Goal: Task Accomplishment & Management: Complete application form

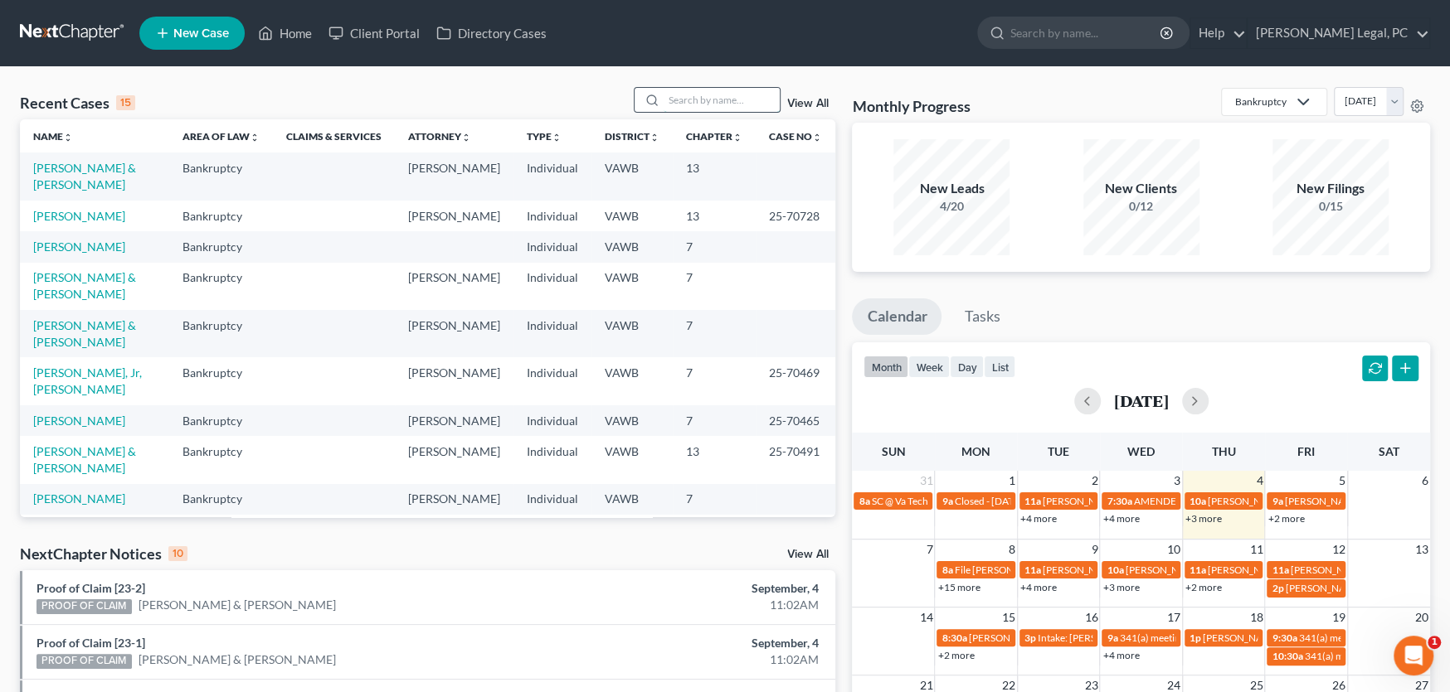
click at [668, 110] on input "search" at bounding box center [721, 100] width 116 height 24
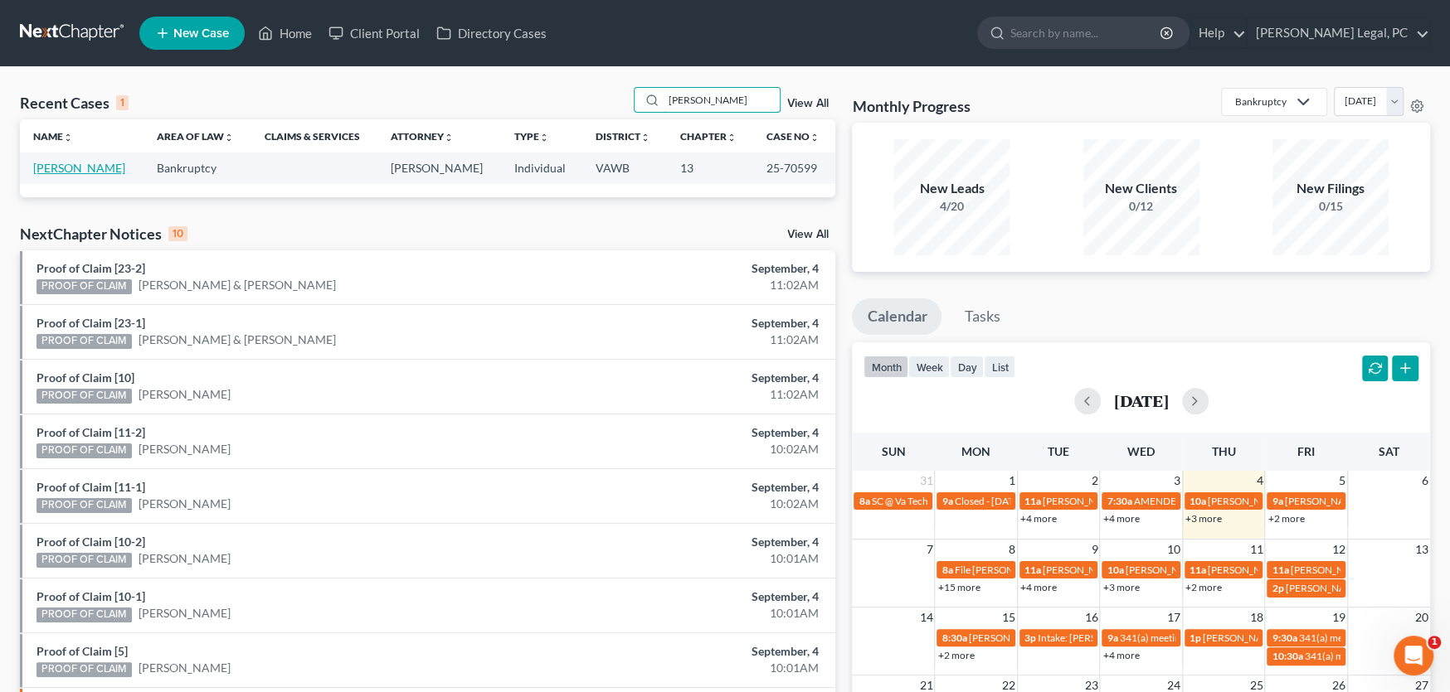
type input "[PERSON_NAME]"
click at [66, 169] on link "[PERSON_NAME]" at bounding box center [79, 168] width 92 height 14
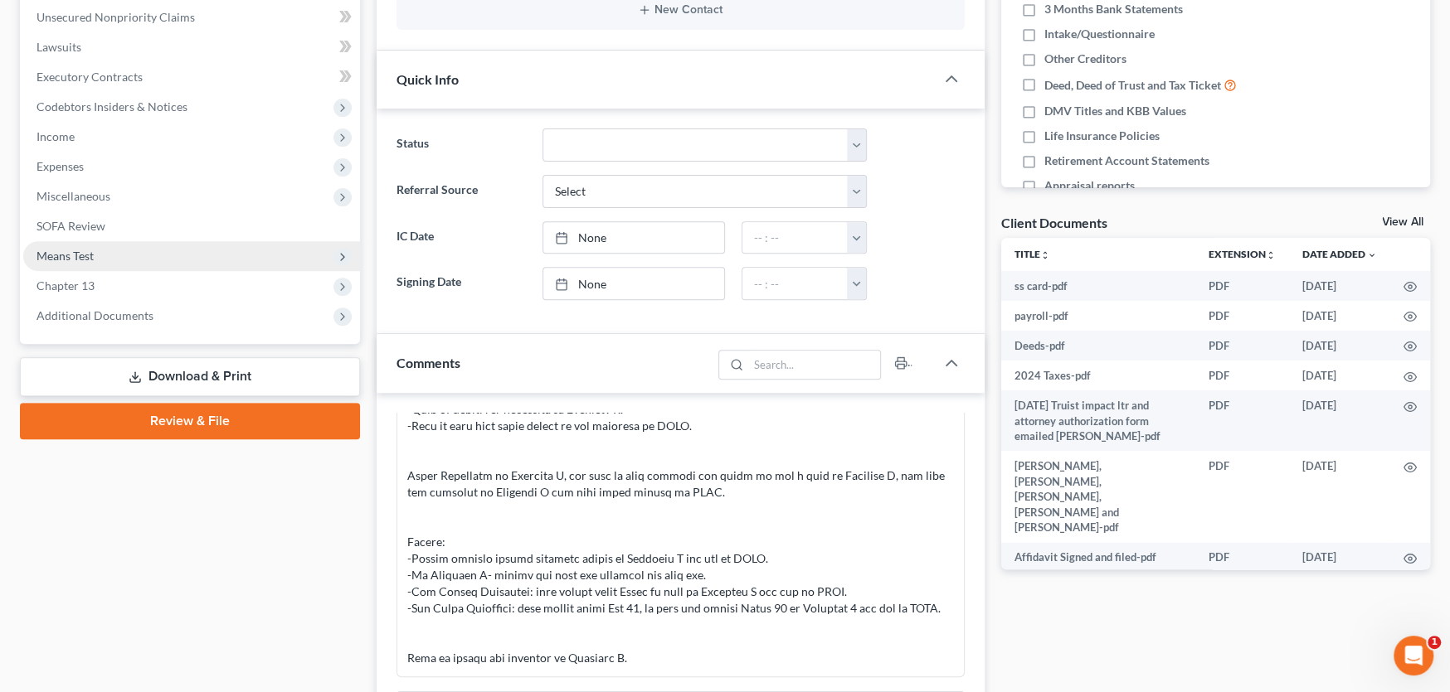
scroll to position [414, 0]
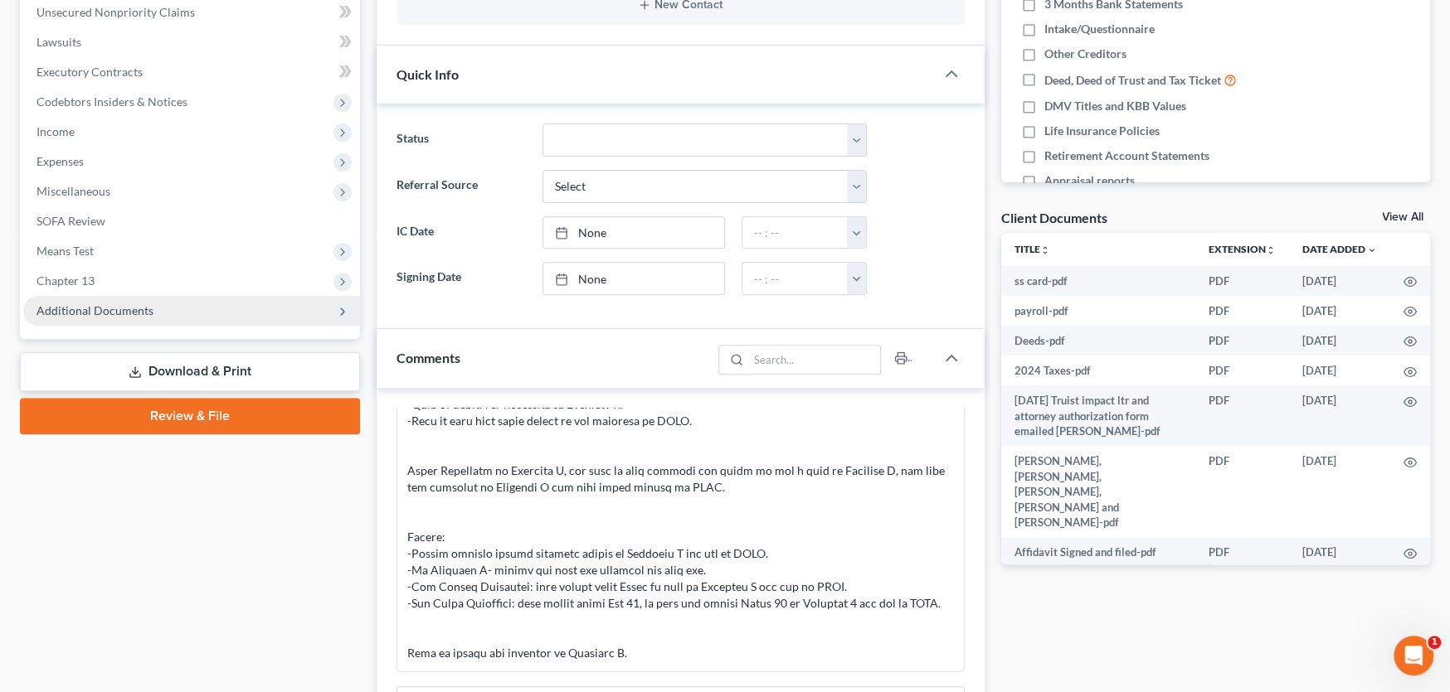
click at [153, 311] on span "Additional Documents" at bounding box center [191, 311] width 337 height 30
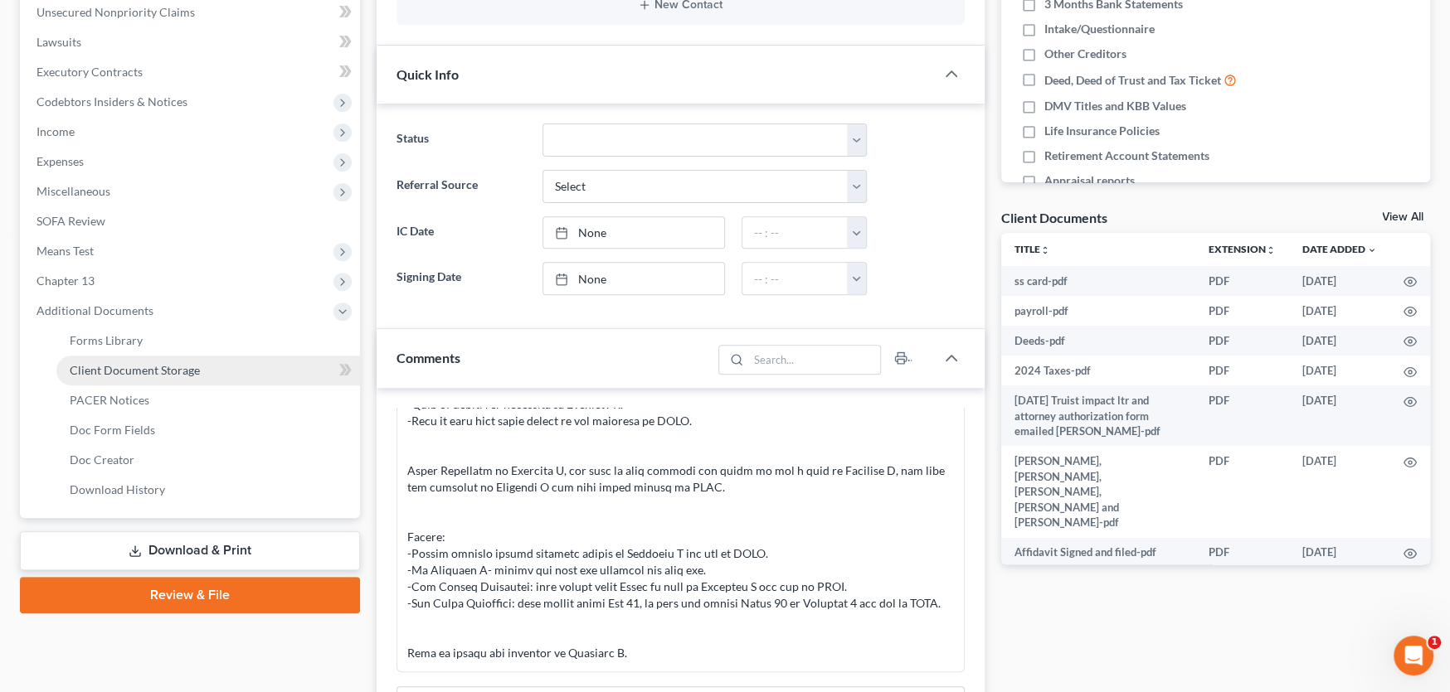
click at [165, 369] on span "Client Document Storage" at bounding box center [135, 370] width 130 height 14
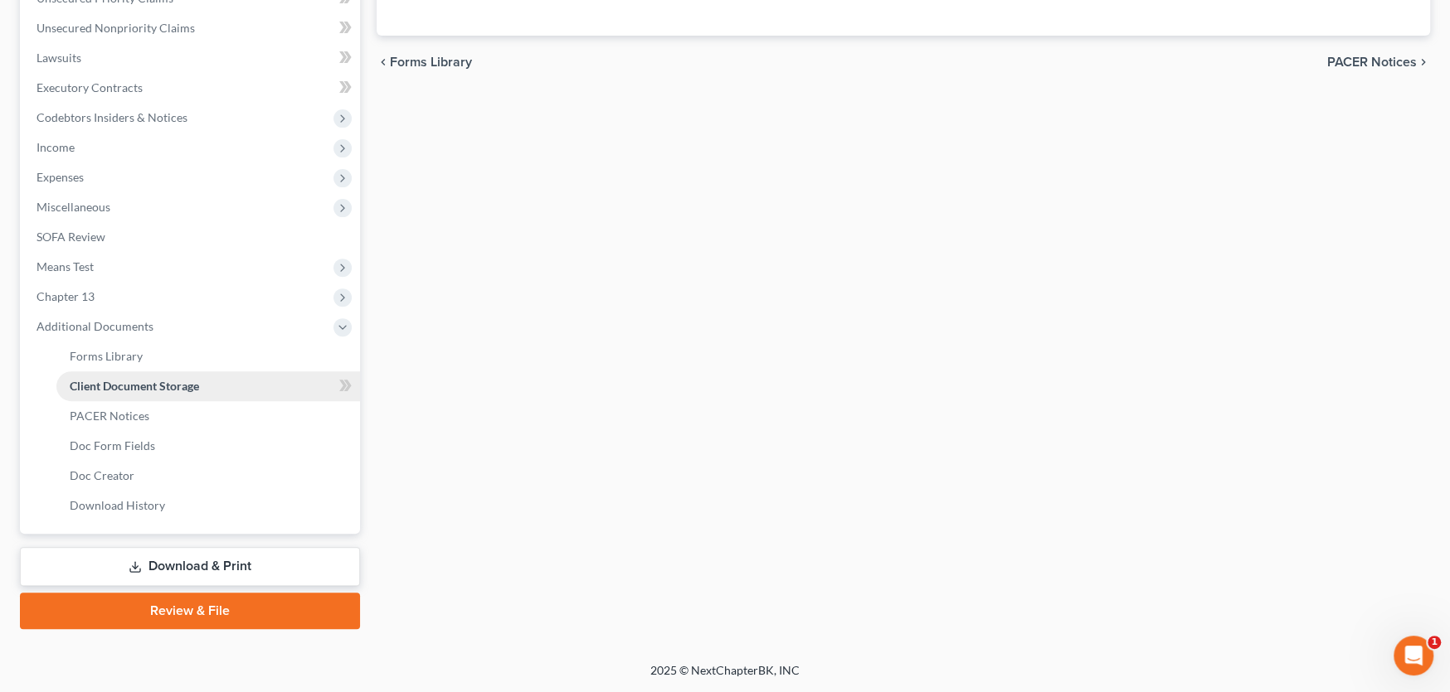
scroll to position [395, 0]
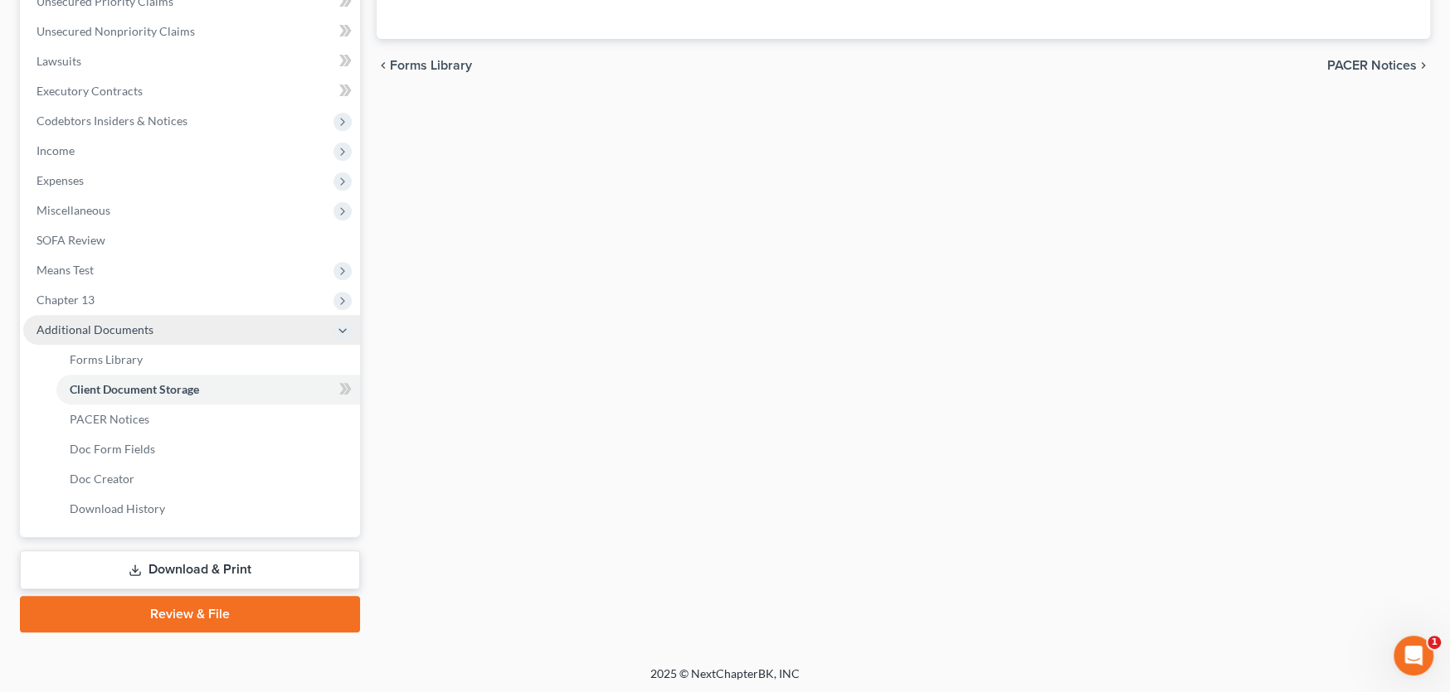
select select "0"
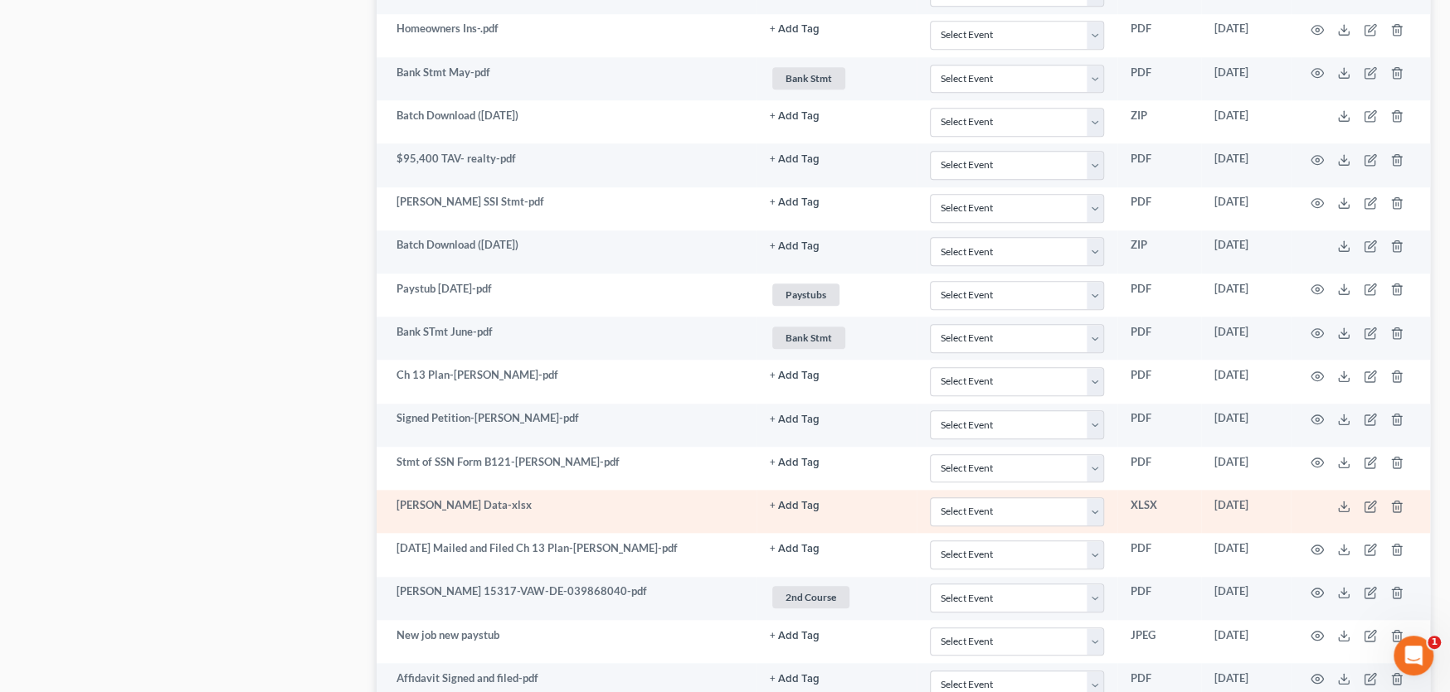
scroll to position [1477, 0]
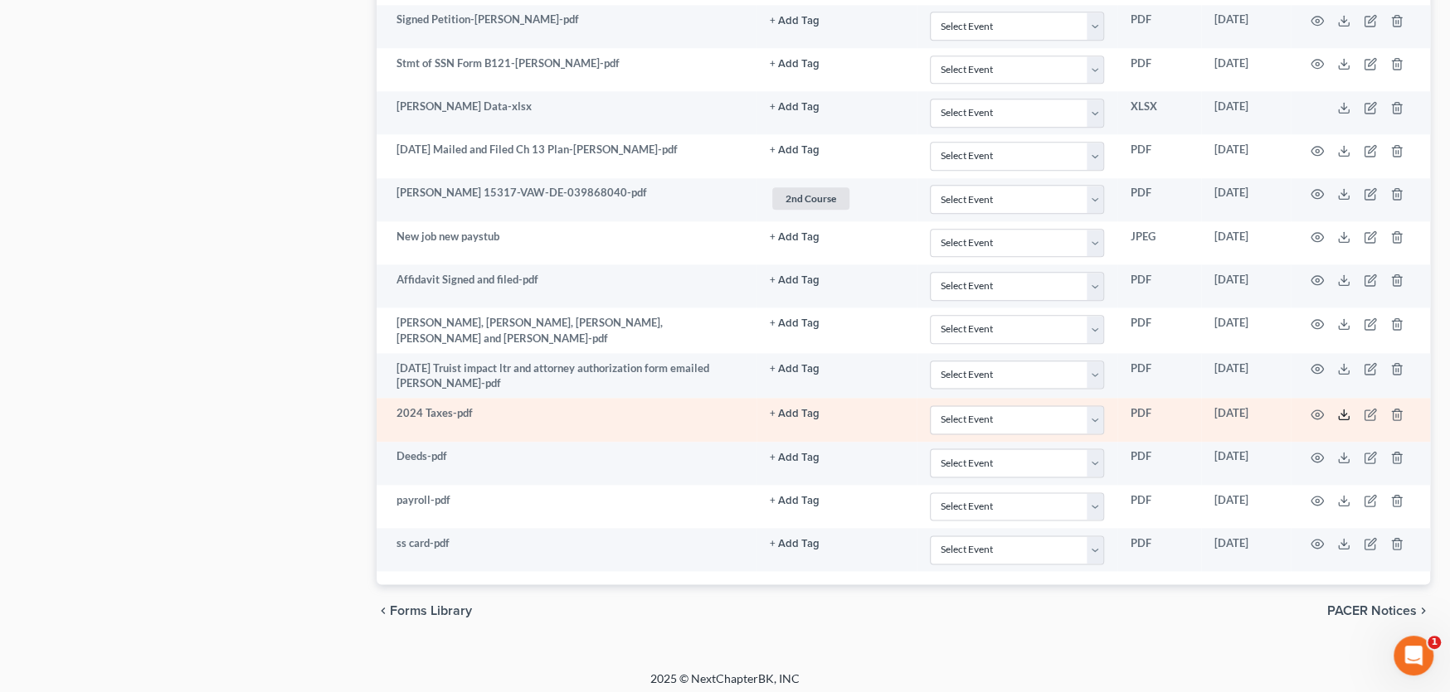
click at [1343, 410] on line at bounding box center [1343, 413] width 0 height 7
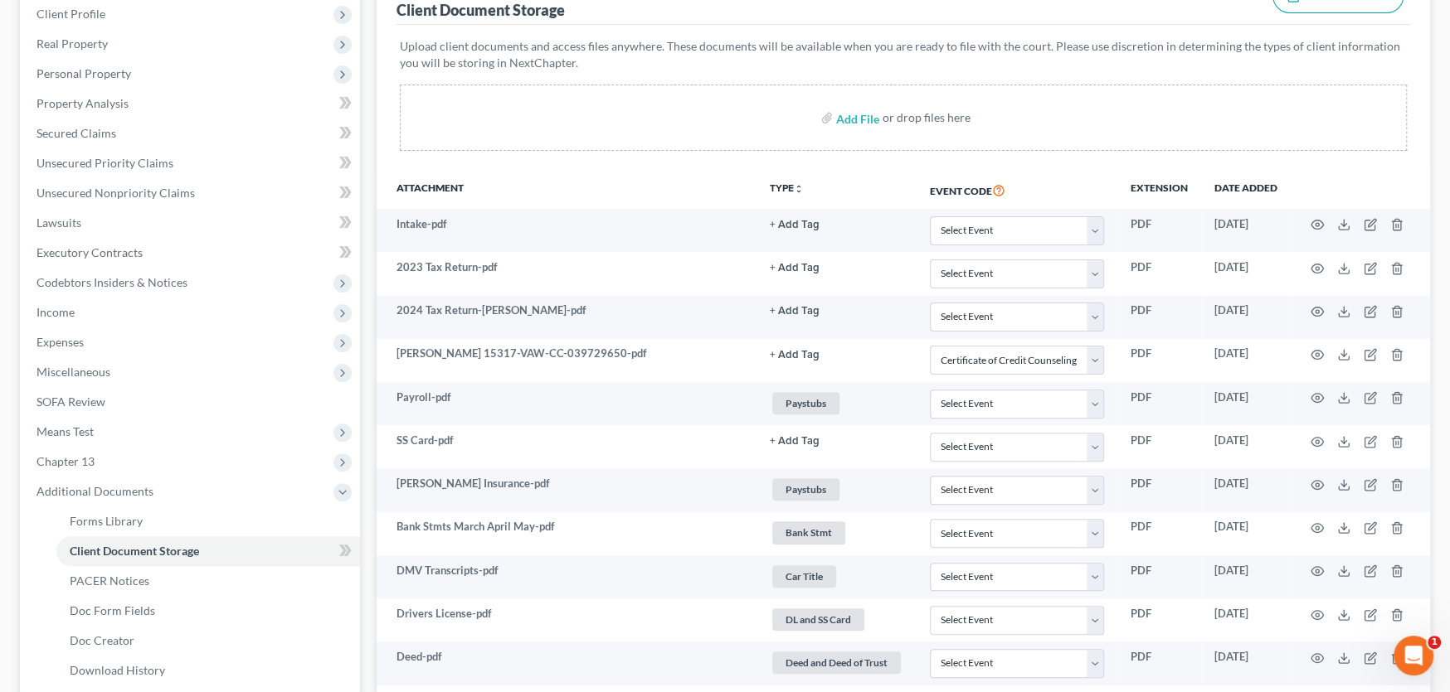
scroll to position [0, 0]
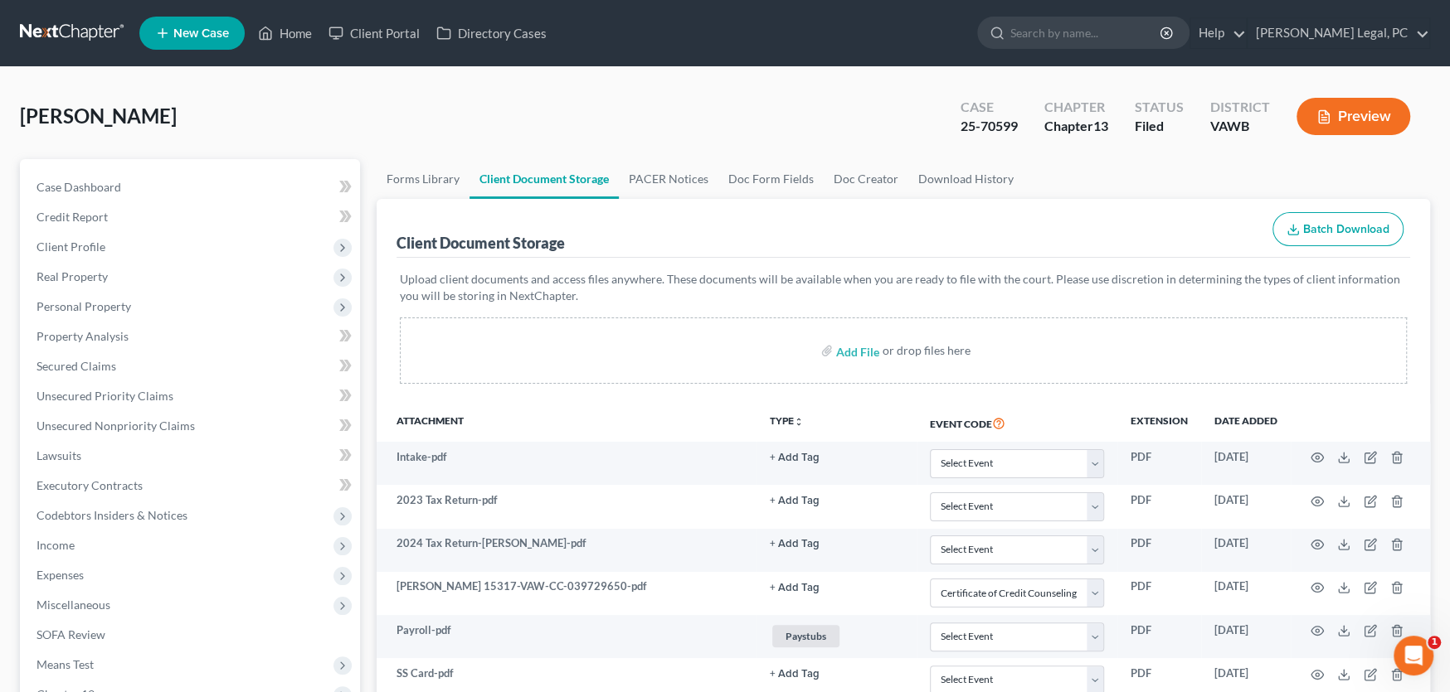
click at [59, 27] on link at bounding box center [73, 33] width 106 height 30
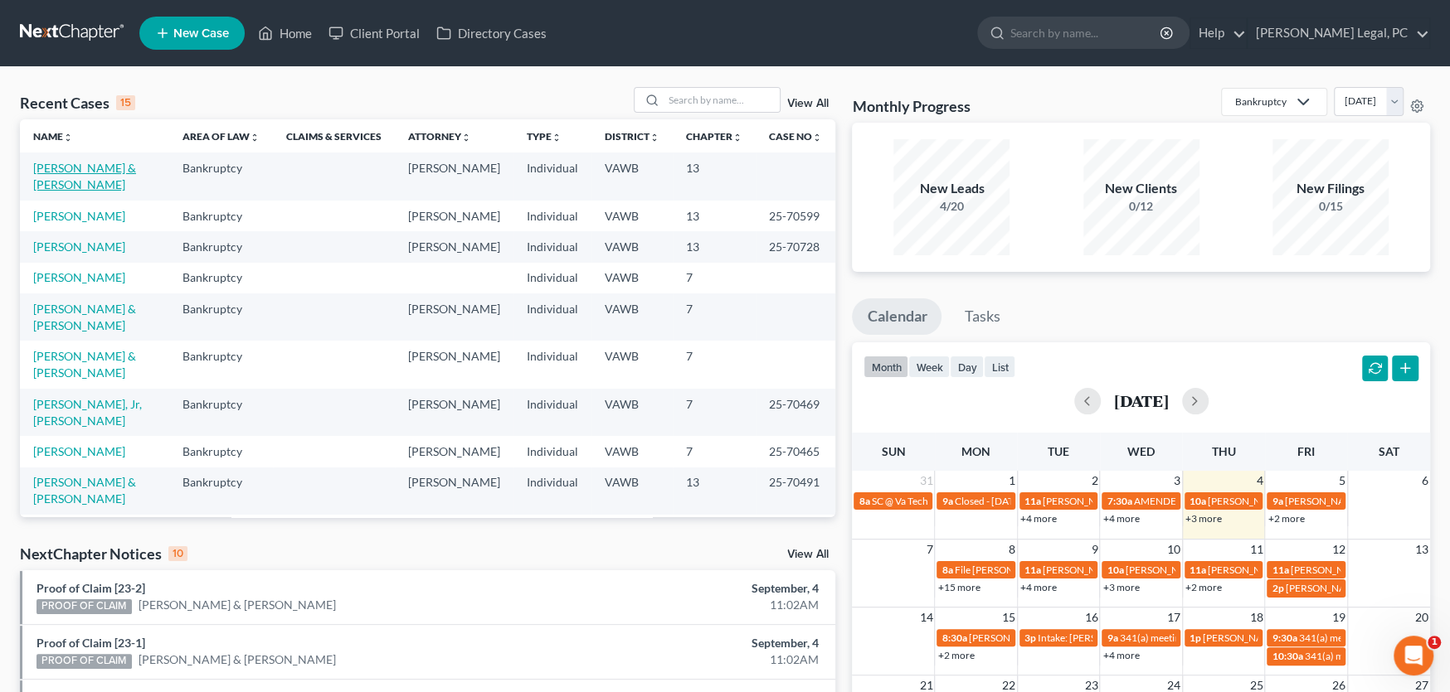
click at [114, 163] on link "[PERSON_NAME] & [PERSON_NAME]" at bounding box center [84, 176] width 103 height 31
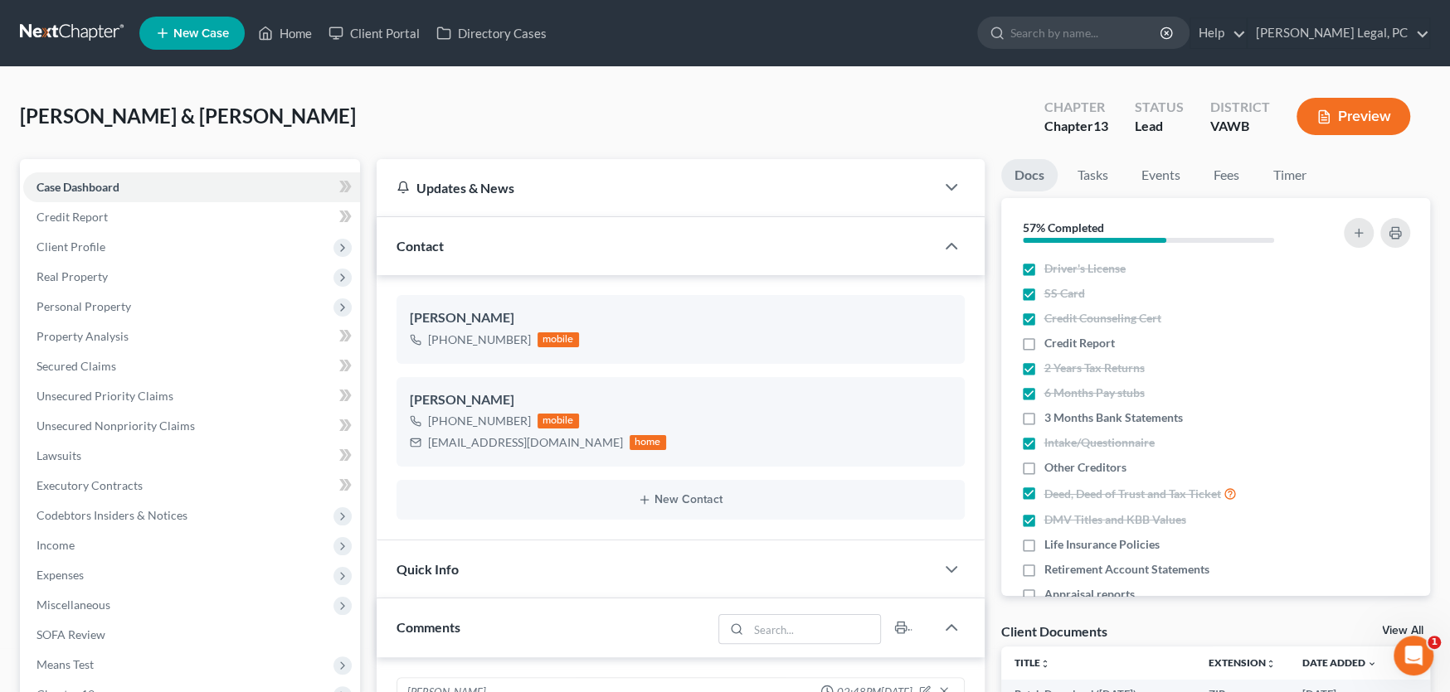
scroll to position [2561, 0]
drag, startPoint x: 528, startPoint y: 417, endPoint x: 430, endPoint y: 425, distance: 98.2
click at [430, 425] on div "+1 (276) 701-0153 mobile" at bounding box center [538, 422] width 256 height 22
copy div "+1 (276) 701-0153"
click at [709, 432] on div "+1 (276) 701-0153 mobile jessicahurt22@yahoo.com home" at bounding box center [681, 432] width 542 height 43
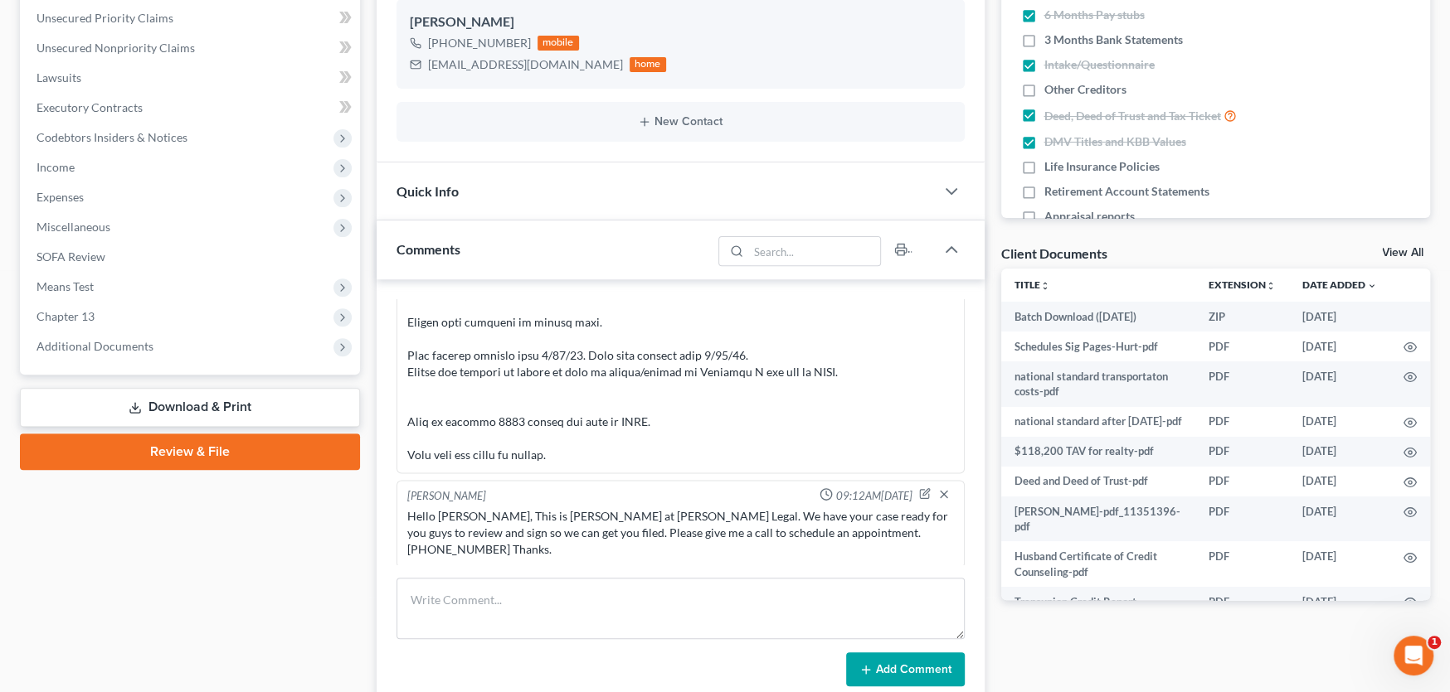
scroll to position [414, 0]
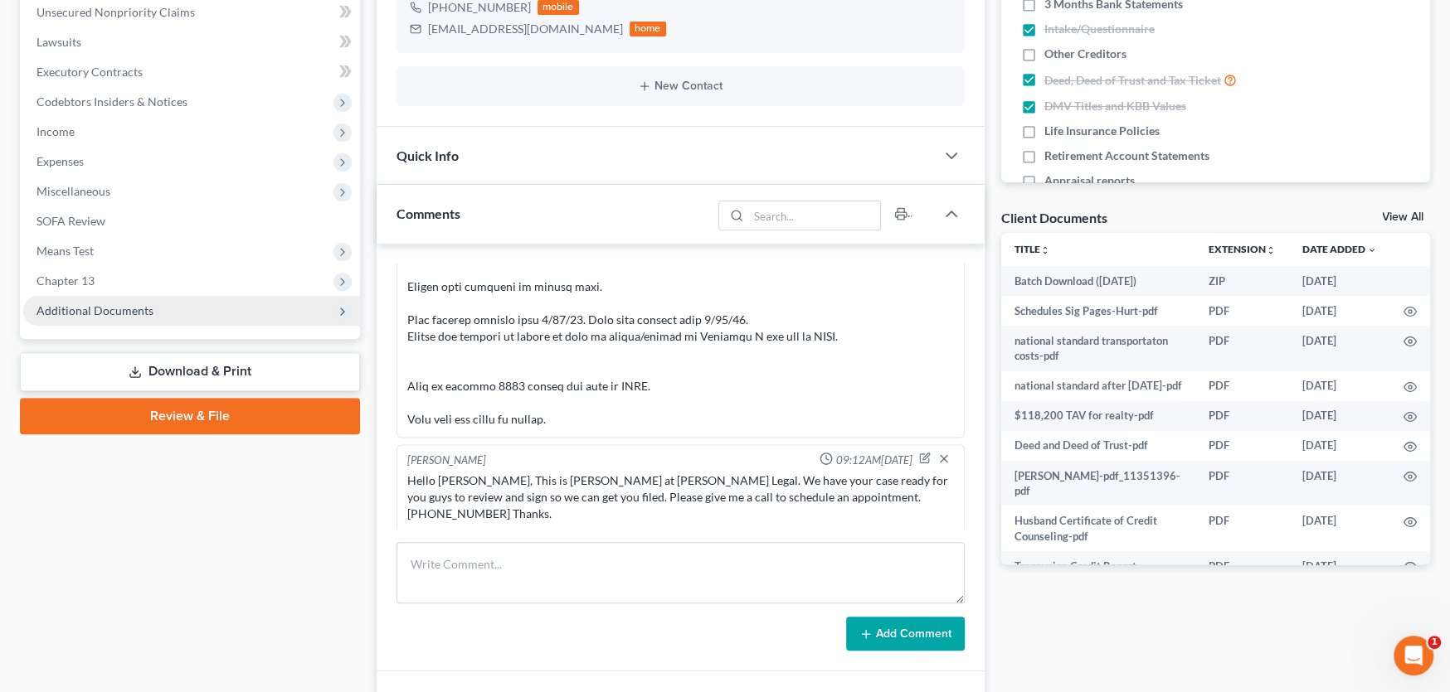
click at [108, 299] on span "Additional Documents" at bounding box center [191, 311] width 337 height 30
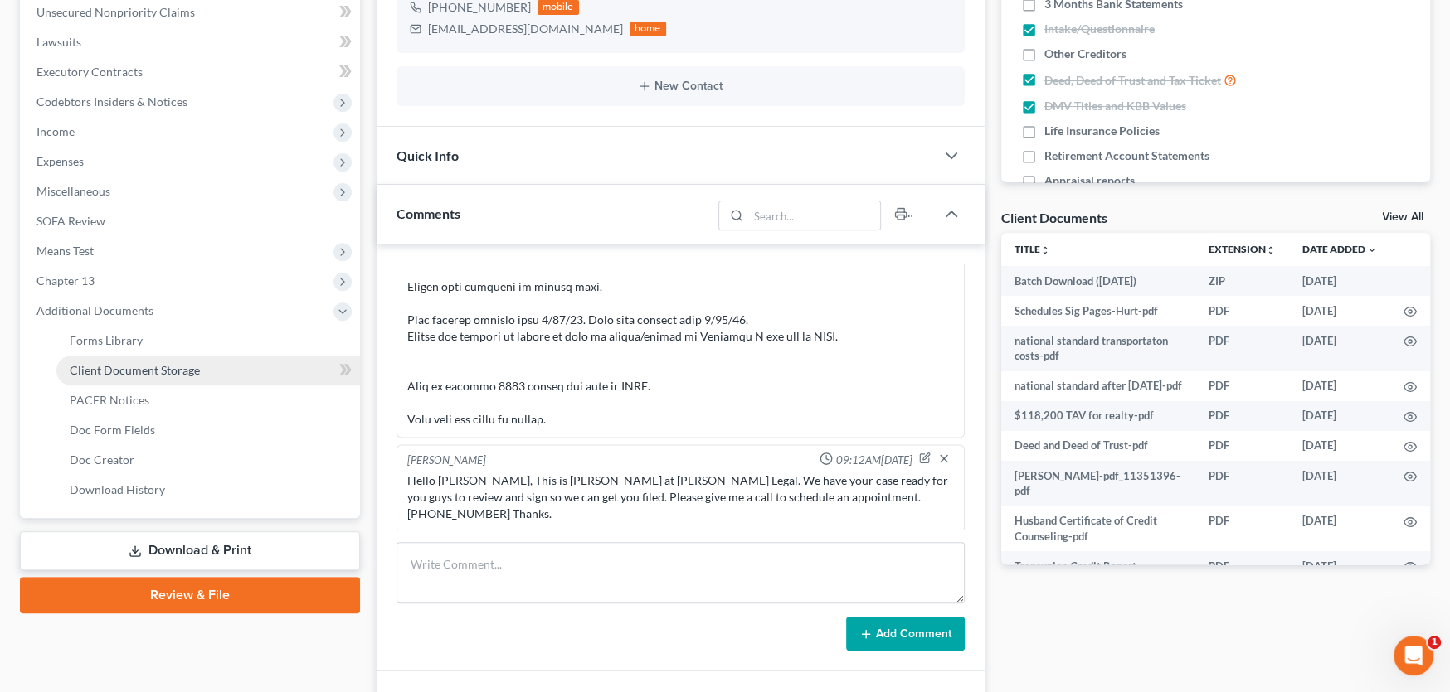
click at [119, 374] on span "Client Document Storage" at bounding box center [135, 370] width 130 height 14
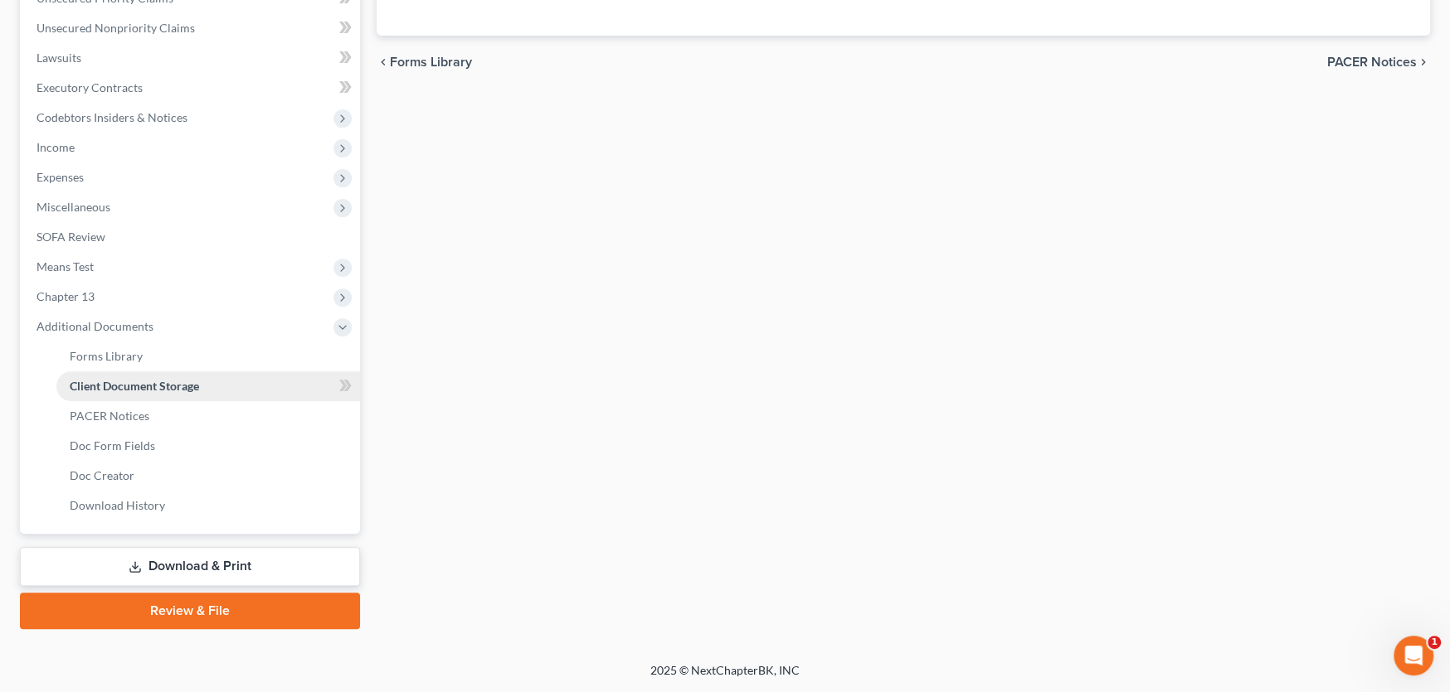
scroll to position [46, 0]
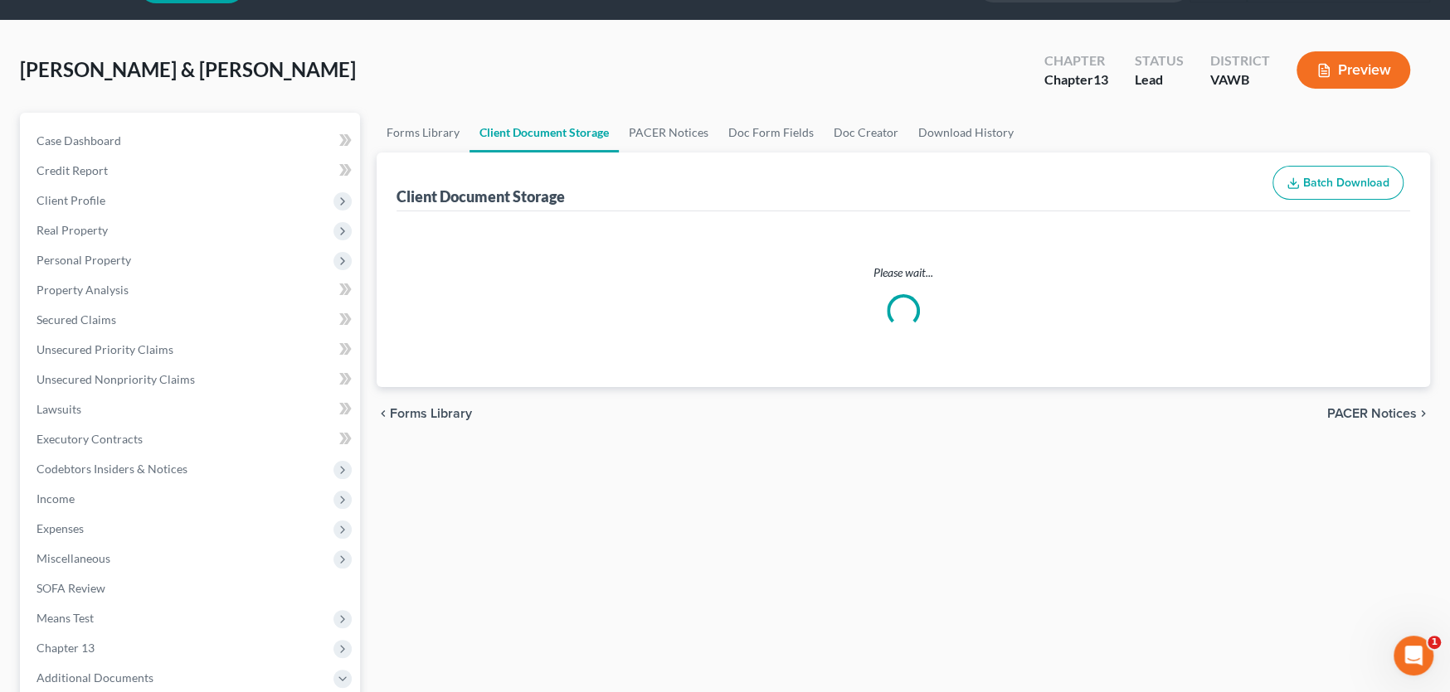
select select "0"
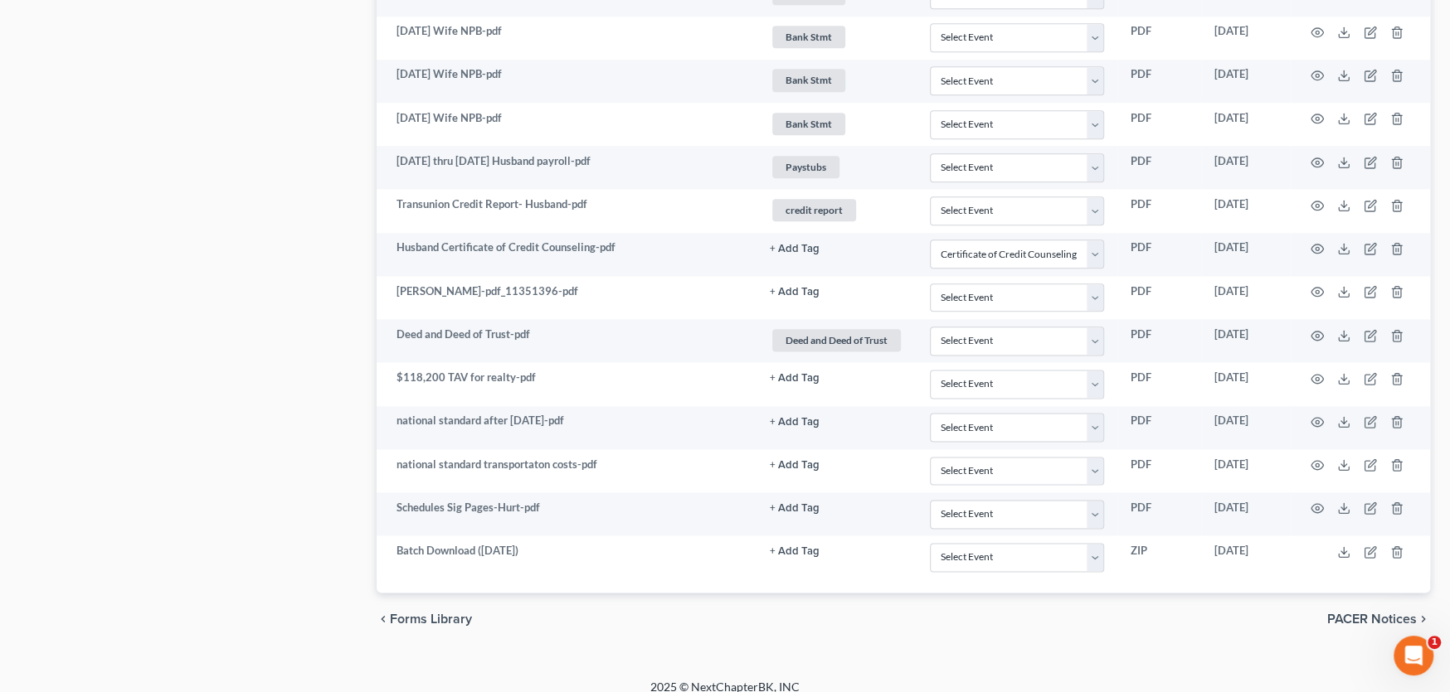
scroll to position [1523, 0]
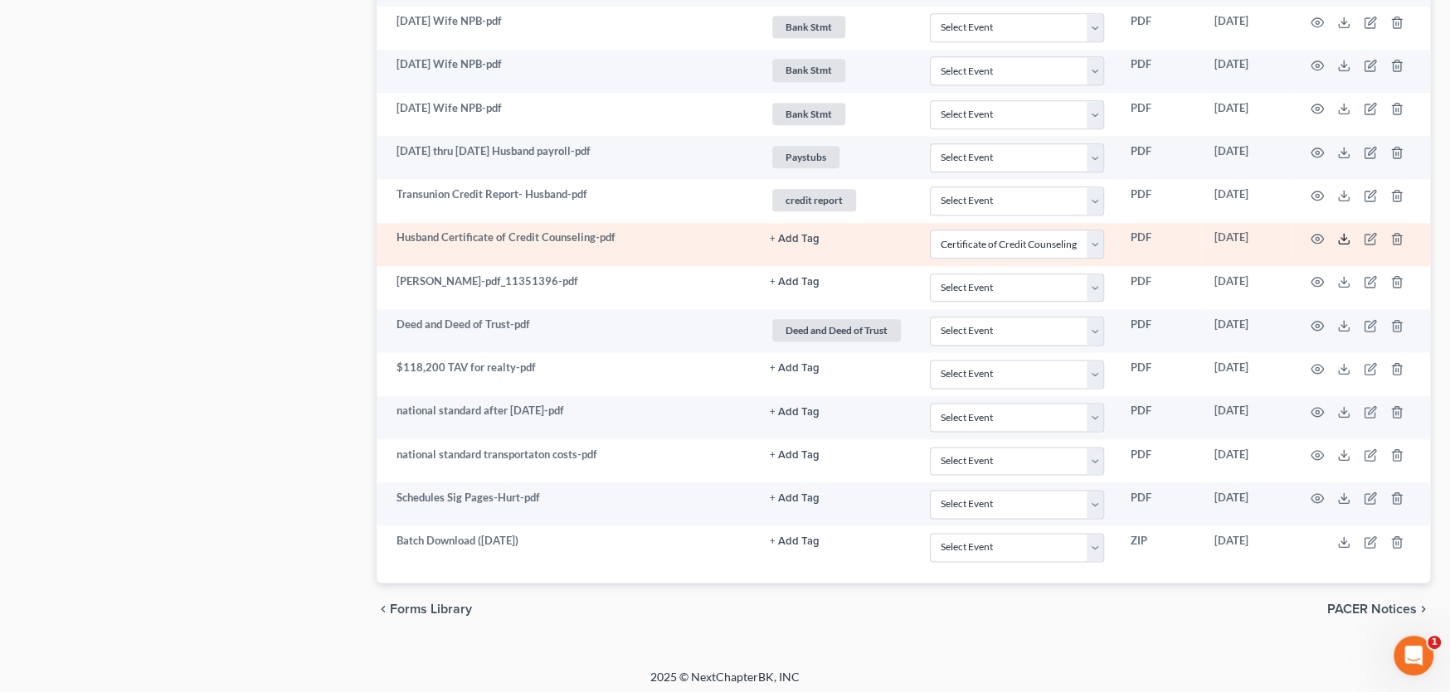
click at [1344, 232] on icon at bounding box center [1343, 238] width 13 height 13
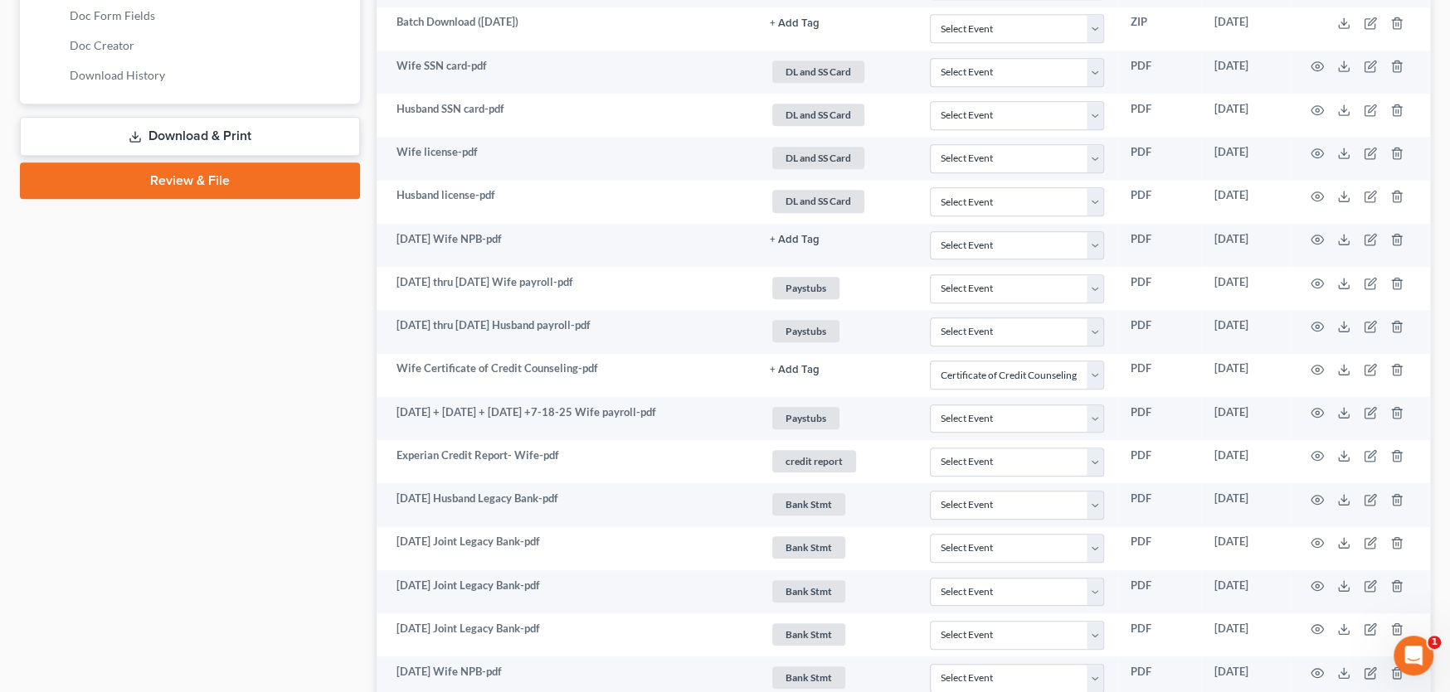
scroll to position [828, 0]
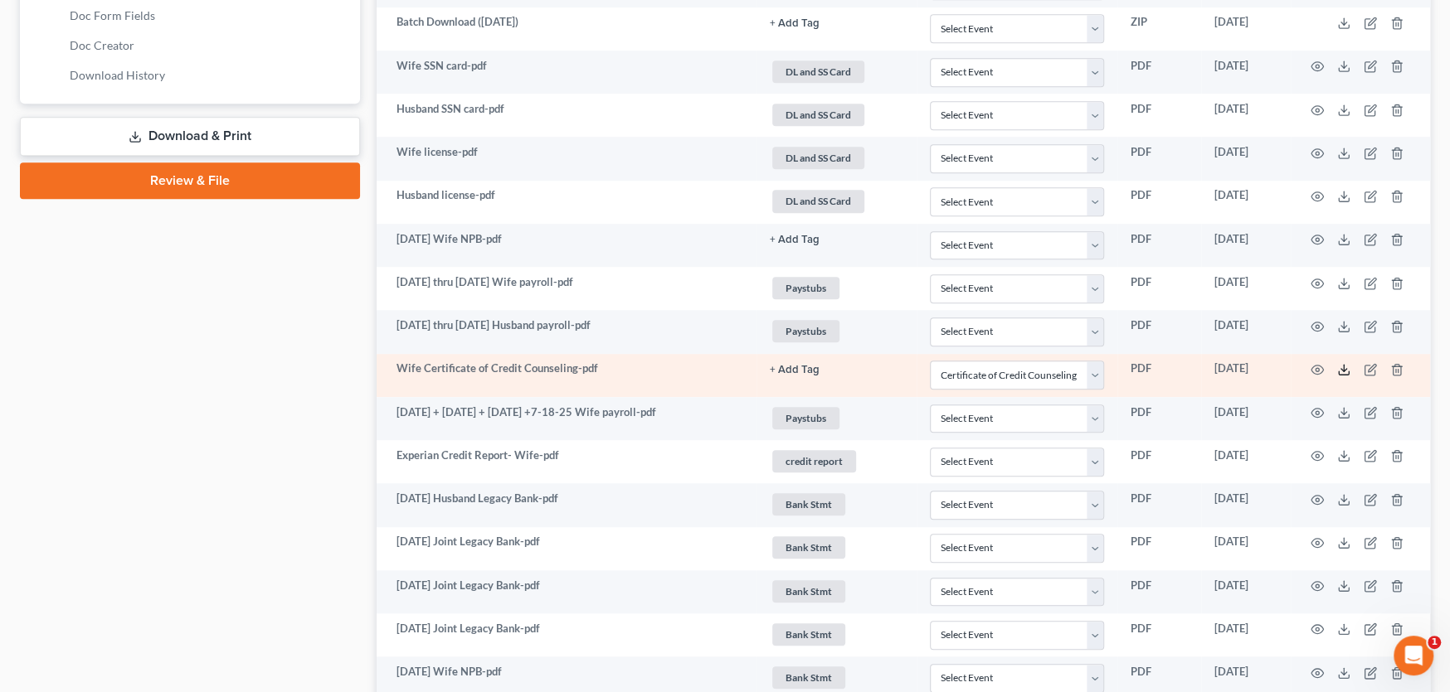
click at [1340, 371] on icon at bounding box center [1343, 369] width 13 height 13
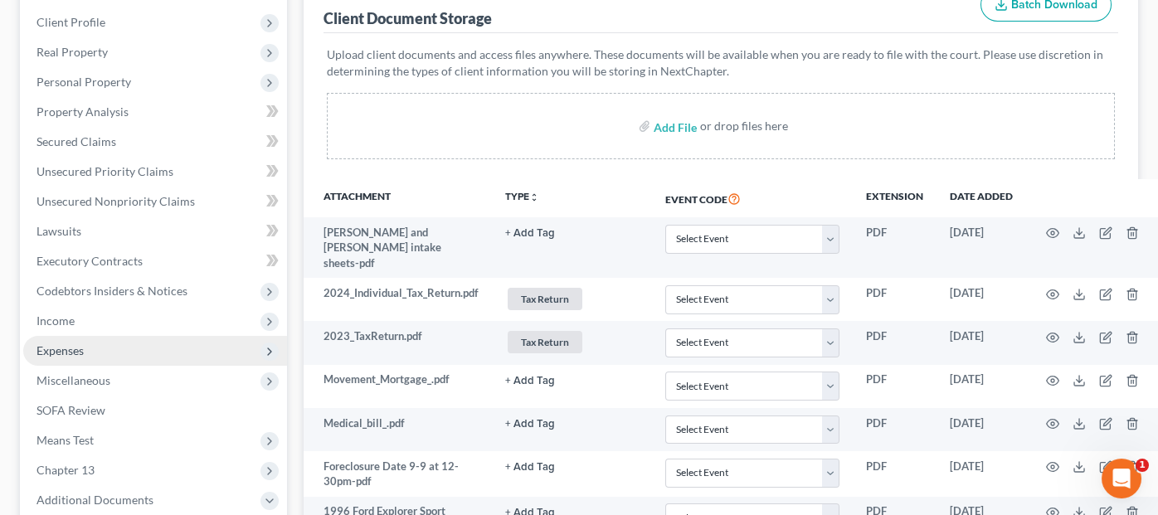
scroll to position [83, 0]
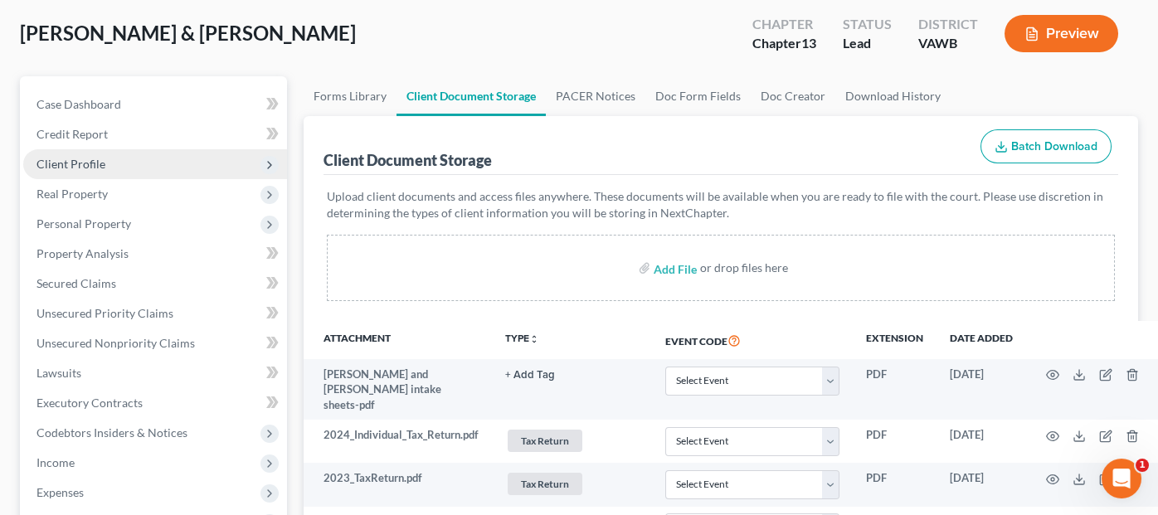
click at [61, 164] on span "Client Profile" at bounding box center [70, 164] width 69 height 14
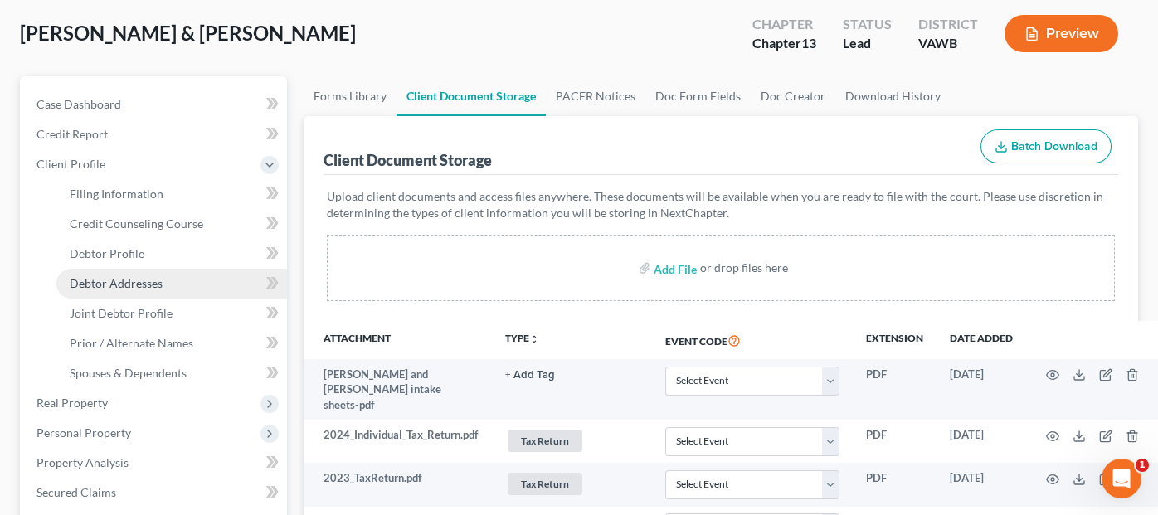
click at [96, 278] on span "Debtor Addresses" at bounding box center [116, 283] width 93 height 14
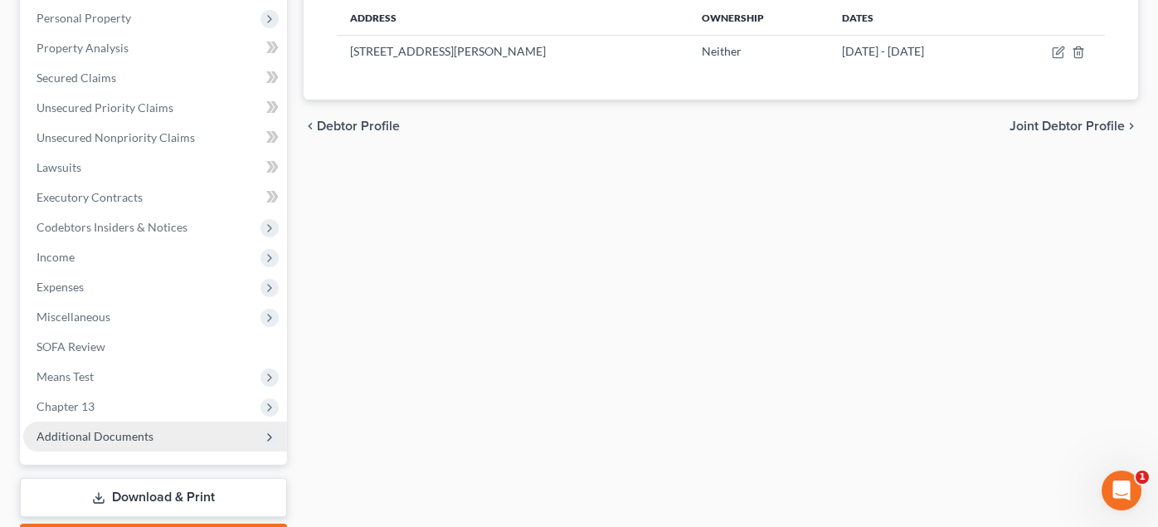
click at [116, 437] on span "Additional Documents" at bounding box center [94, 436] width 117 height 14
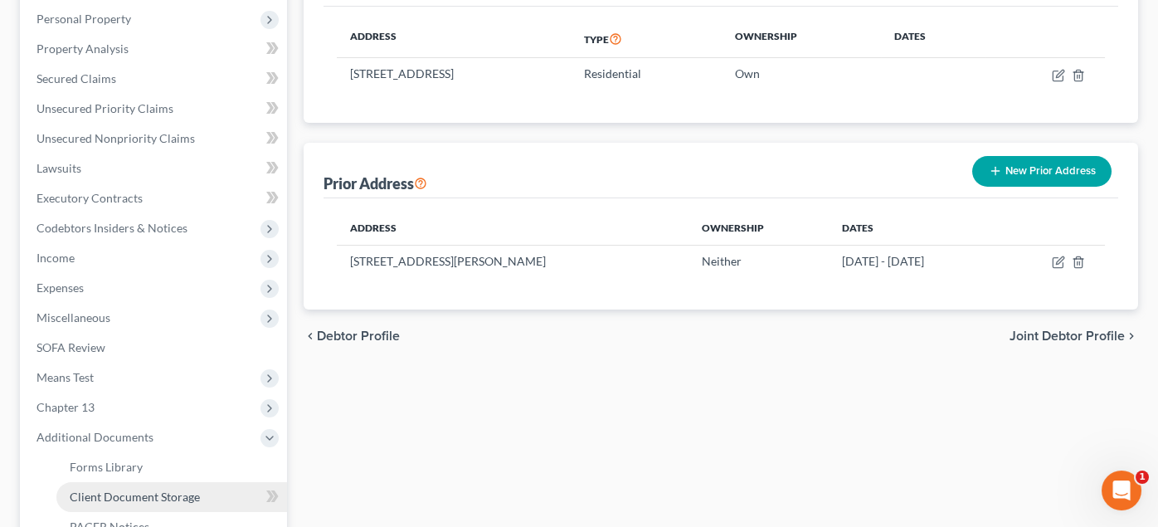
click at [153, 496] on span "Client Document Storage" at bounding box center [135, 496] width 130 height 14
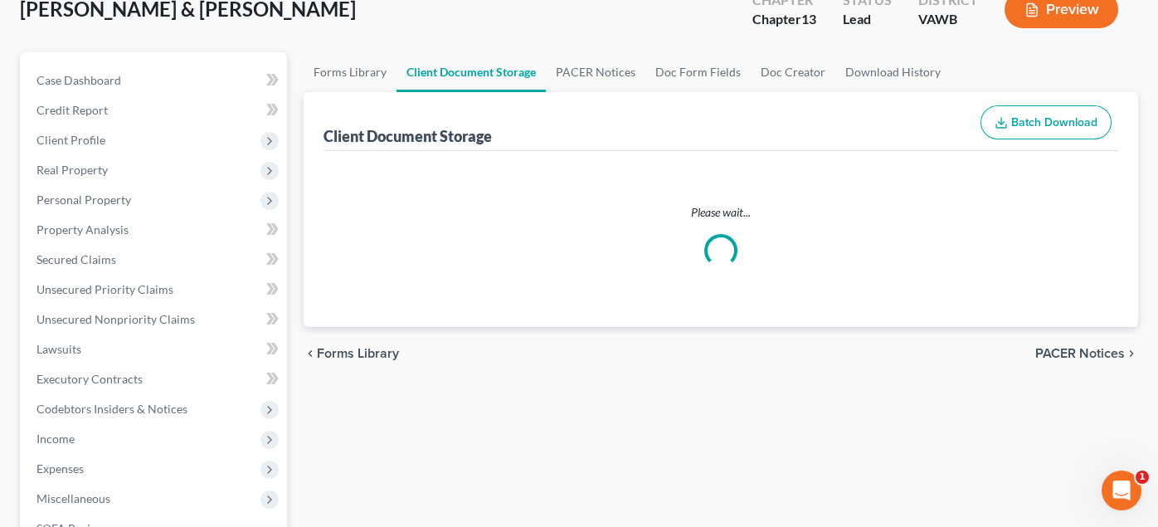
scroll to position [17, 0]
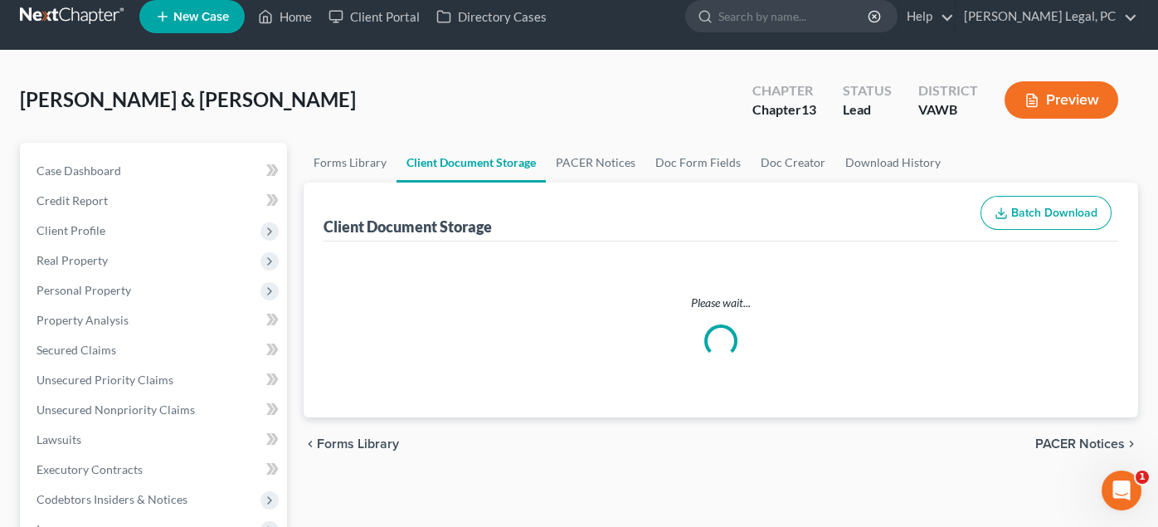
select select "0"
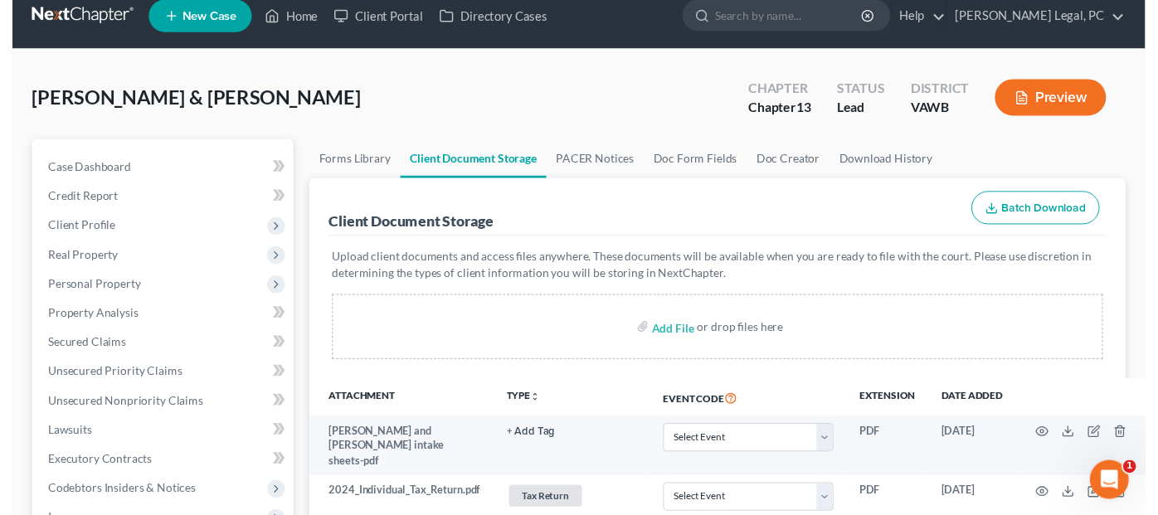
scroll to position [0, 0]
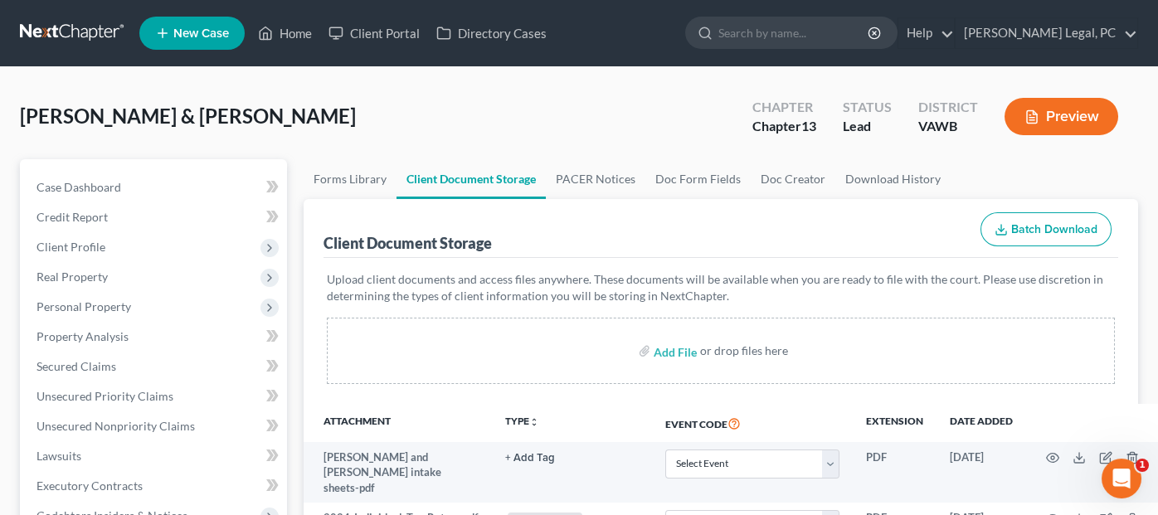
select select "0"
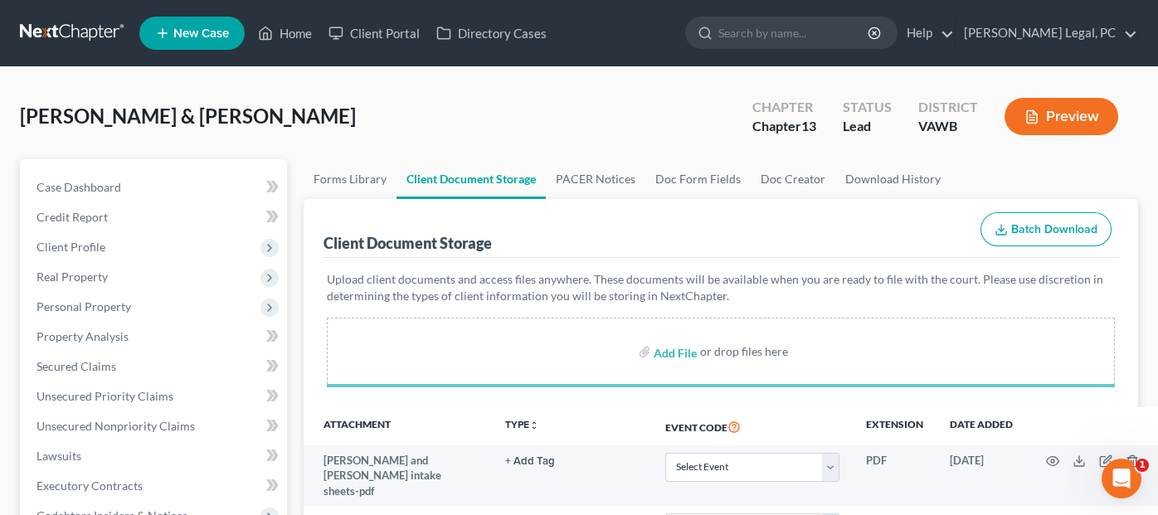
select select "0"
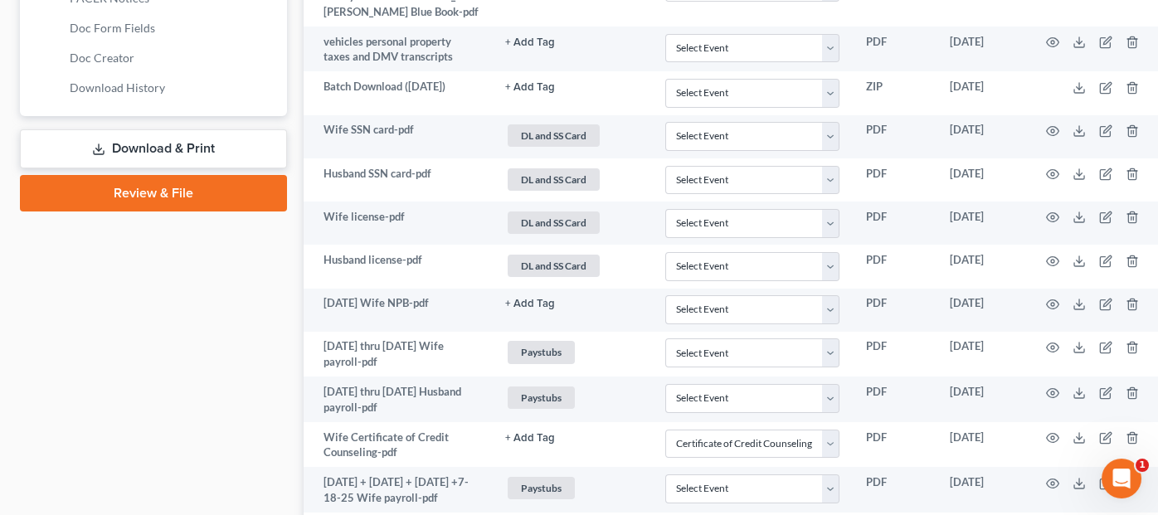
scroll to position [912, 0]
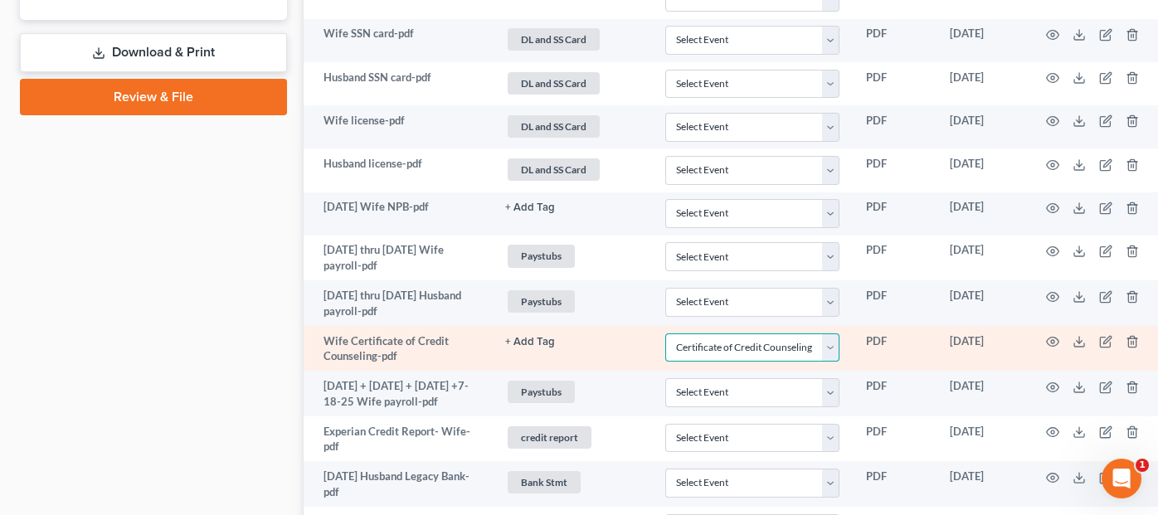
click at [839, 333] on select "Select Event Certificate of Credit Counseling" at bounding box center [752, 347] width 174 height 29
select select
click at [701, 333] on select "Select Event Certificate of Credit Counseling" at bounding box center [752, 347] width 174 height 29
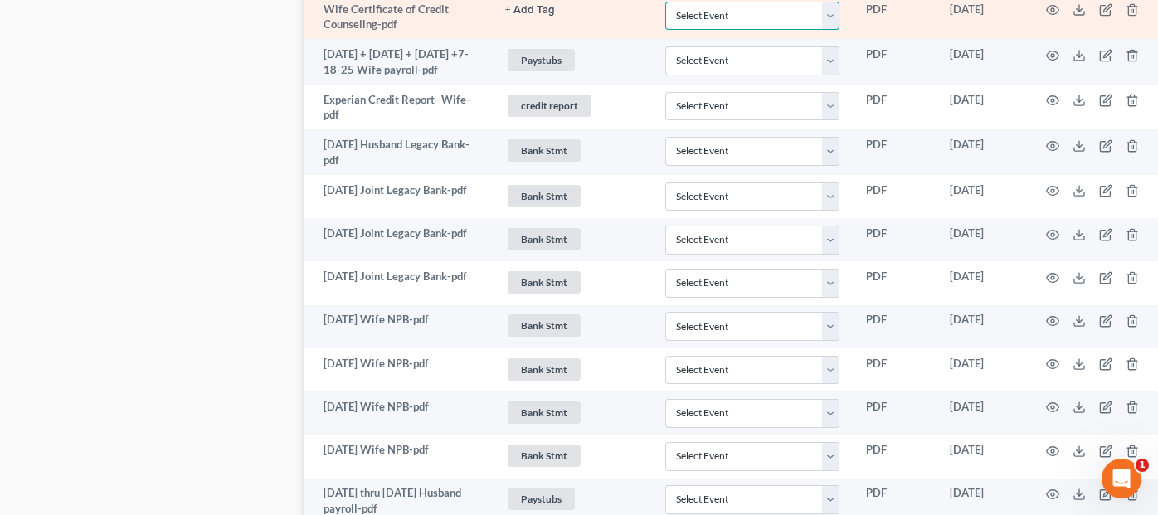
scroll to position [1409, 0]
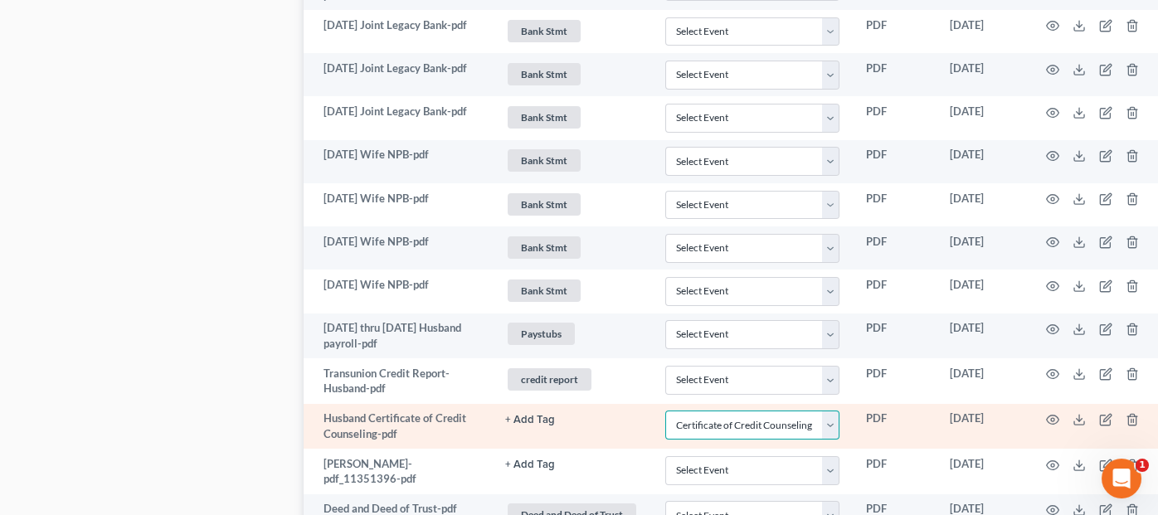
click at [839, 411] on select "Select Event Certificate of Credit Counseling" at bounding box center [752, 425] width 174 height 29
select select
click at [701, 411] on select "Select Event Certificate of Credit Counseling" at bounding box center [752, 425] width 174 height 29
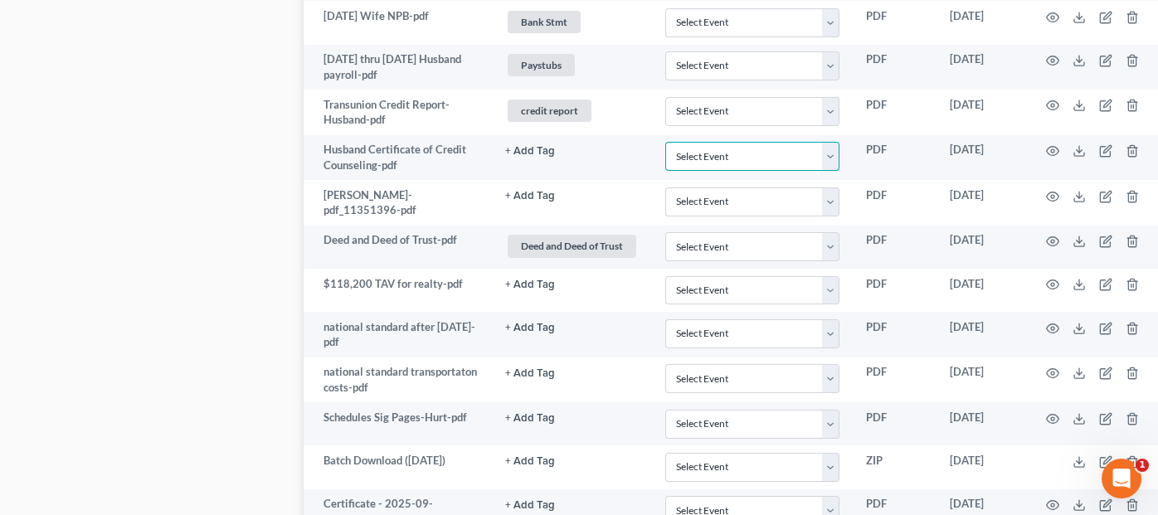
scroll to position [1805, 0]
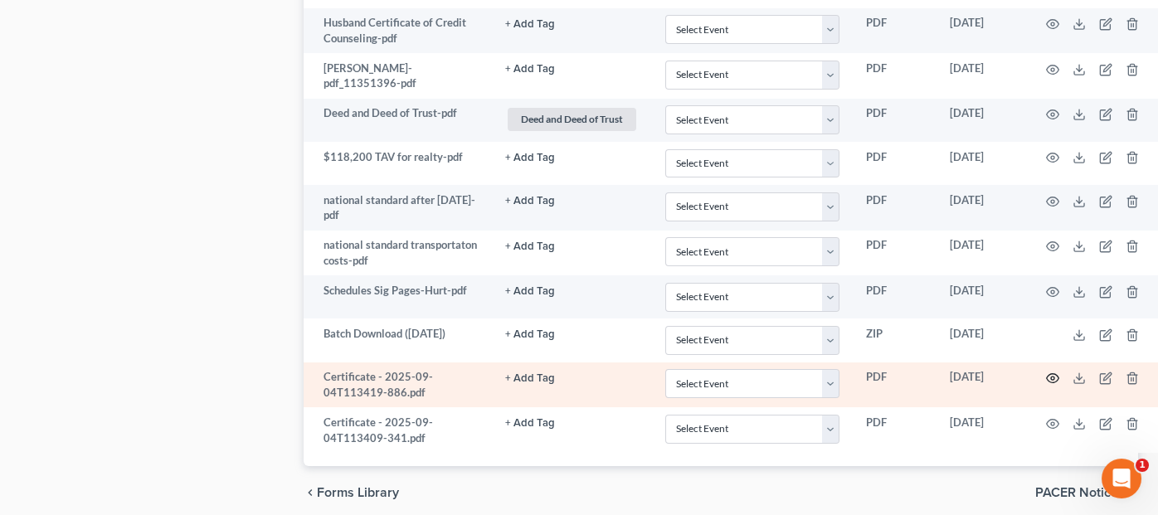
click at [1059, 372] on icon "button" at bounding box center [1052, 378] width 13 height 13
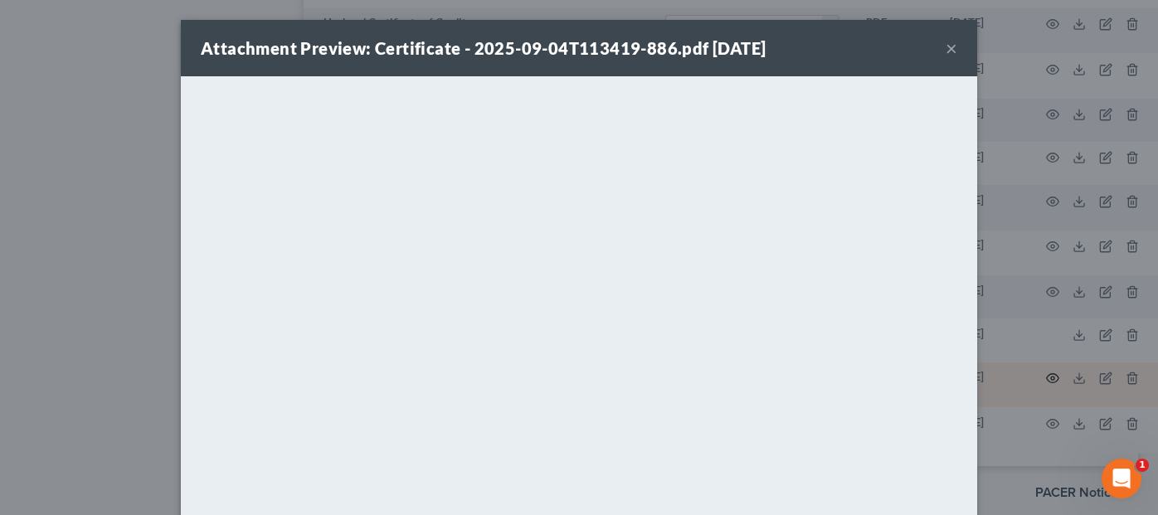
scroll to position [1793, 0]
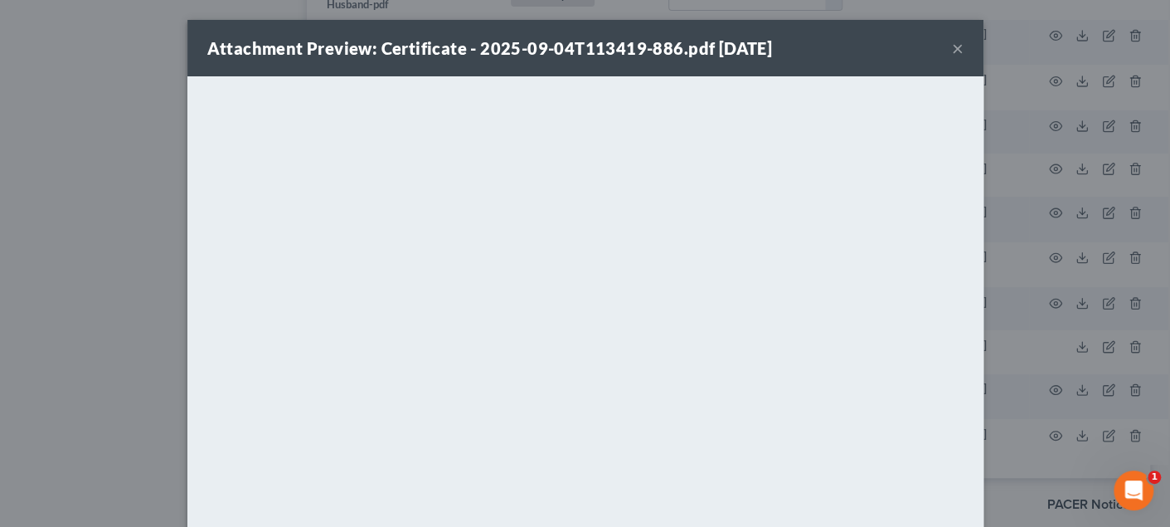
click at [952, 41] on button "×" at bounding box center [958, 48] width 12 height 20
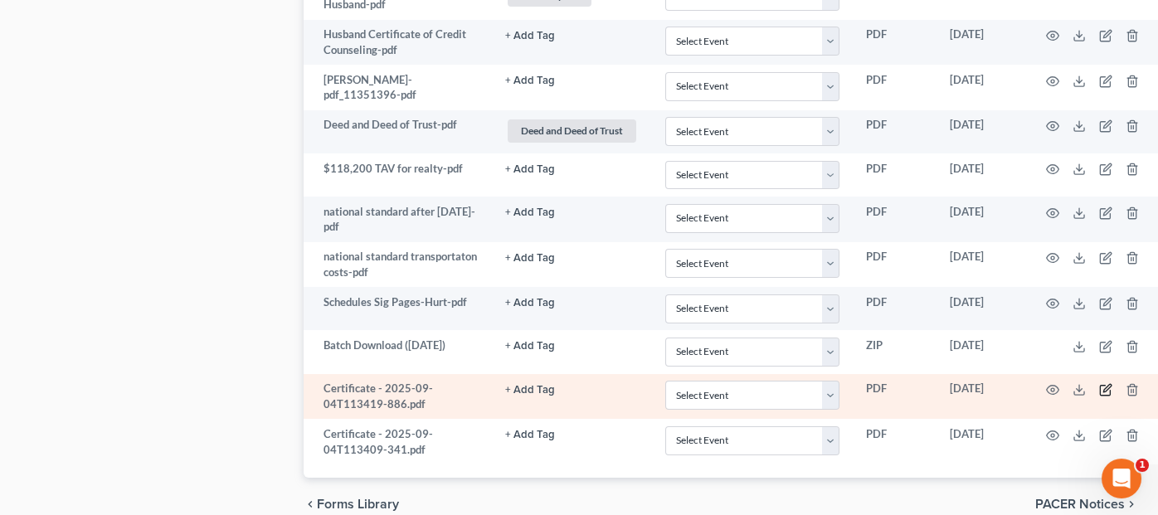
click at [1112, 383] on icon "button" at bounding box center [1105, 389] width 13 height 13
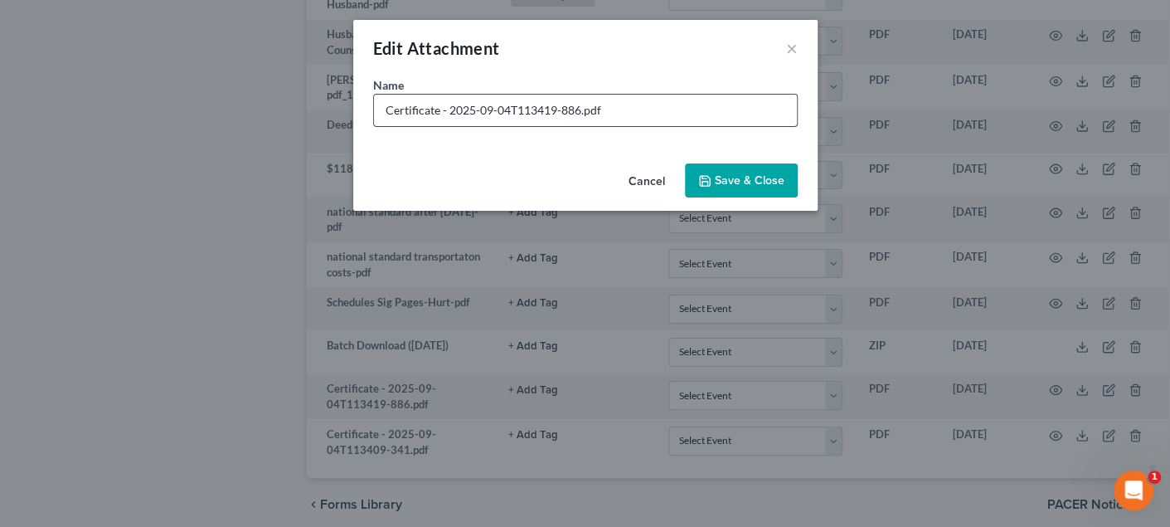
click at [387, 109] on input "Certificate - 2025-09-04T113419-886.pdf" at bounding box center [585, 111] width 423 height 32
type input "Jessica Certificate - 2025-09-04T113419-886.pdf"
click at [722, 163] on button "Save & Close" at bounding box center [741, 180] width 113 height 35
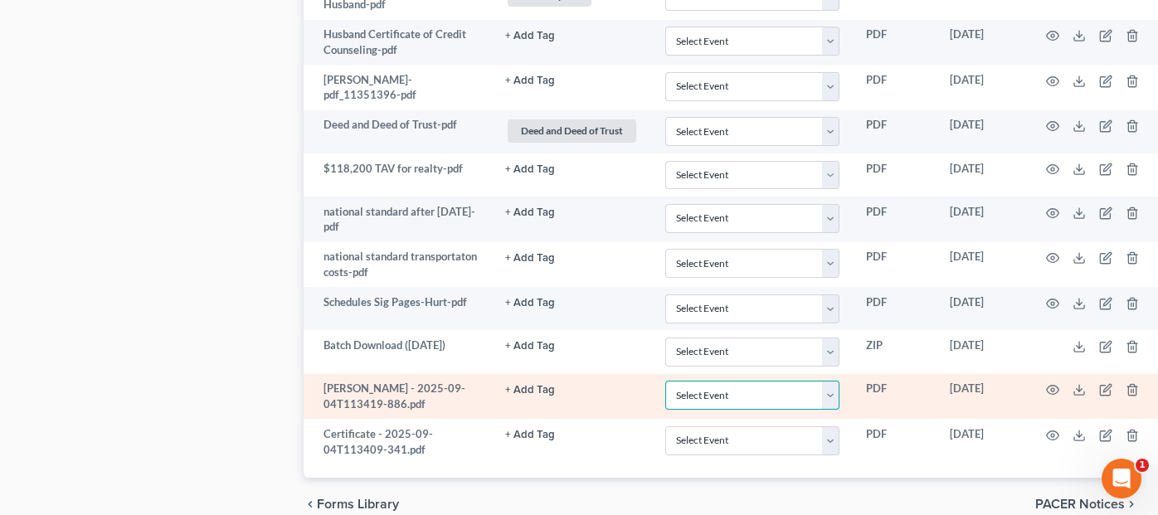
click at [763, 381] on select "Select Event Certificate of Credit Counseling" at bounding box center [752, 395] width 174 height 29
select select "0"
click at [701, 381] on select "Select Event Certificate of Credit Counseling" at bounding box center [752, 395] width 174 height 29
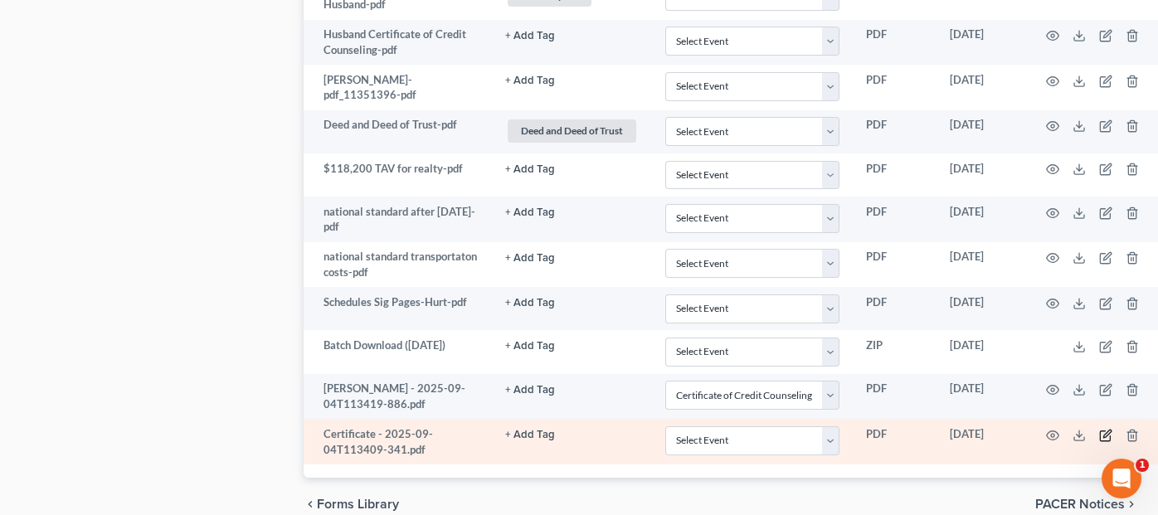
click at [1110, 430] on icon "button" at bounding box center [1106, 433] width 7 height 7
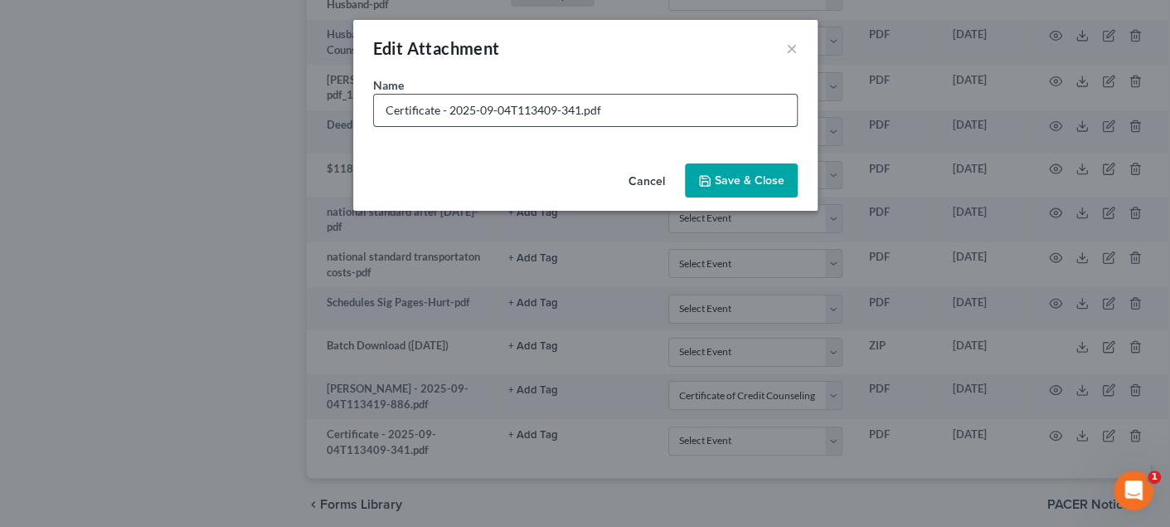
click at [384, 112] on input "Certificate - 2025-09-04T113409-341.pdf" at bounding box center [585, 111] width 423 height 32
type input "Adam Certificate - 2025-09-04T113409-341.pdf"
click at [755, 185] on span "Save & Close" at bounding box center [750, 180] width 70 height 14
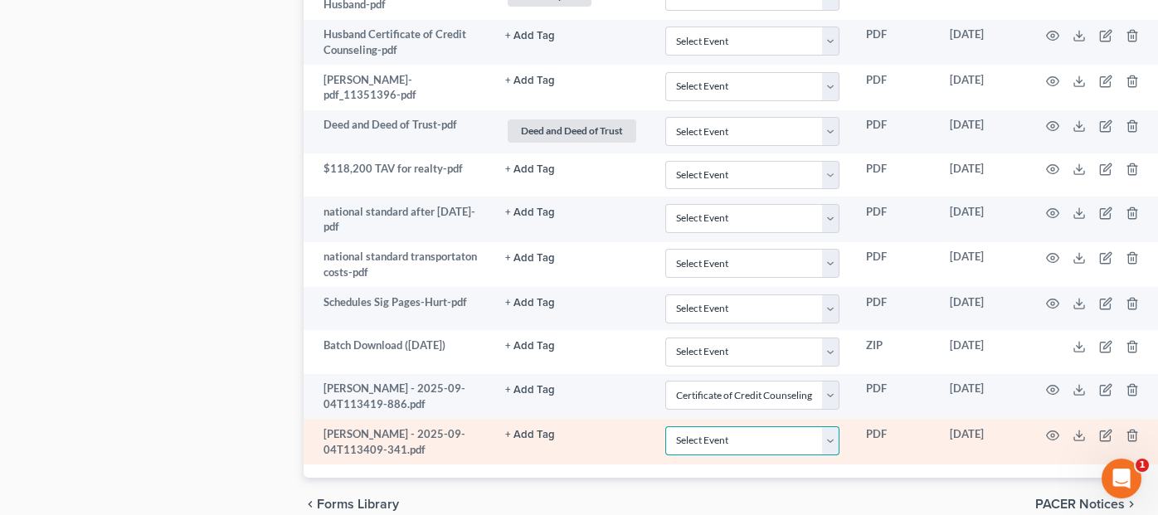
drag, startPoint x: 811, startPoint y: 377, endPoint x: 808, endPoint y: 386, distance: 8.9
click at [811, 426] on select "Select Event Certificate of Credit Counseling" at bounding box center [752, 440] width 174 height 29
select select "0"
click at [701, 426] on select "Select Event Certificate of Credit Counseling" at bounding box center [752, 440] width 174 height 29
click at [1059, 429] on icon "button" at bounding box center [1052, 435] width 13 height 13
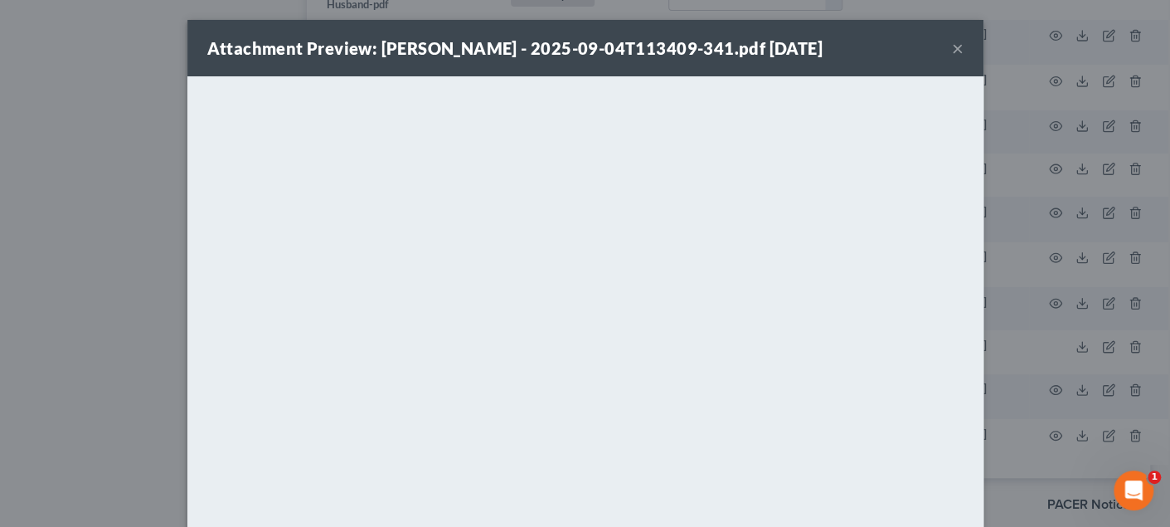
click at [952, 46] on button "×" at bounding box center [958, 48] width 12 height 20
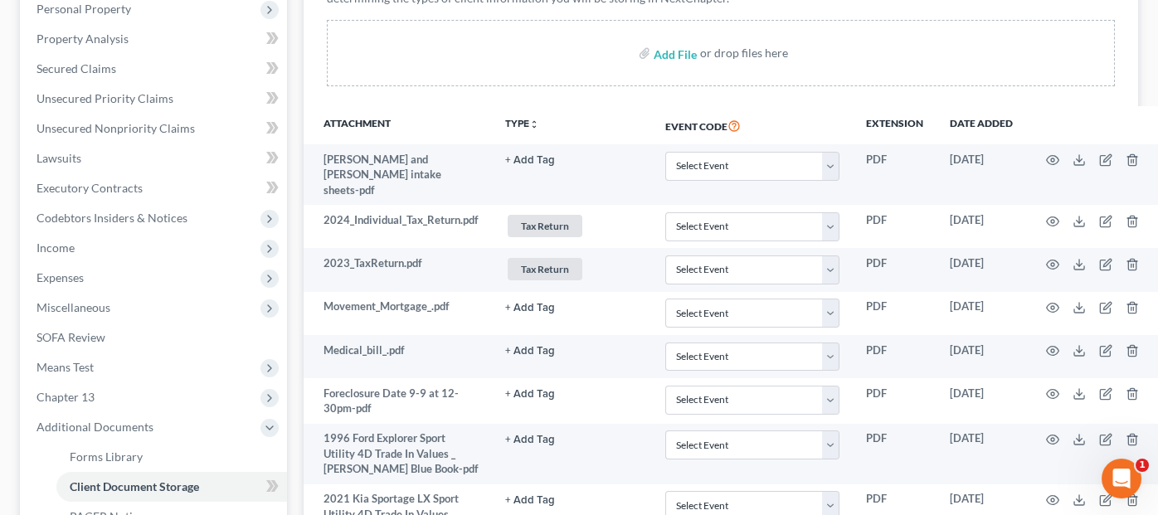
scroll to position [134, 0]
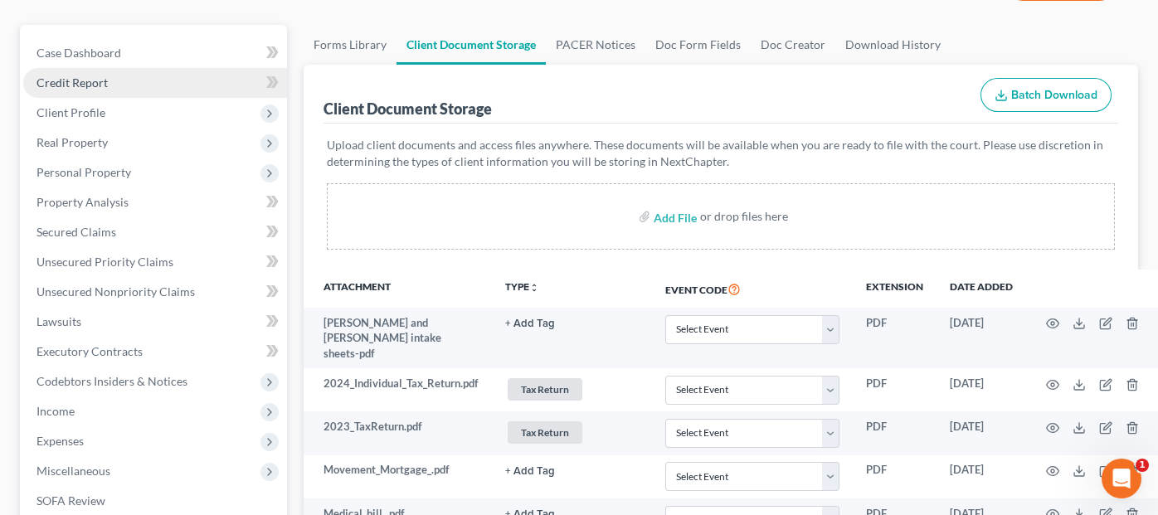
click at [76, 83] on span "Credit Report" at bounding box center [71, 82] width 71 height 14
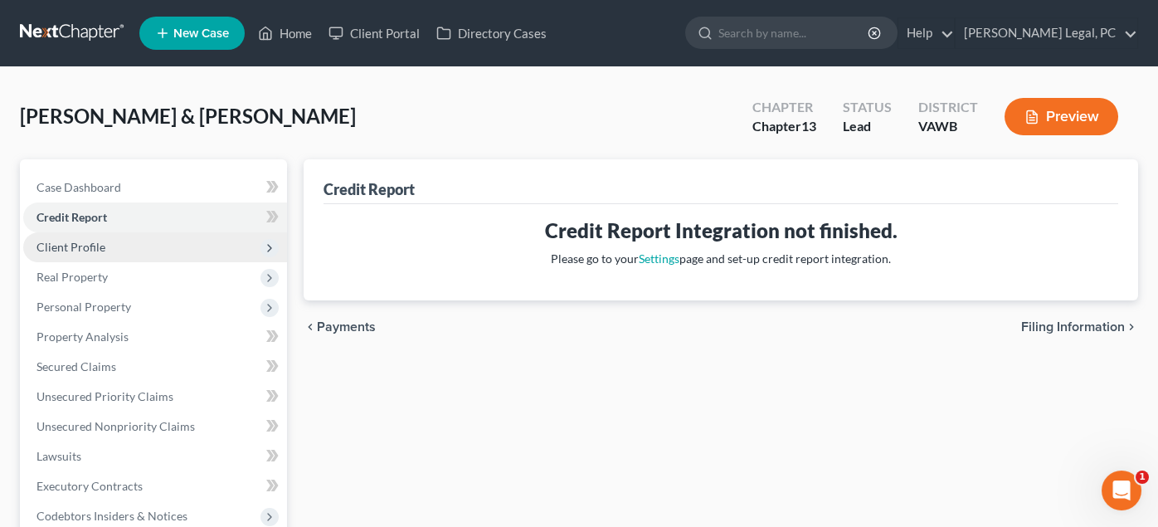
click at [85, 250] on span "Client Profile" at bounding box center [70, 247] width 69 height 14
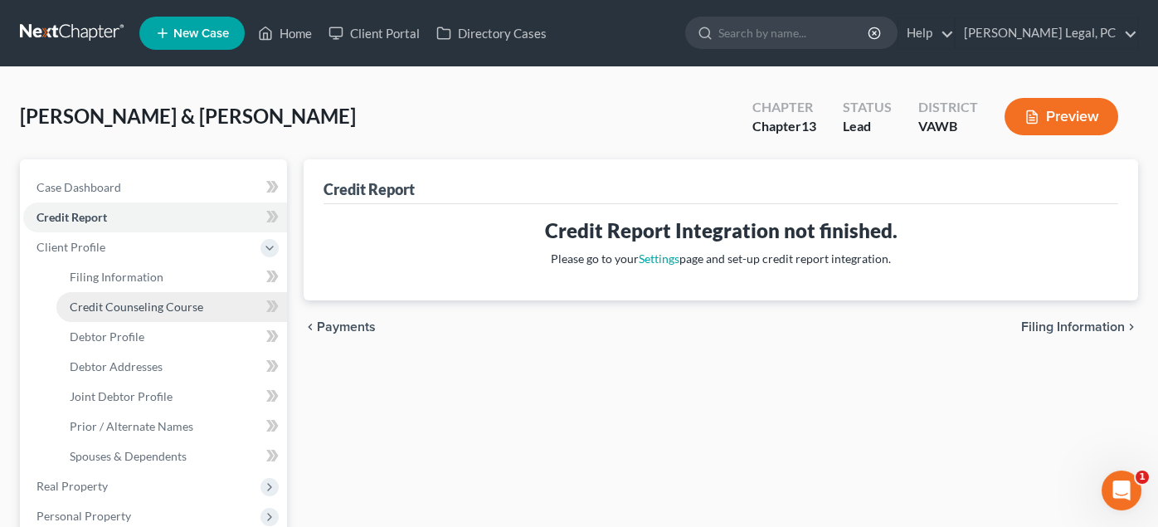
click at [90, 311] on span "Credit Counseling Course" at bounding box center [137, 306] width 134 height 14
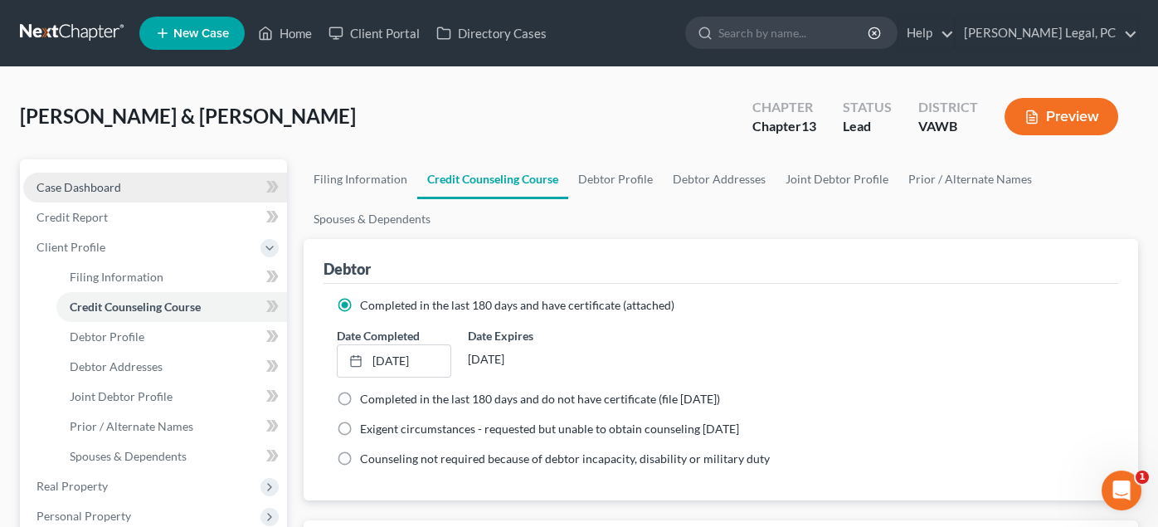
click at [64, 183] on span "Case Dashboard" at bounding box center [78, 187] width 85 height 14
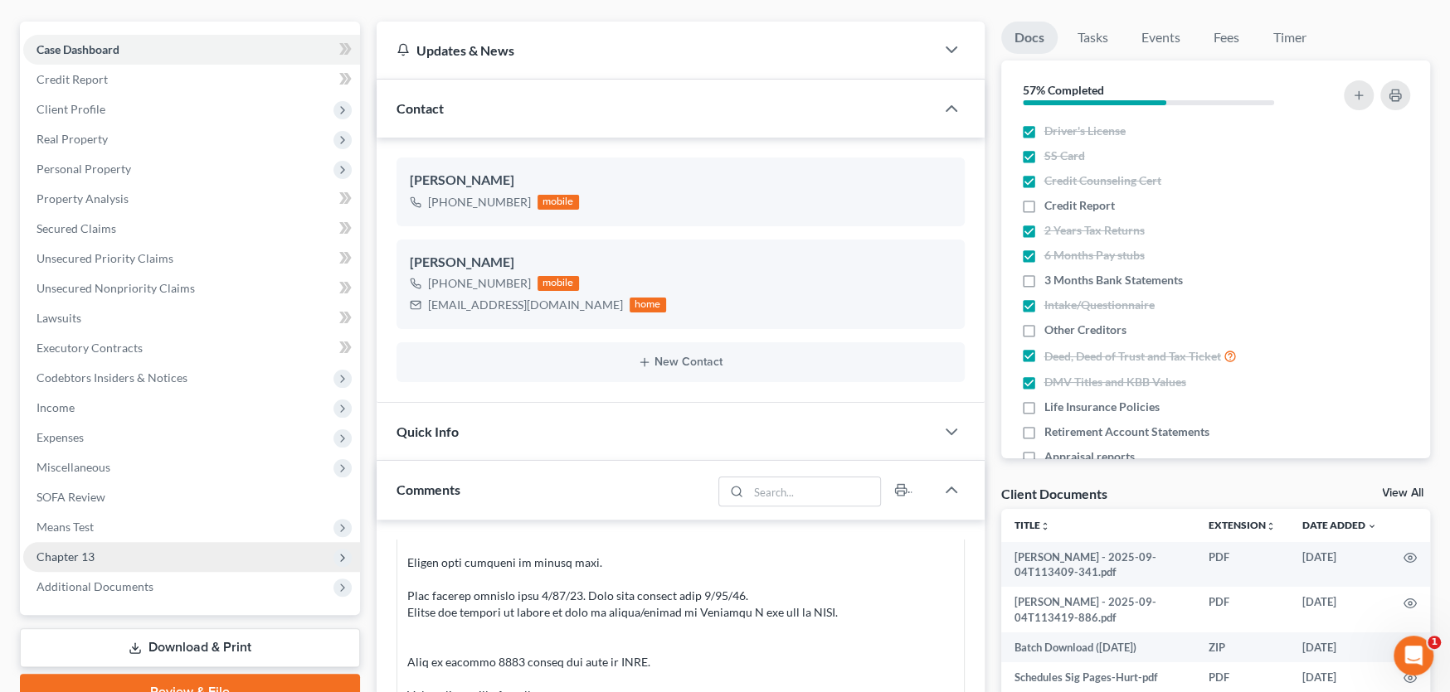
scroll to position [332, 0]
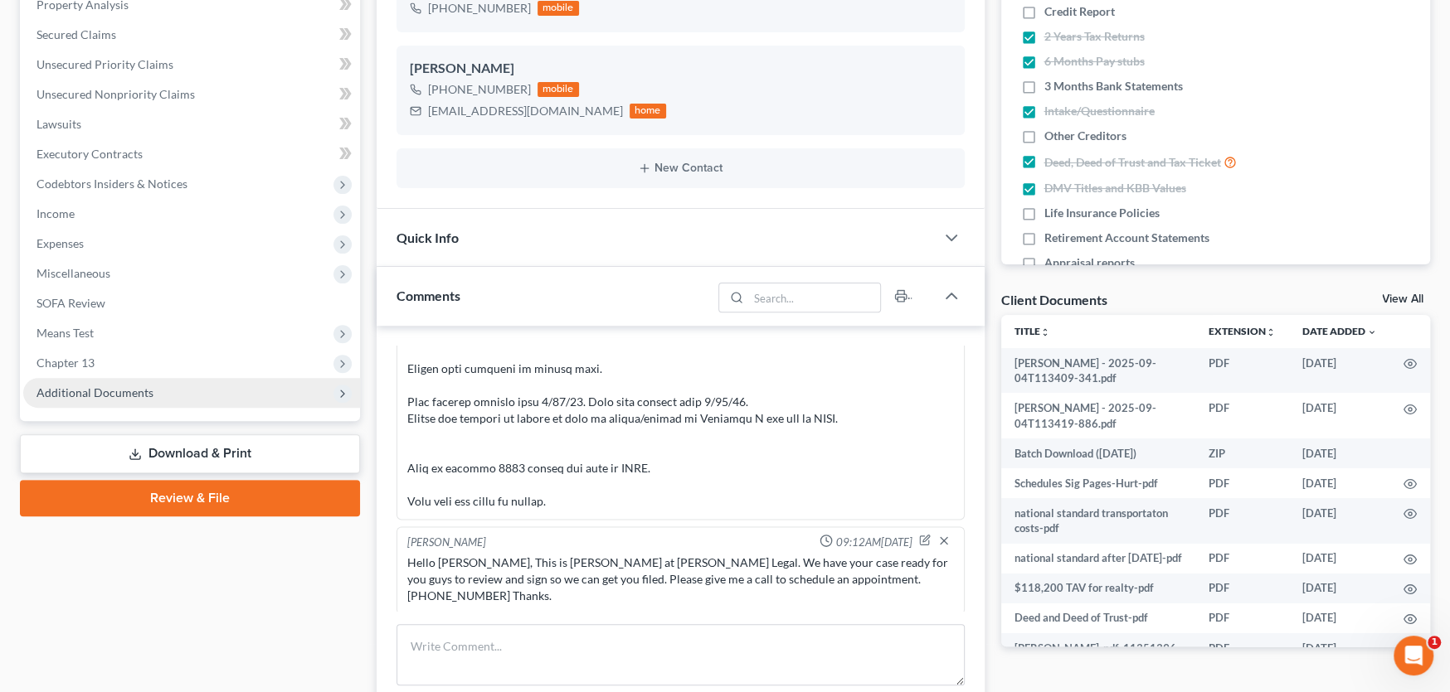
click at [150, 391] on span "Additional Documents" at bounding box center [191, 393] width 337 height 30
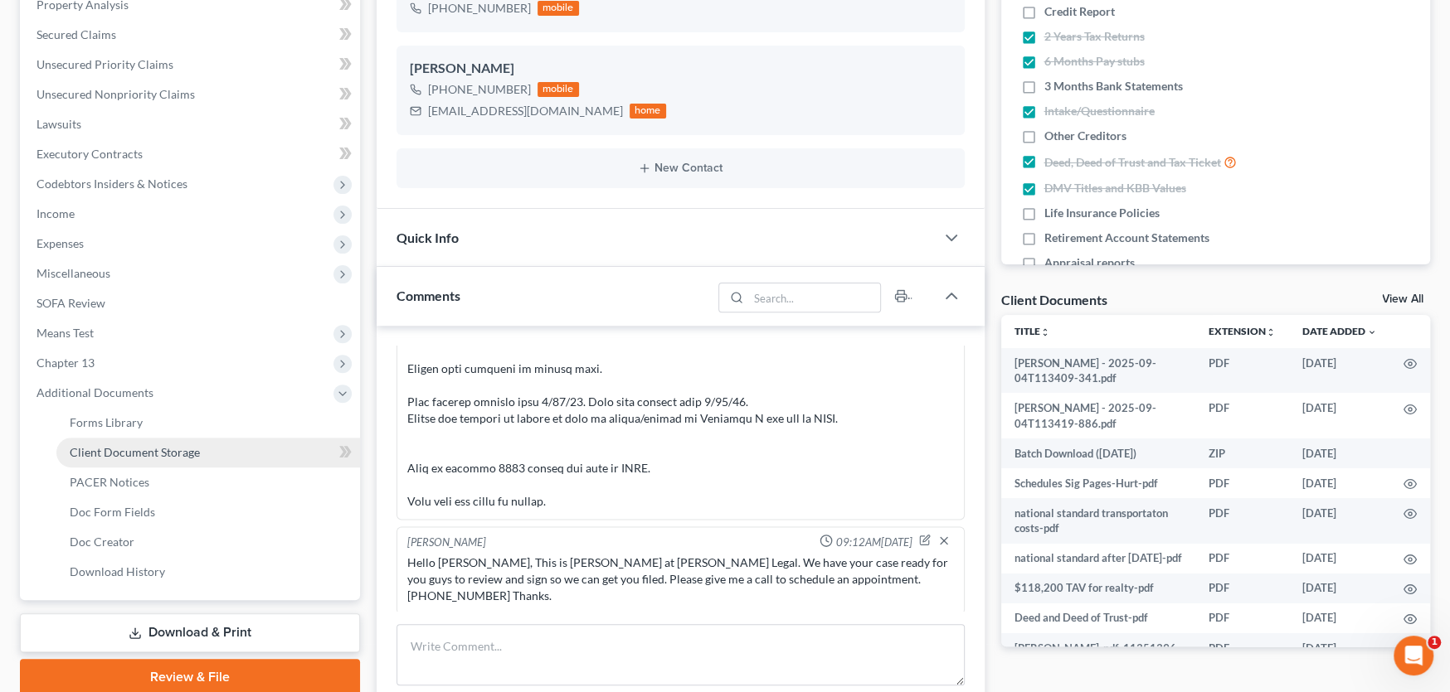
click at [139, 457] on span "Client Document Storage" at bounding box center [135, 452] width 130 height 14
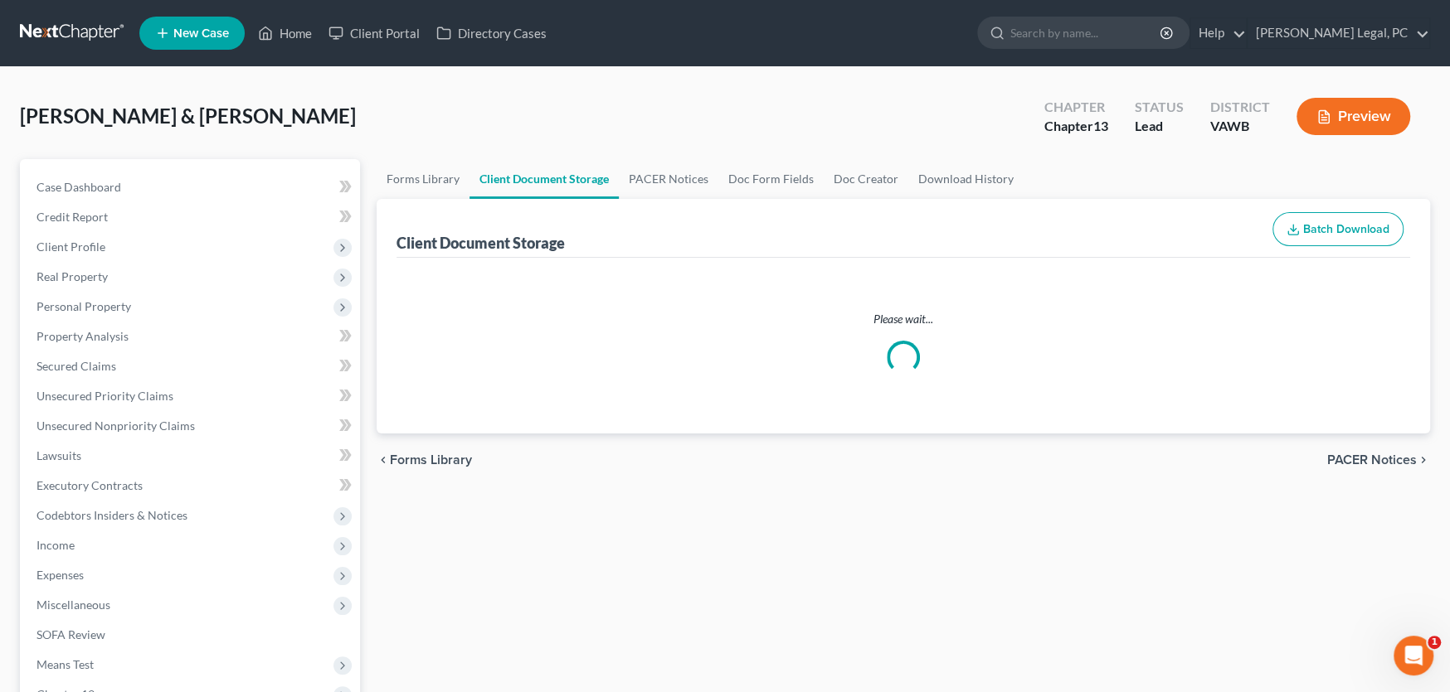
select select "0"
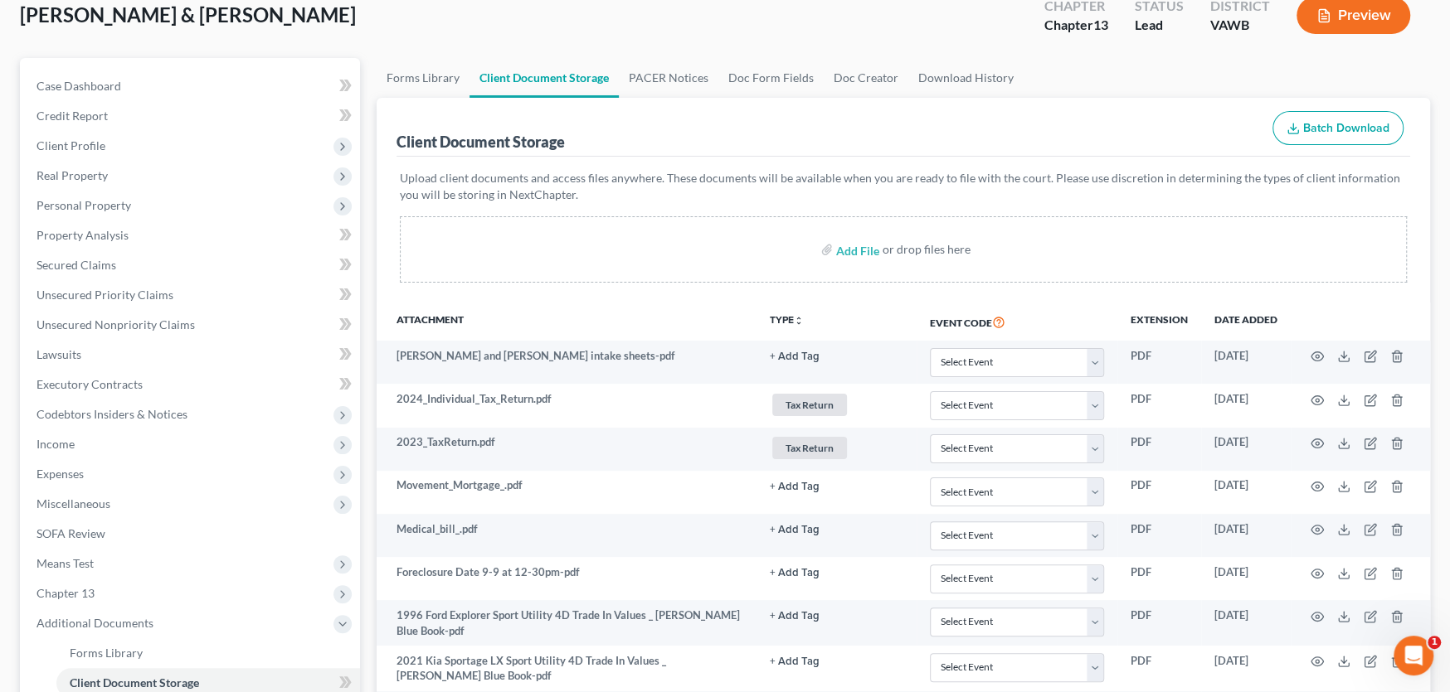
scroll to position [332, 0]
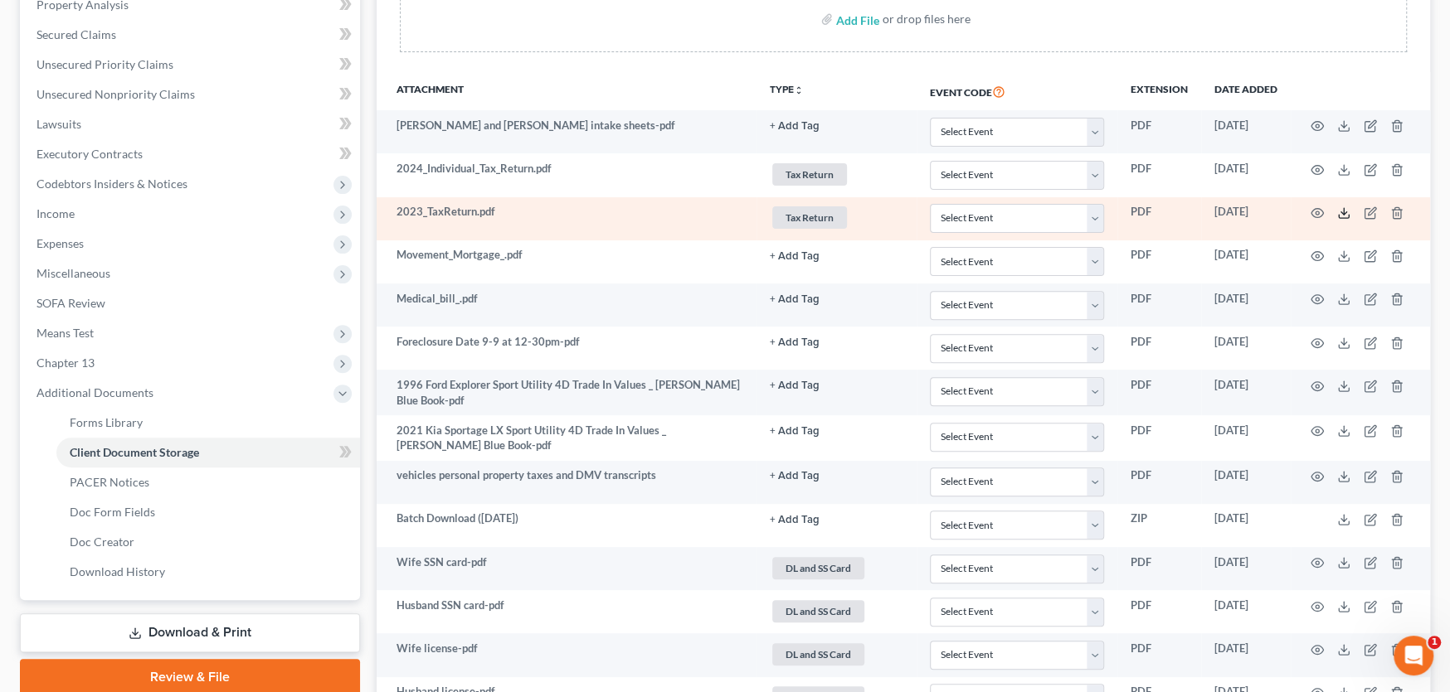
click at [1343, 212] on line at bounding box center [1343, 211] width 0 height 7
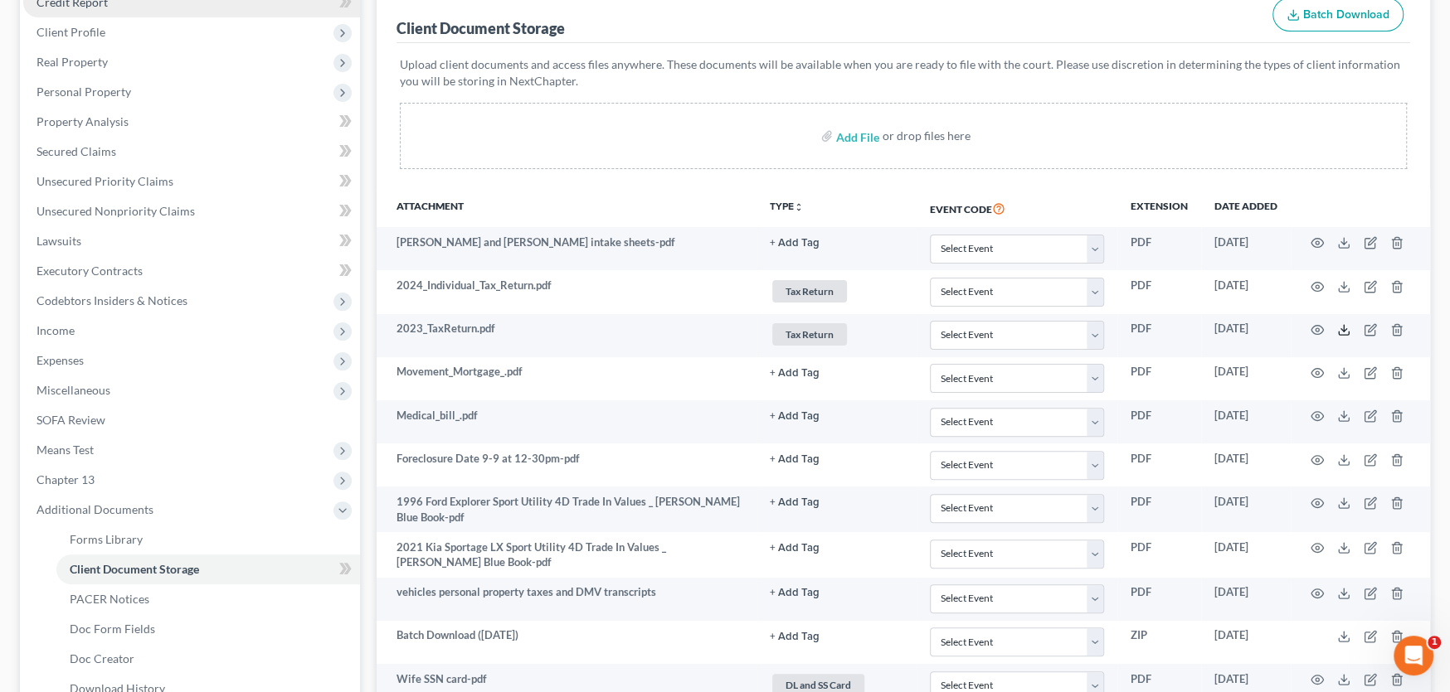
scroll to position [0, 0]
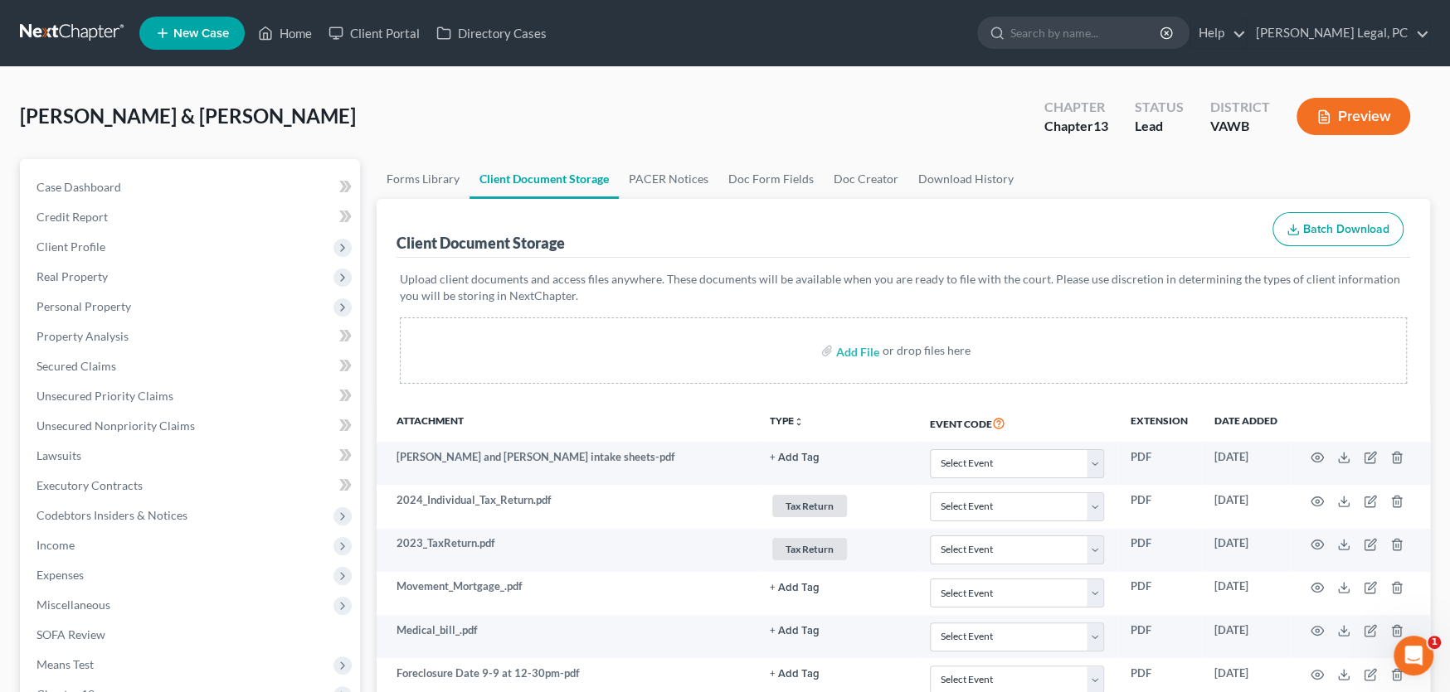
click at [46, 27] on link at bounding box center [73, 33] width 106 height 30
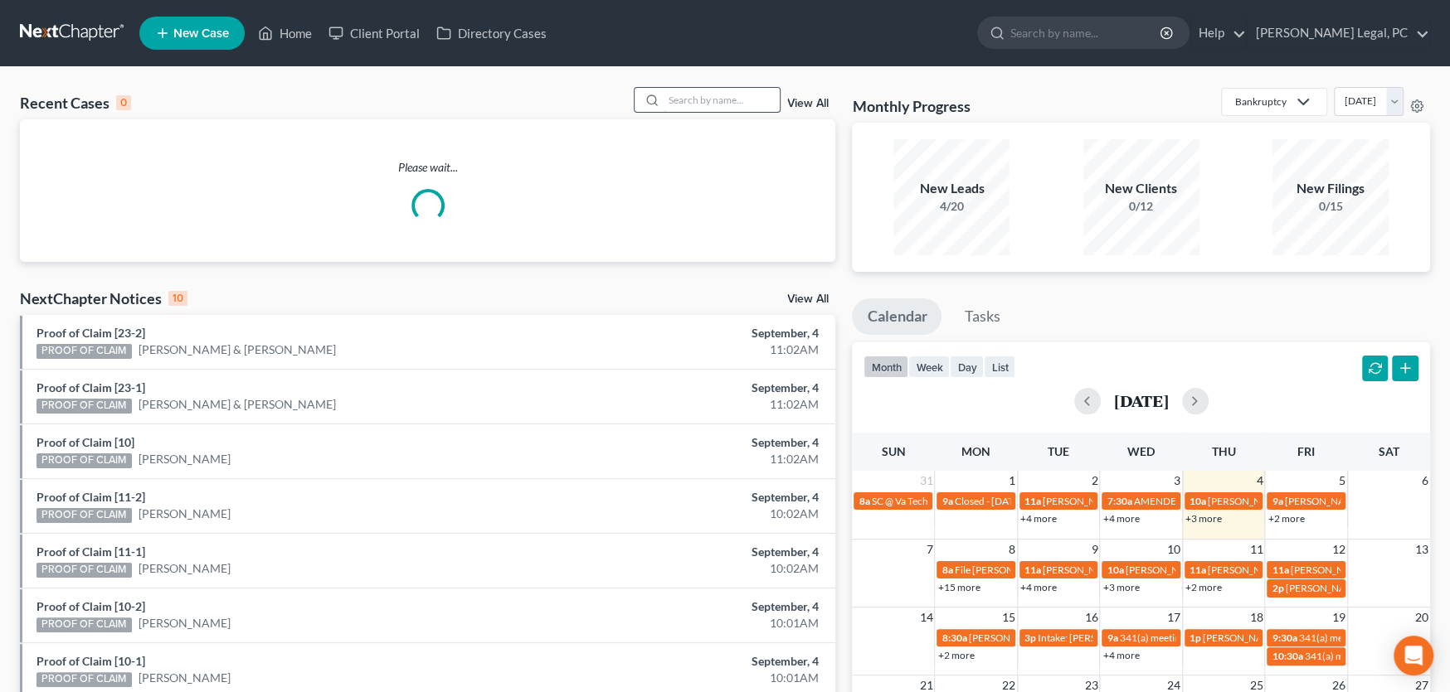
click at [679, 90] on input "search" at bounding box center [721, 100] width 116 height 24
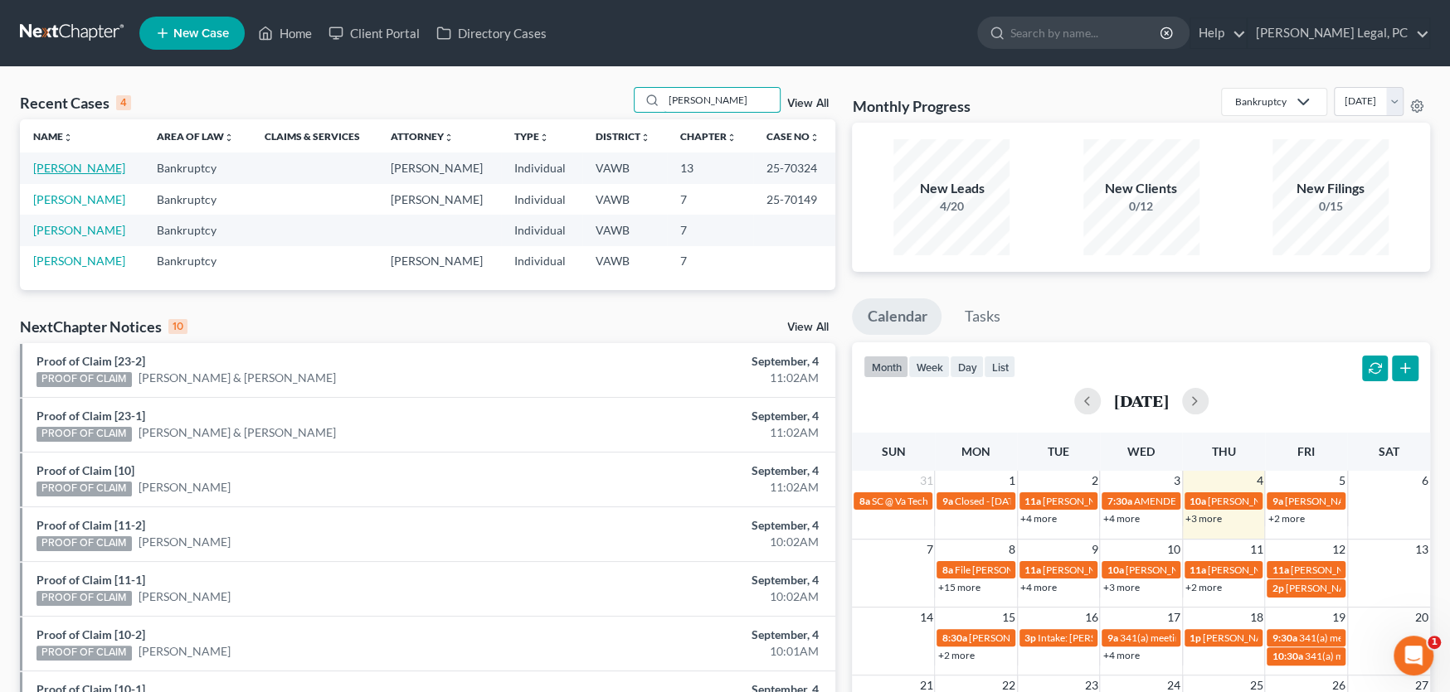
type input "lawson"
click at [60, 168] on link "Lawson, Perry" at bounding box center [79, 168] width 92 height 14
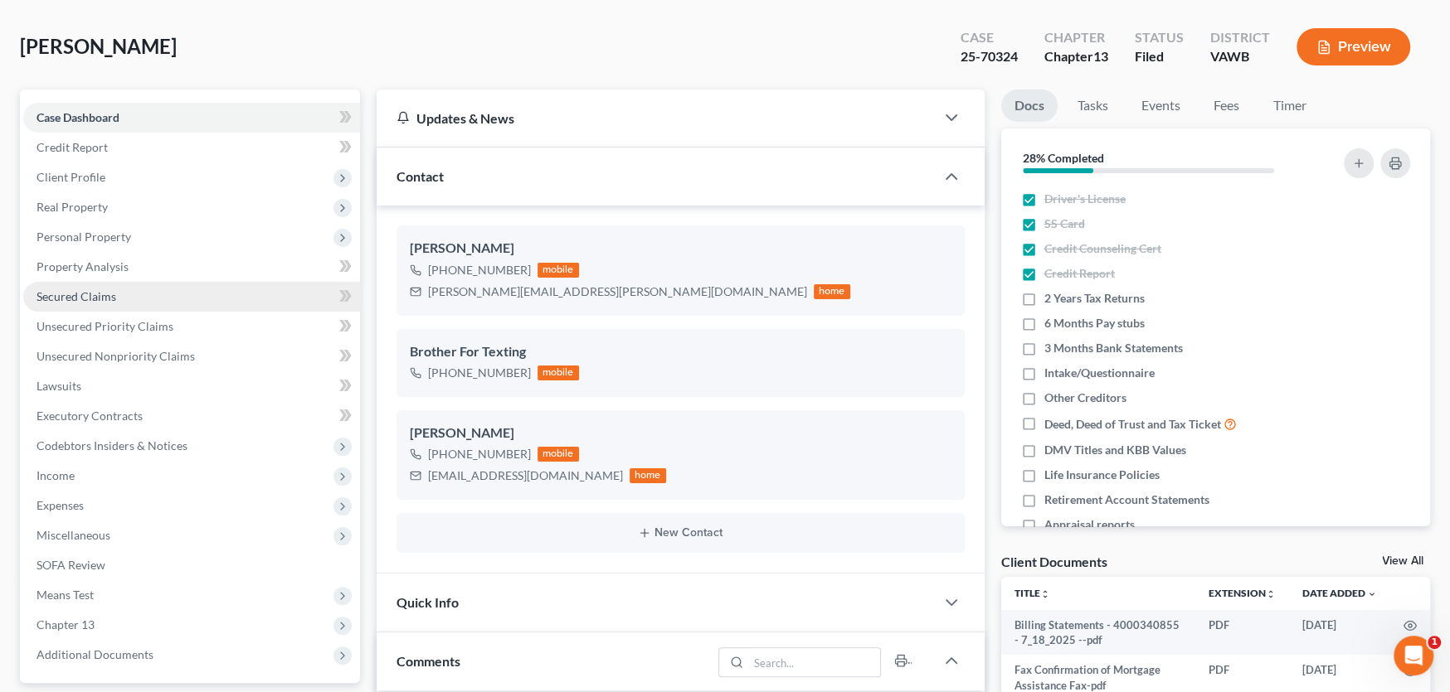
scroll to position [249, 0]
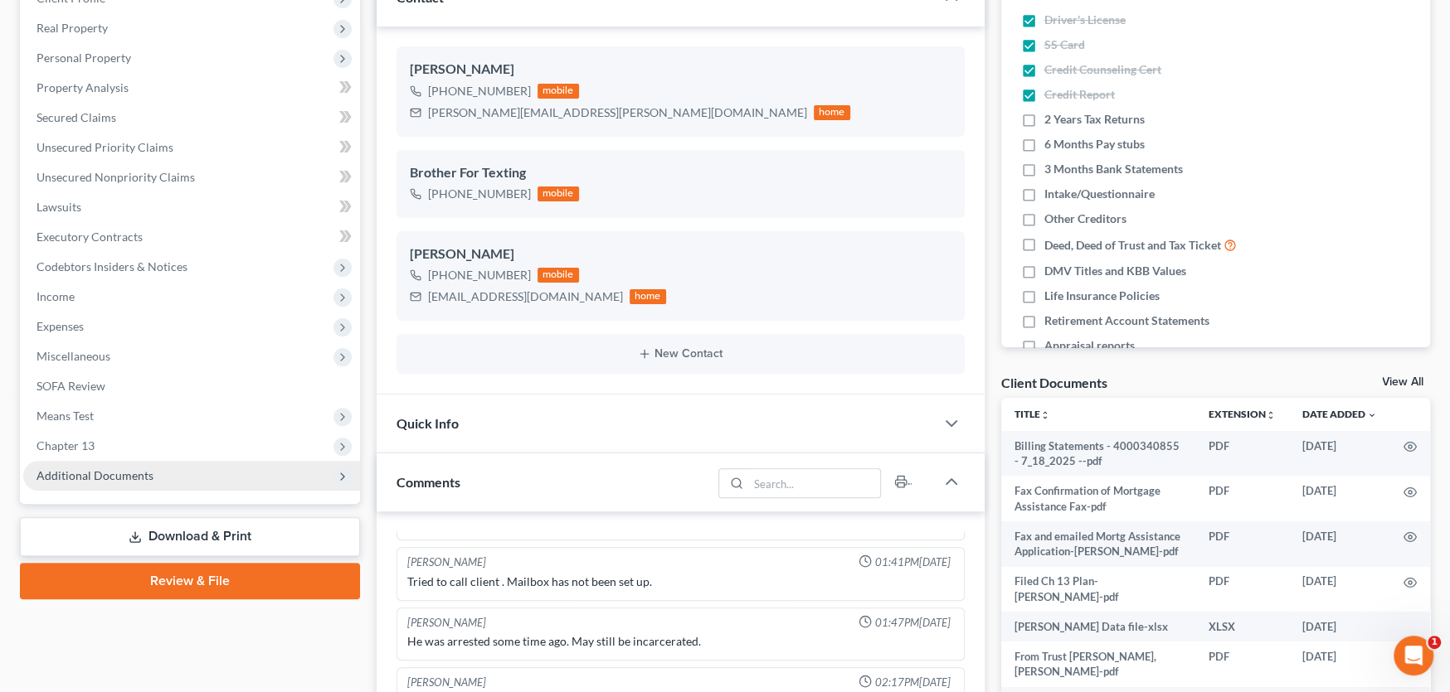
click at [88, 470] on span "Additional Documents" at bounding box center [94, 476] width 117 height 14
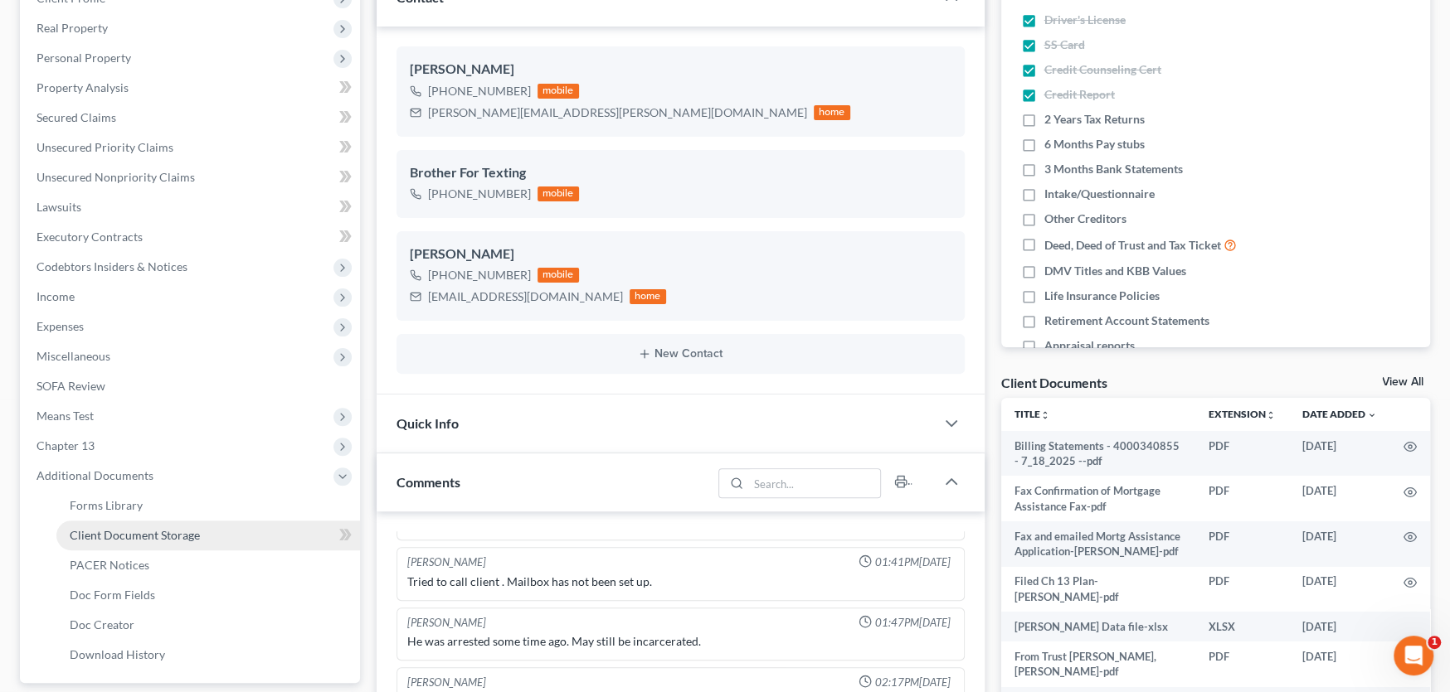
click at [100, 531] on span "Client Document Storage" at bounding box center [135, 535] width 130 height 14
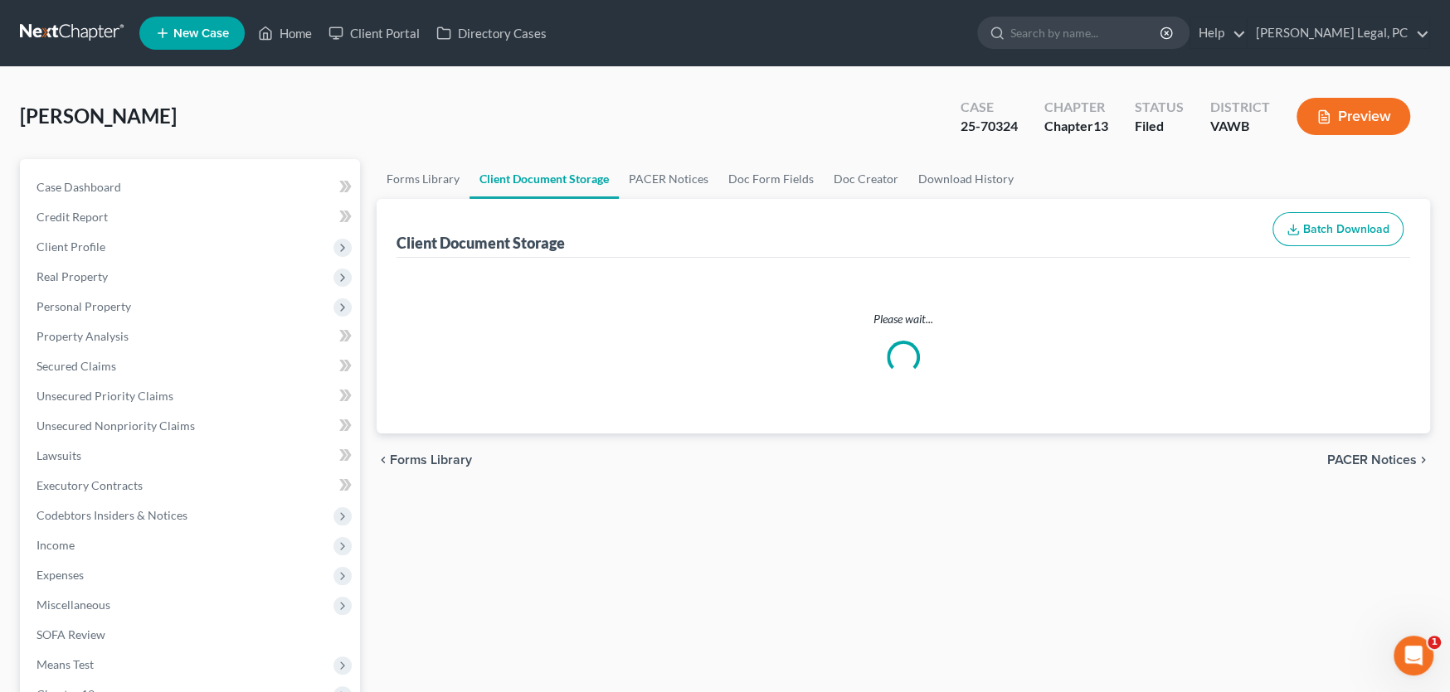
select select "0"
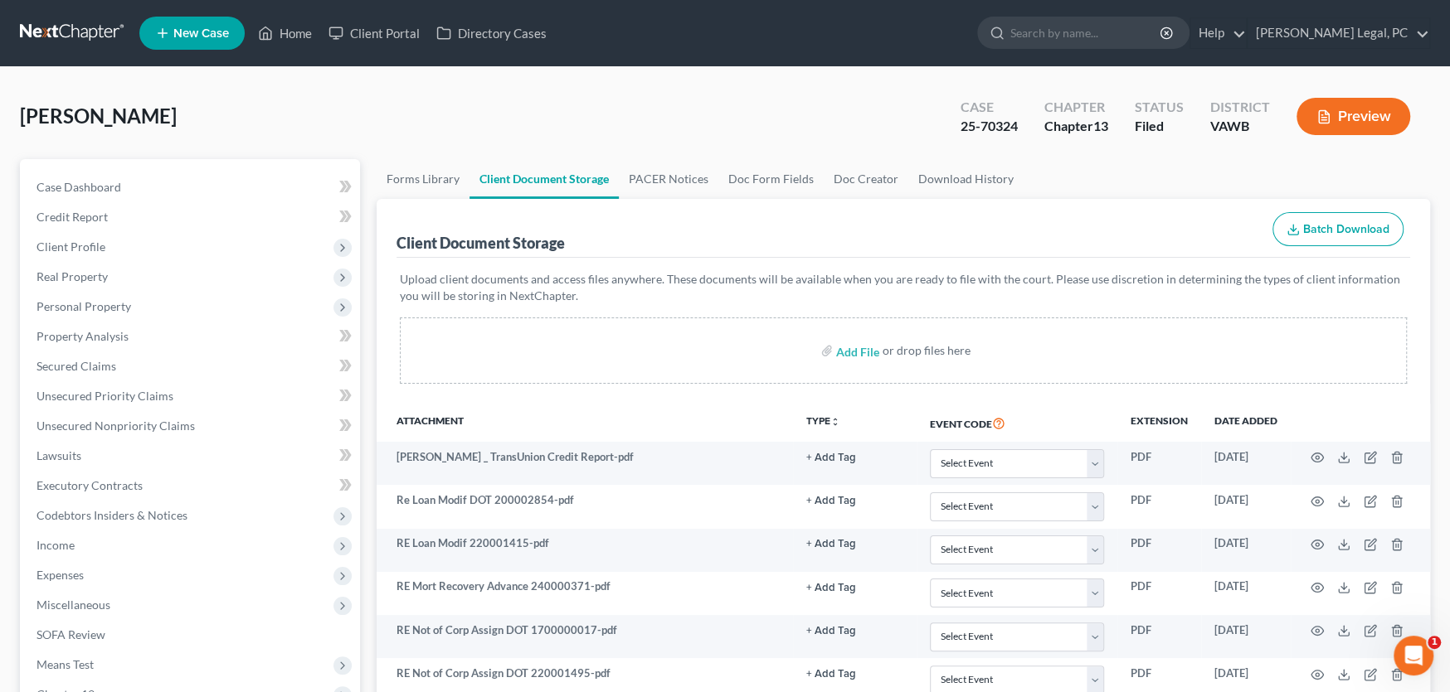
select select "0"
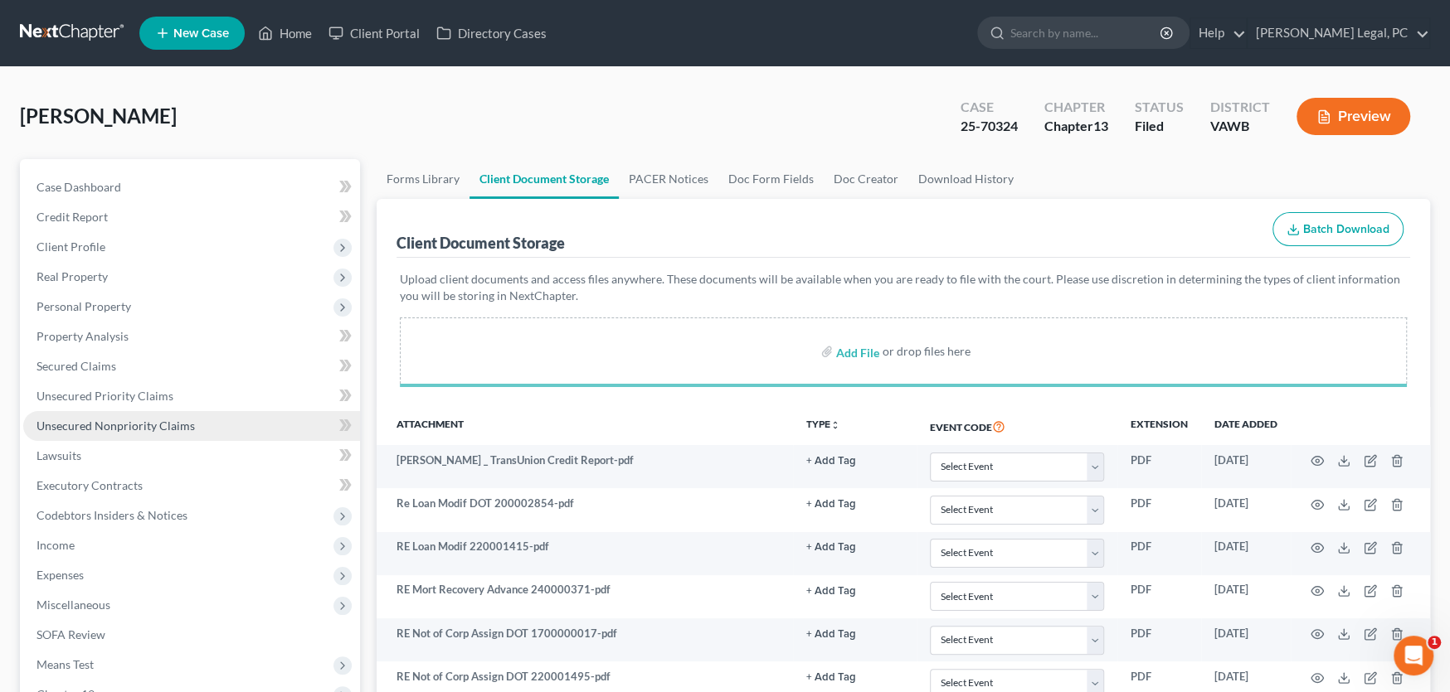
select select "0"
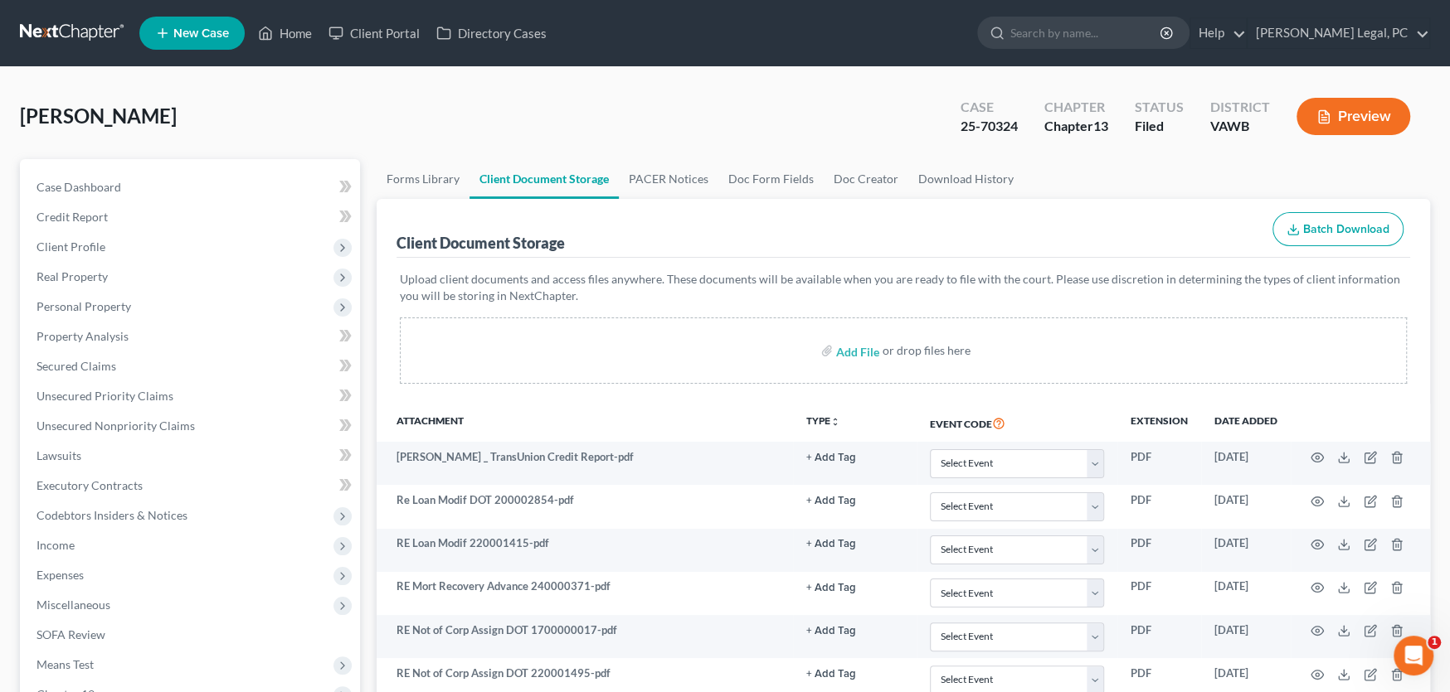
click at [57, 19] on link at bounding box center [73, 33] width 106 height 30
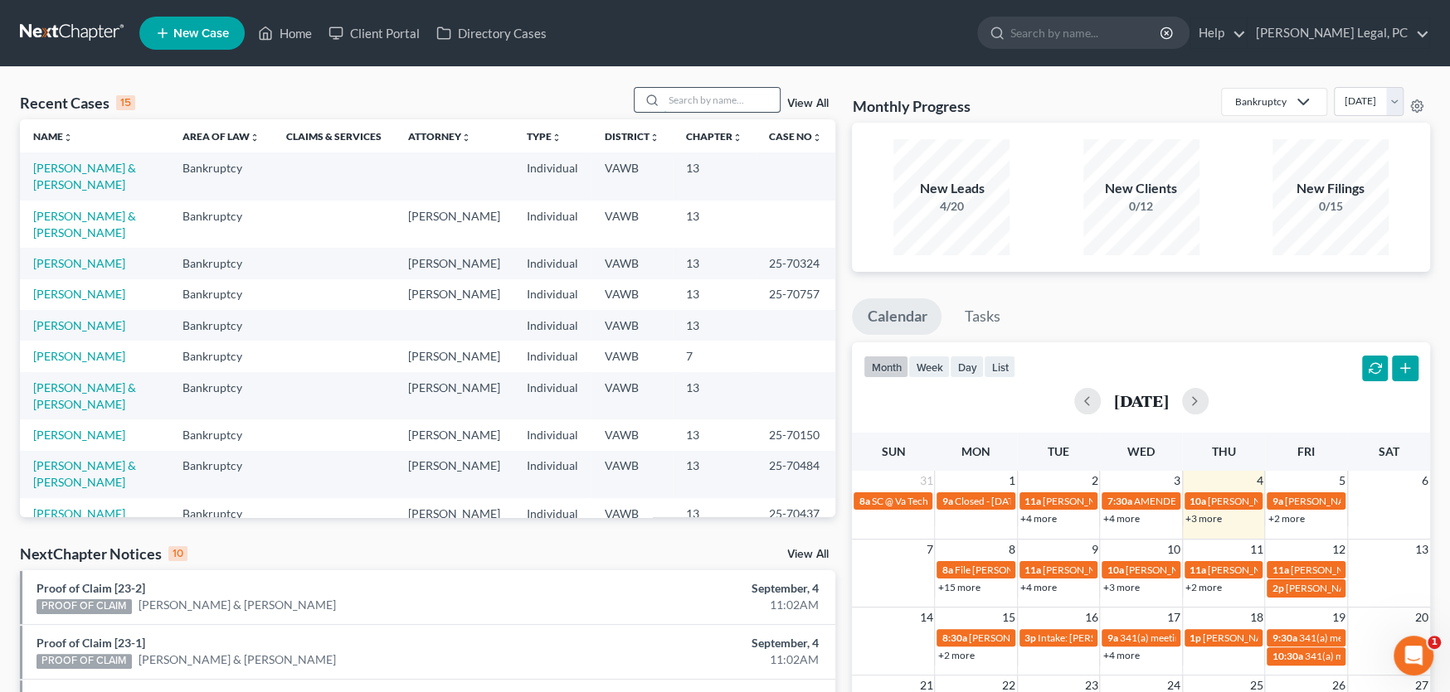
click at [681, 104] on input "search" at bounding box center [721, 100] width 116 height 24
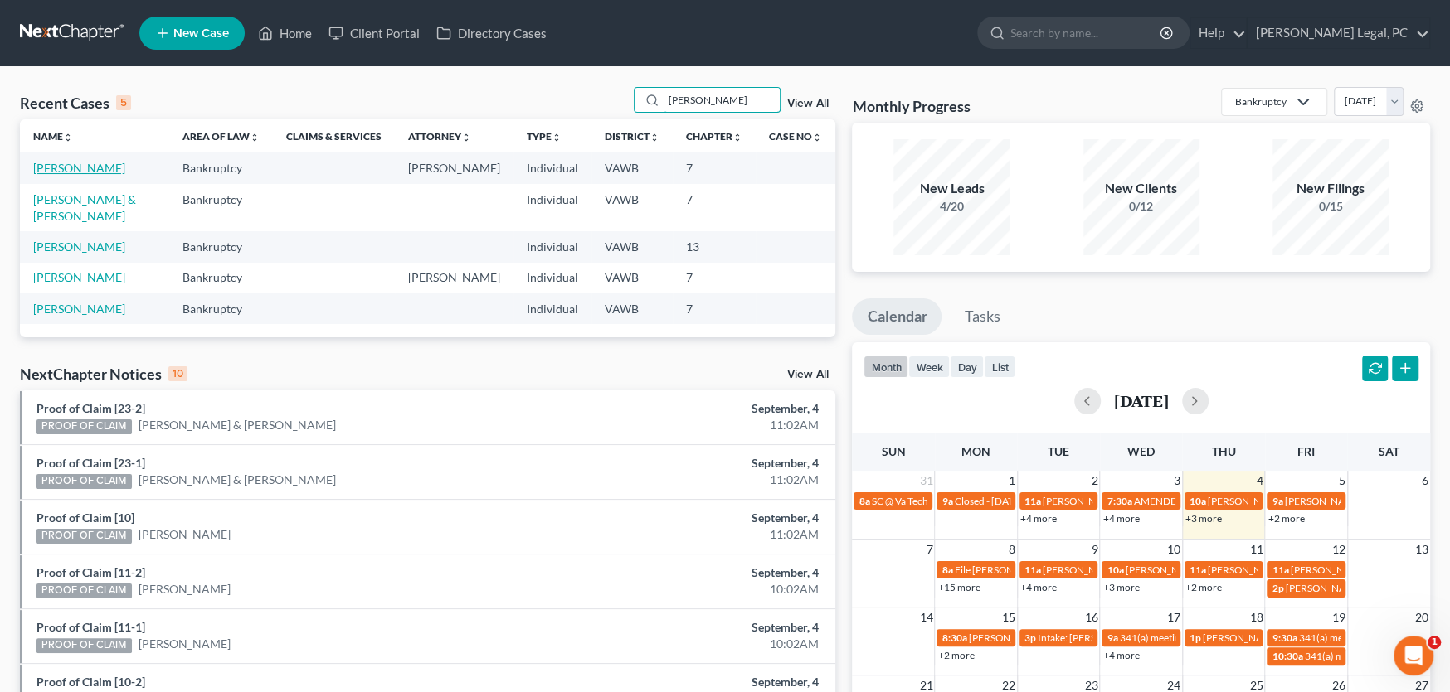
type input "orton"
click at [75, 172] on link "[PERSON_NAME]" at bounding box center [79, 168] width 92 height 14
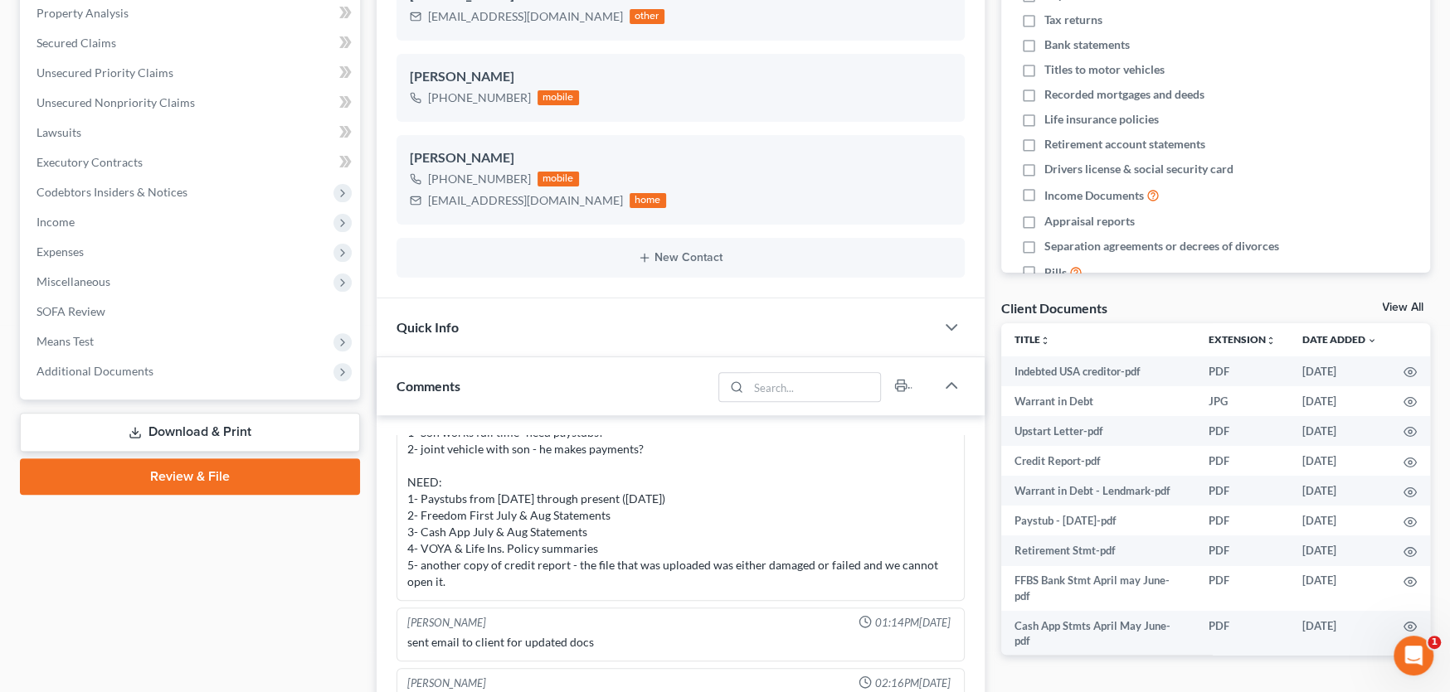
scroll to position [332, 0]
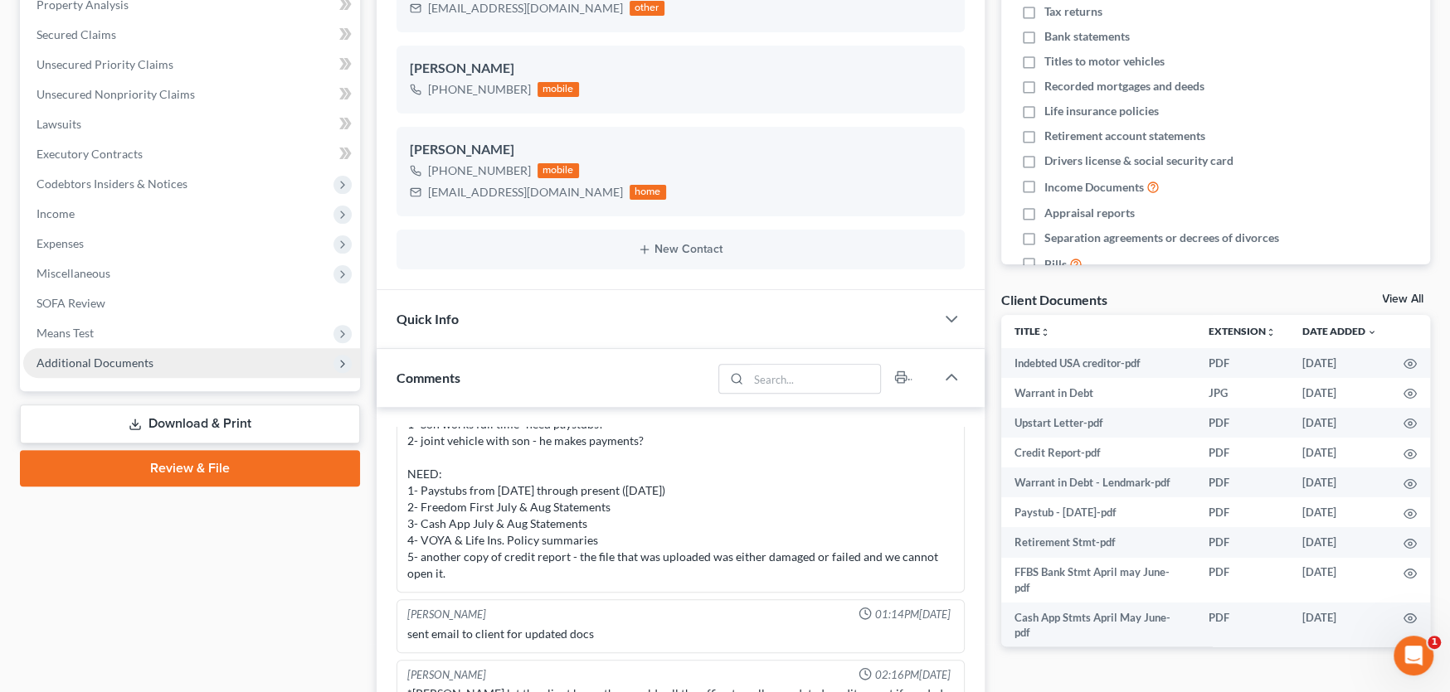
click at [141, 356] on span "Additional Documents" at bounding box center [94, 363] width 117 height 14
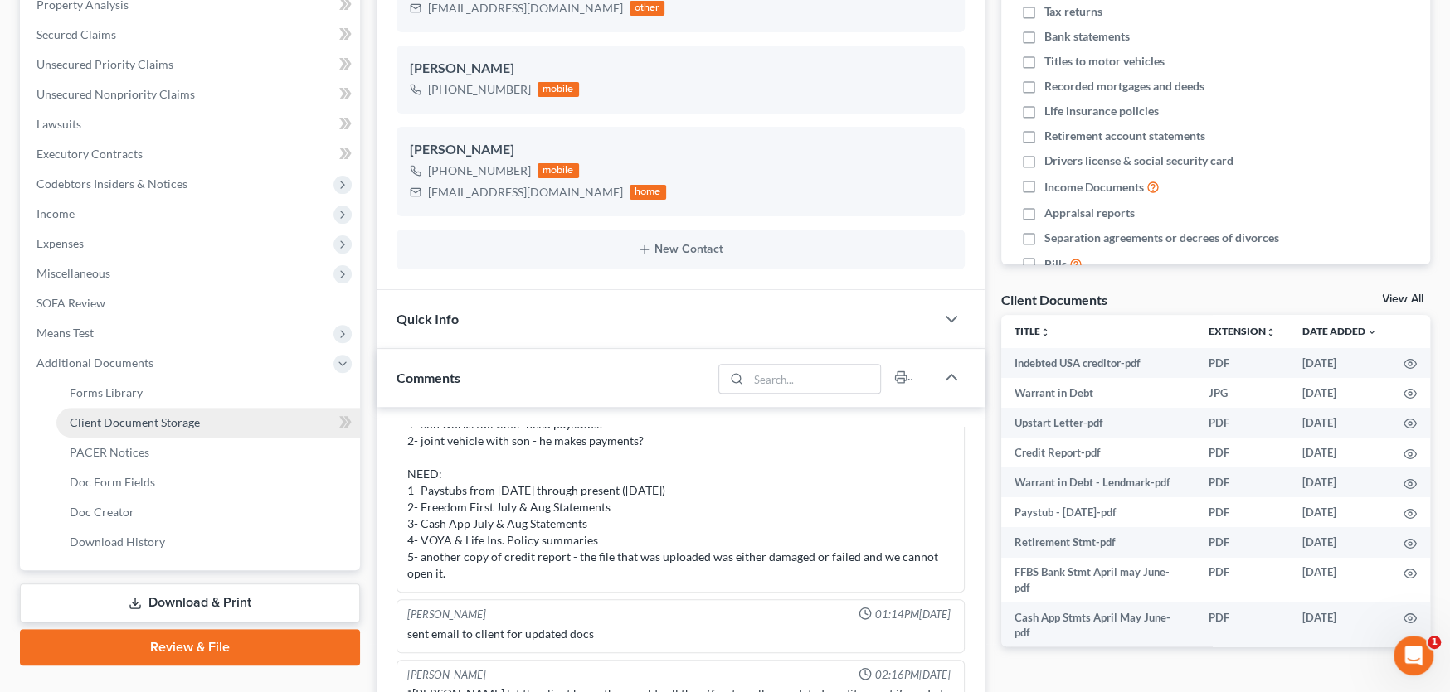
click at [158, 423] on span "Client Document Storage" at bounding box center [135, 422] width 130 height 14
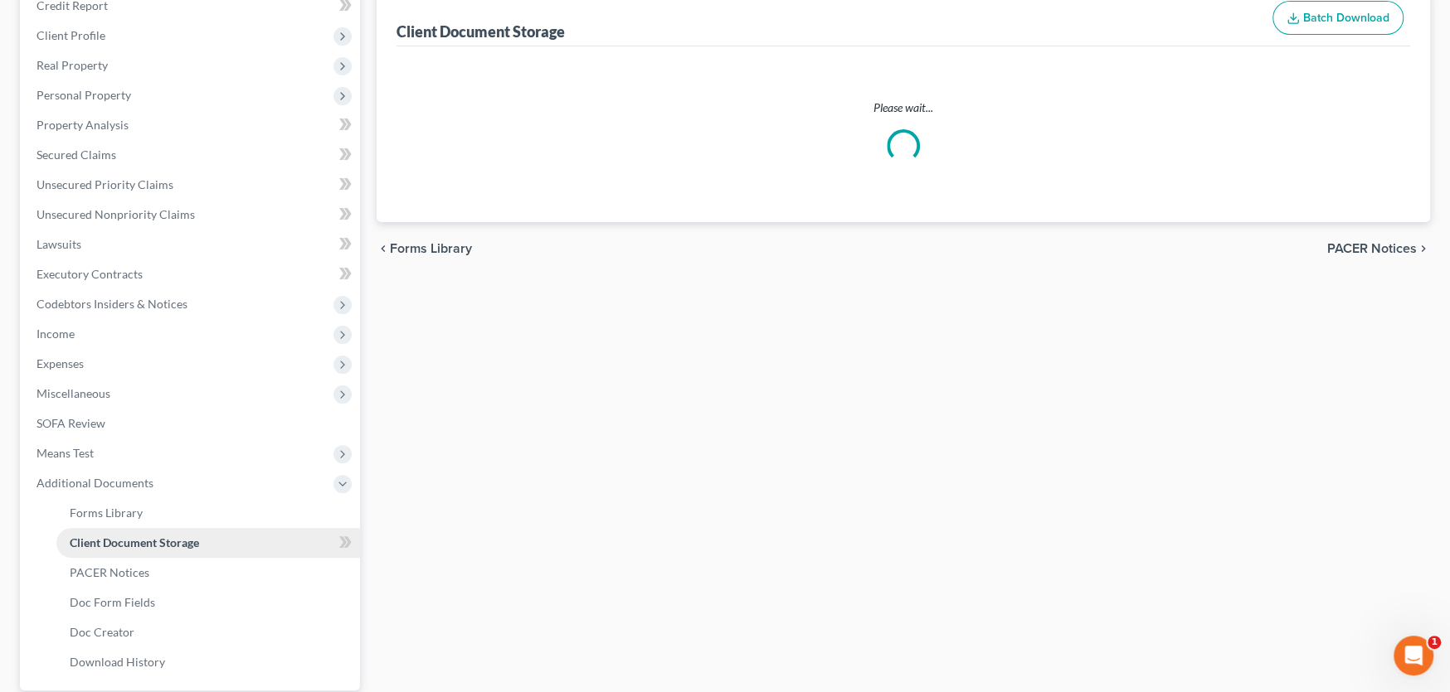
select select "0"
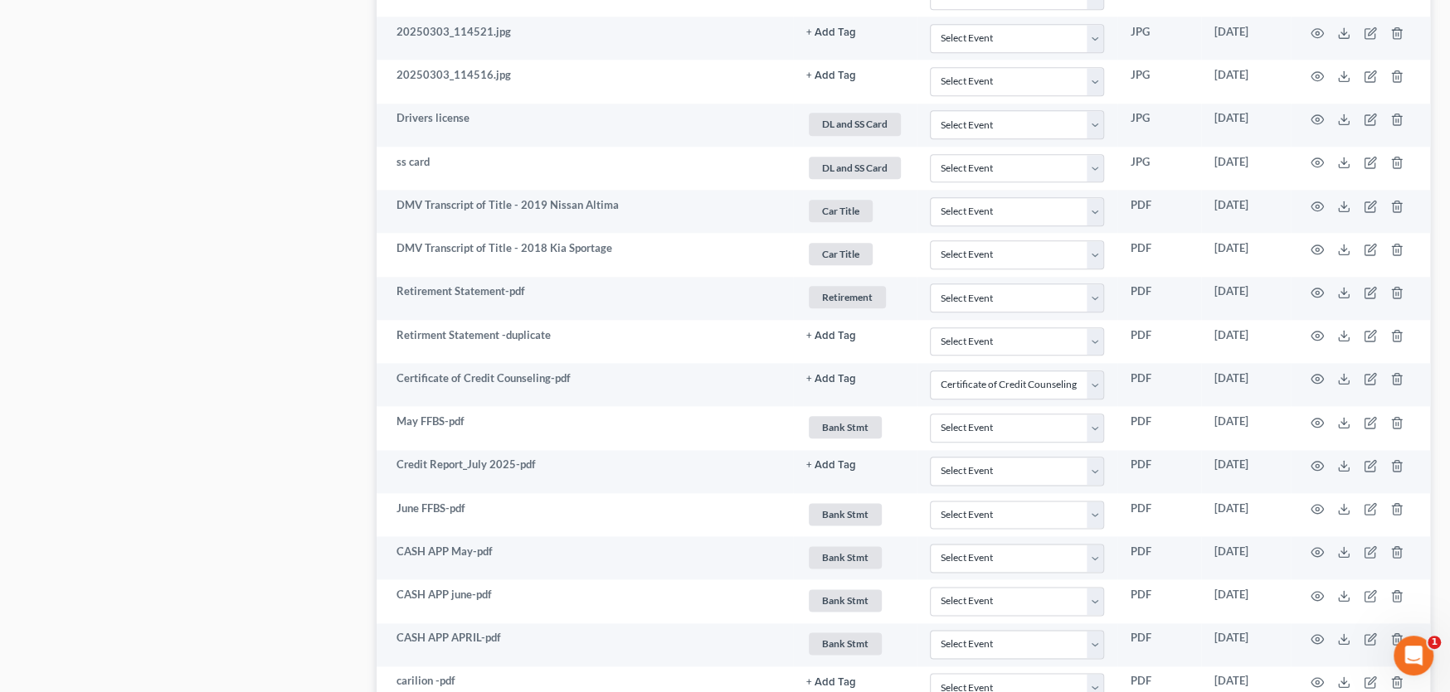
scroll to position [1327, 0]
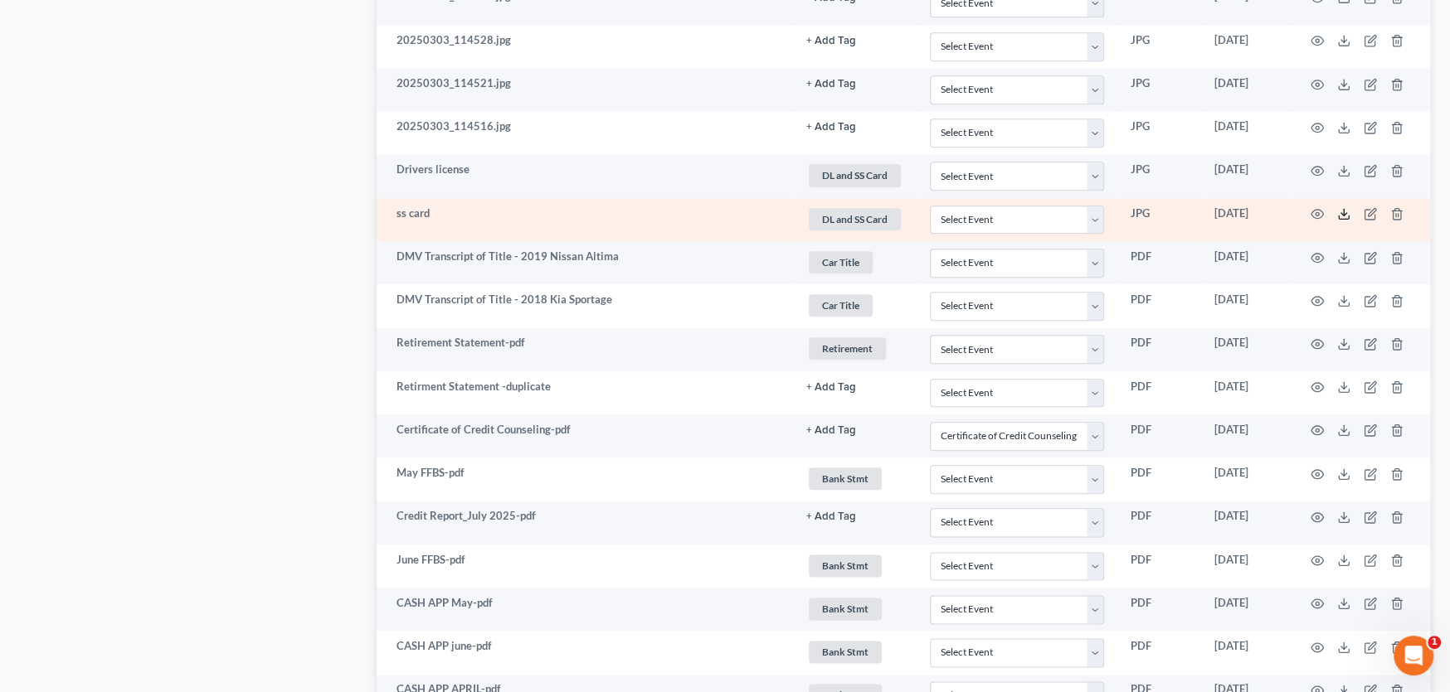
click at [1345, 213] on polyline at bounding box center [1344, 214] width 6 height 2
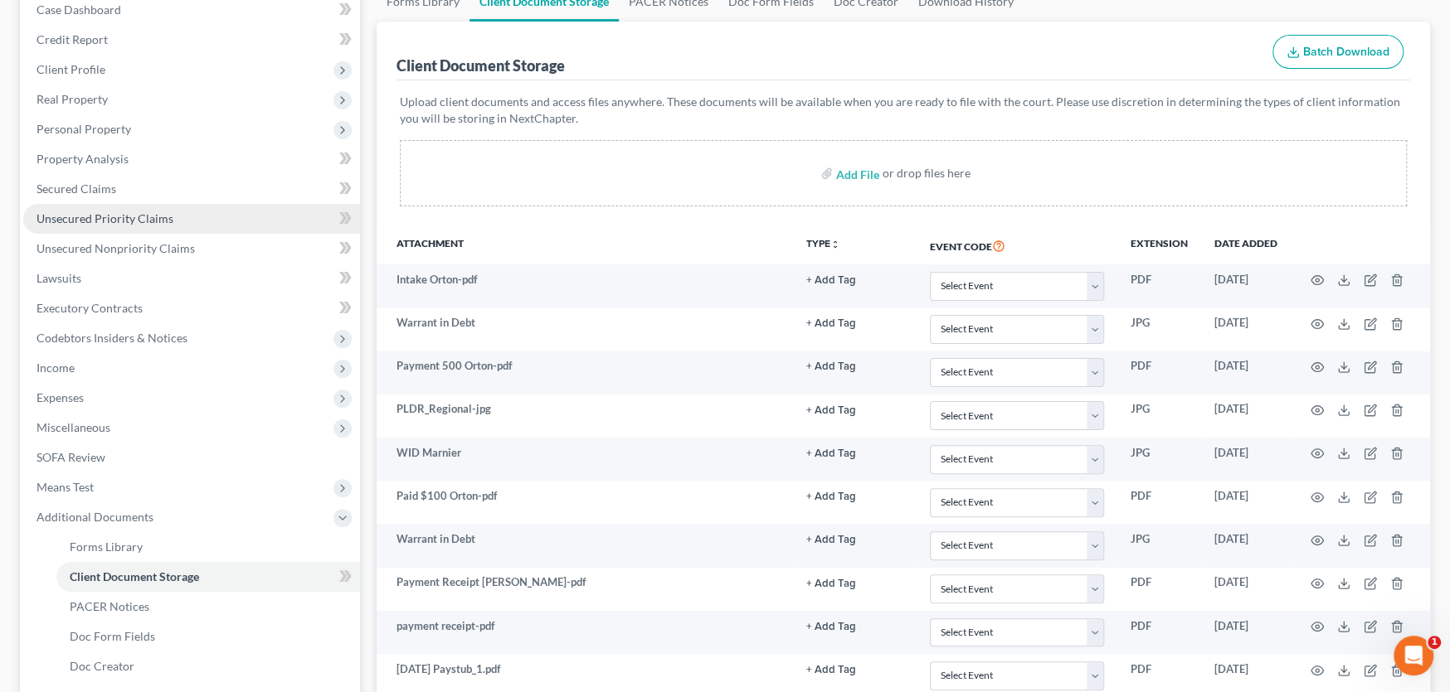
scroll to position [332, 0]
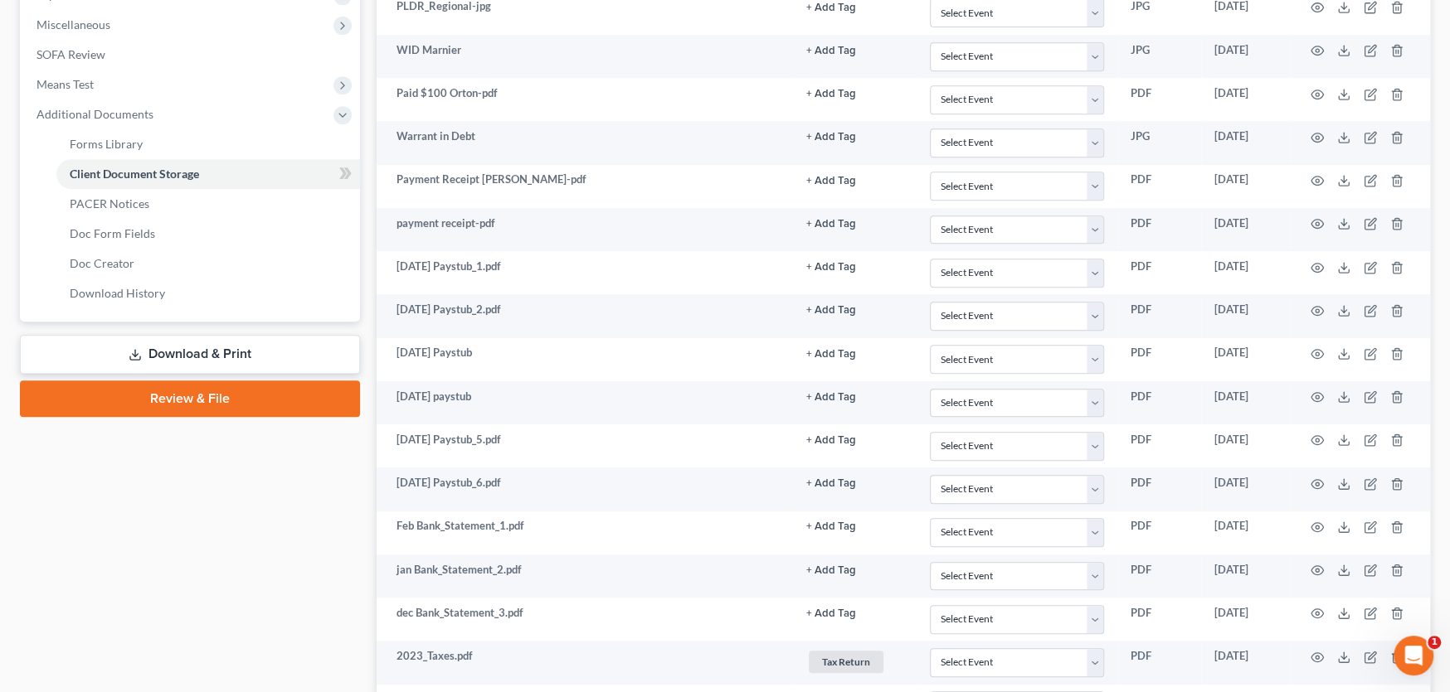
click at [251, 350] on link "Download & Print" at bounding box center [190, 354] width 340 height 39
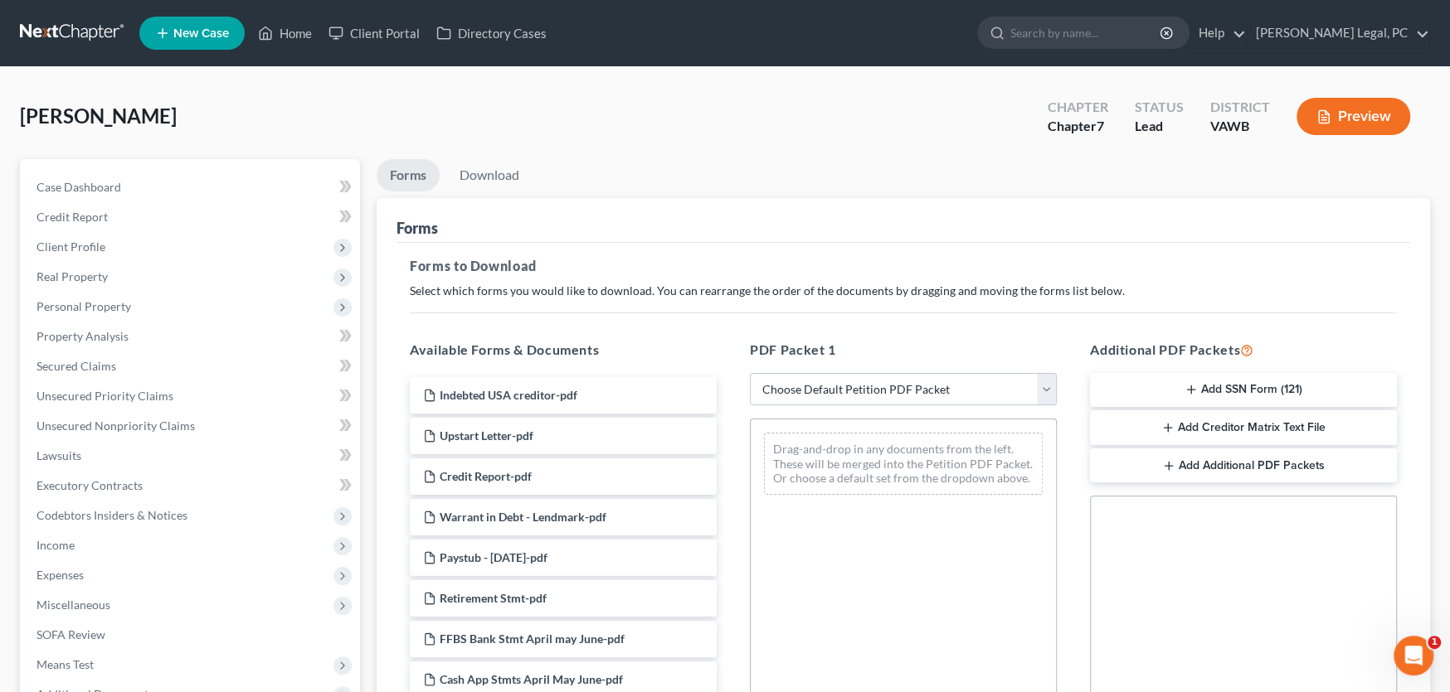
click at [1281, 391] on button "Add SSN Form (121)" at bounding box center [1243, 390] width 307 height 35
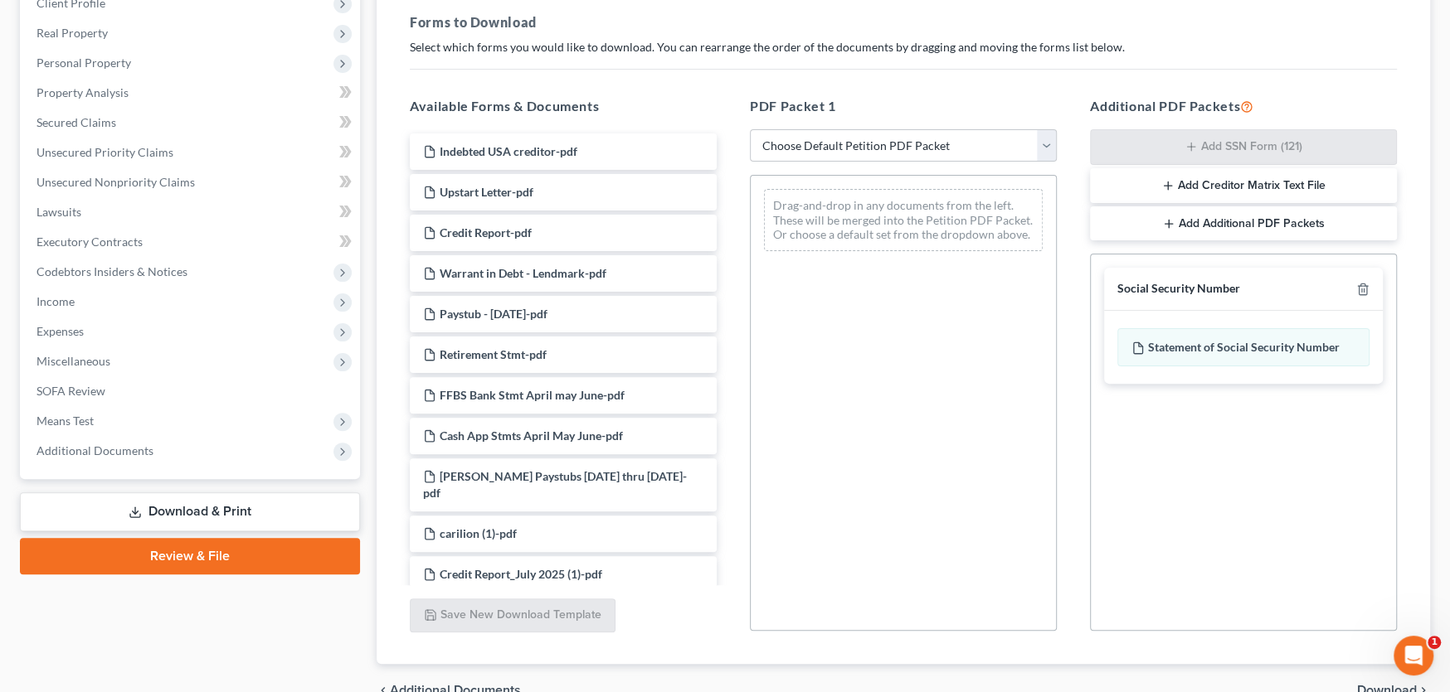
scroll to position [331, 0]
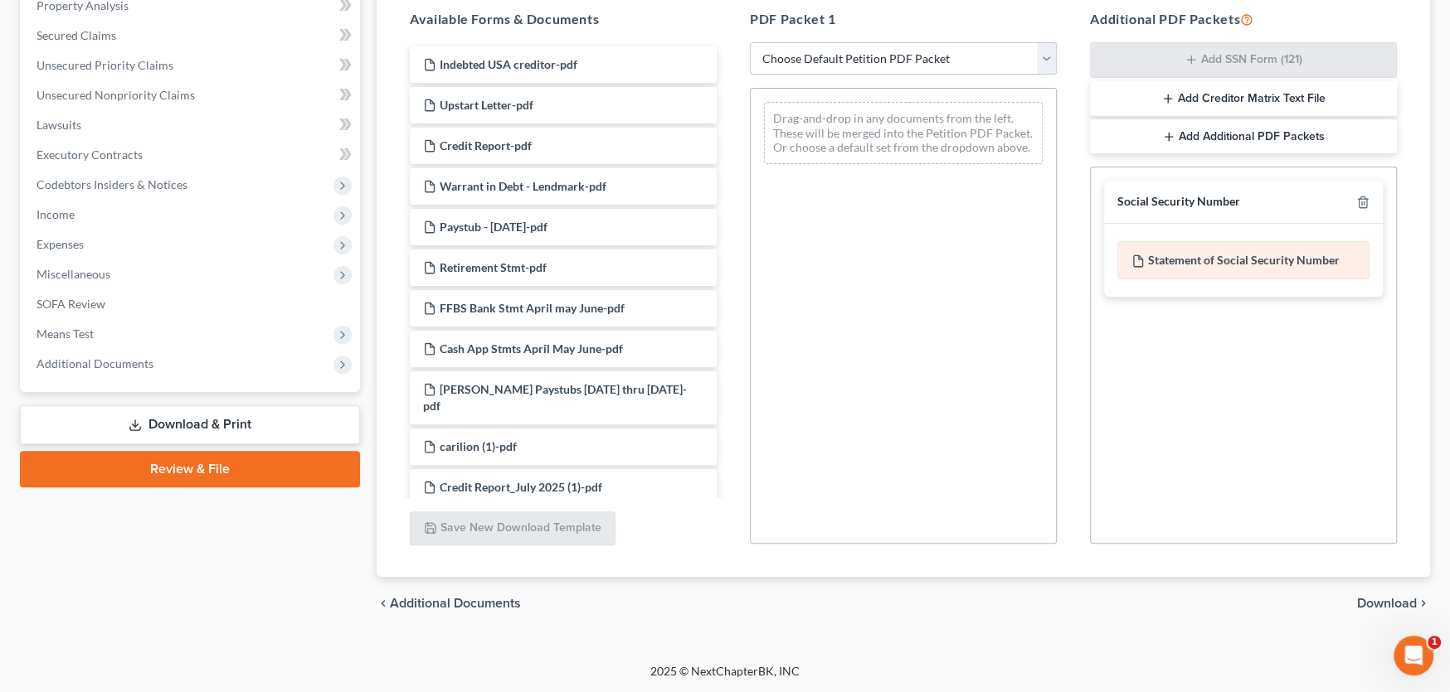
click at [1227, 259] on div "Statement of Social Security Number" at bounding box center [1243, 260] width 252 height 38
click at [1372, 600] on span "Download" at bounding box center [1387, 603] width 60 height 13
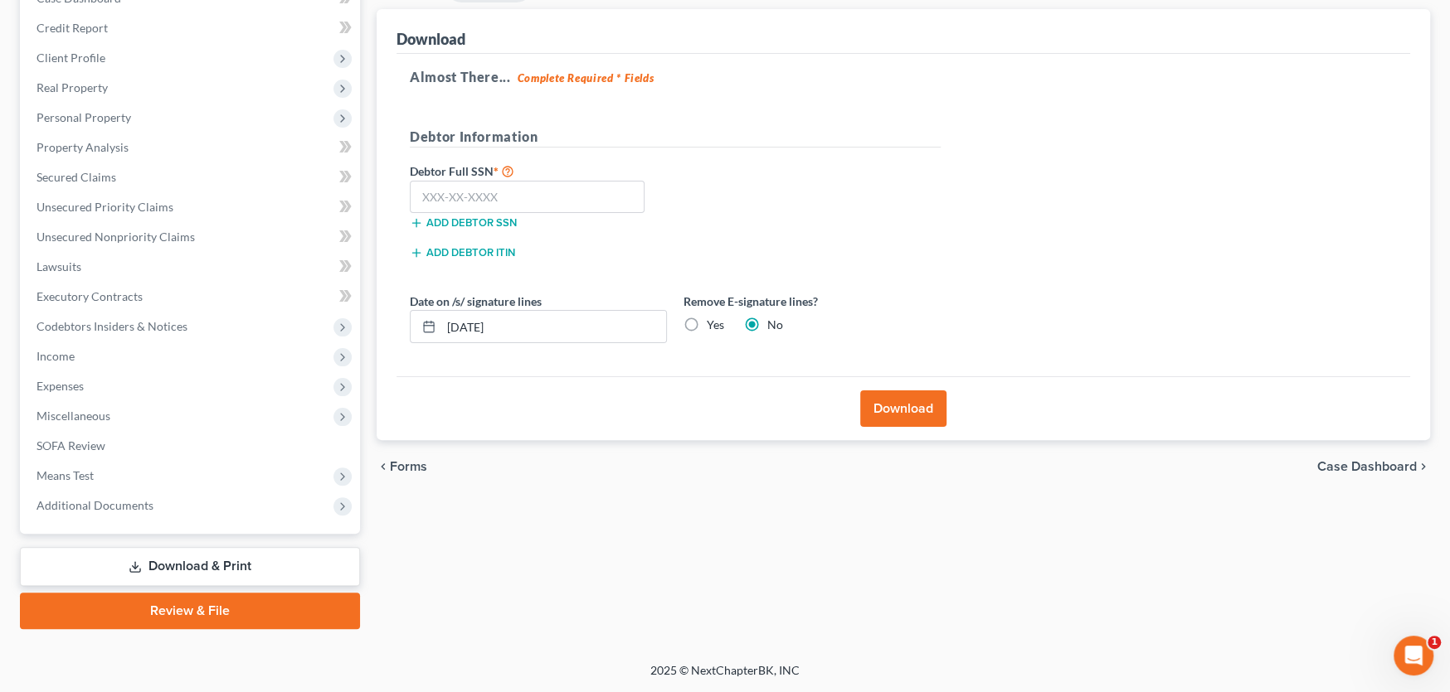
scroll to position [187, 0]
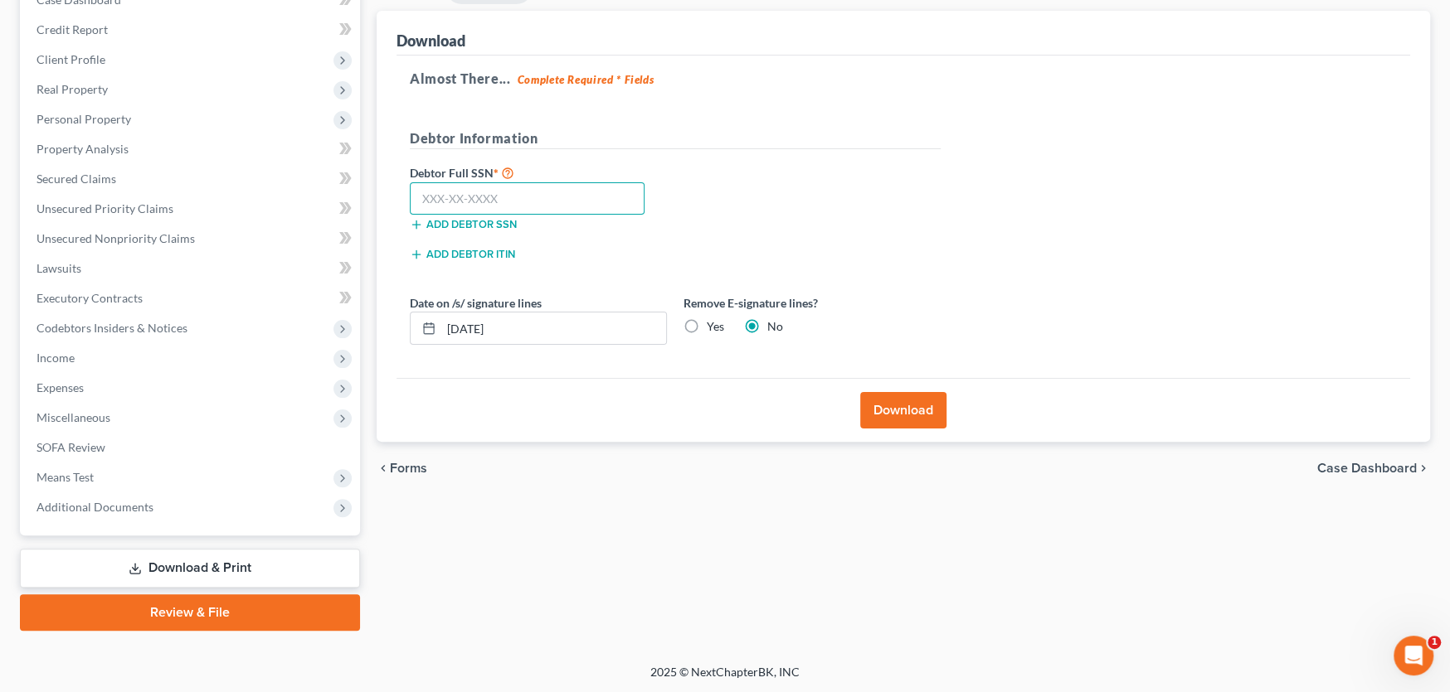
click at [515, 204] on input "text" at bounding box center [527, 198] width 235 height 33
type input "229-13-6917"
click at [893, 409] on button "Download" at bounding box center [903, 410] width 86 height 36
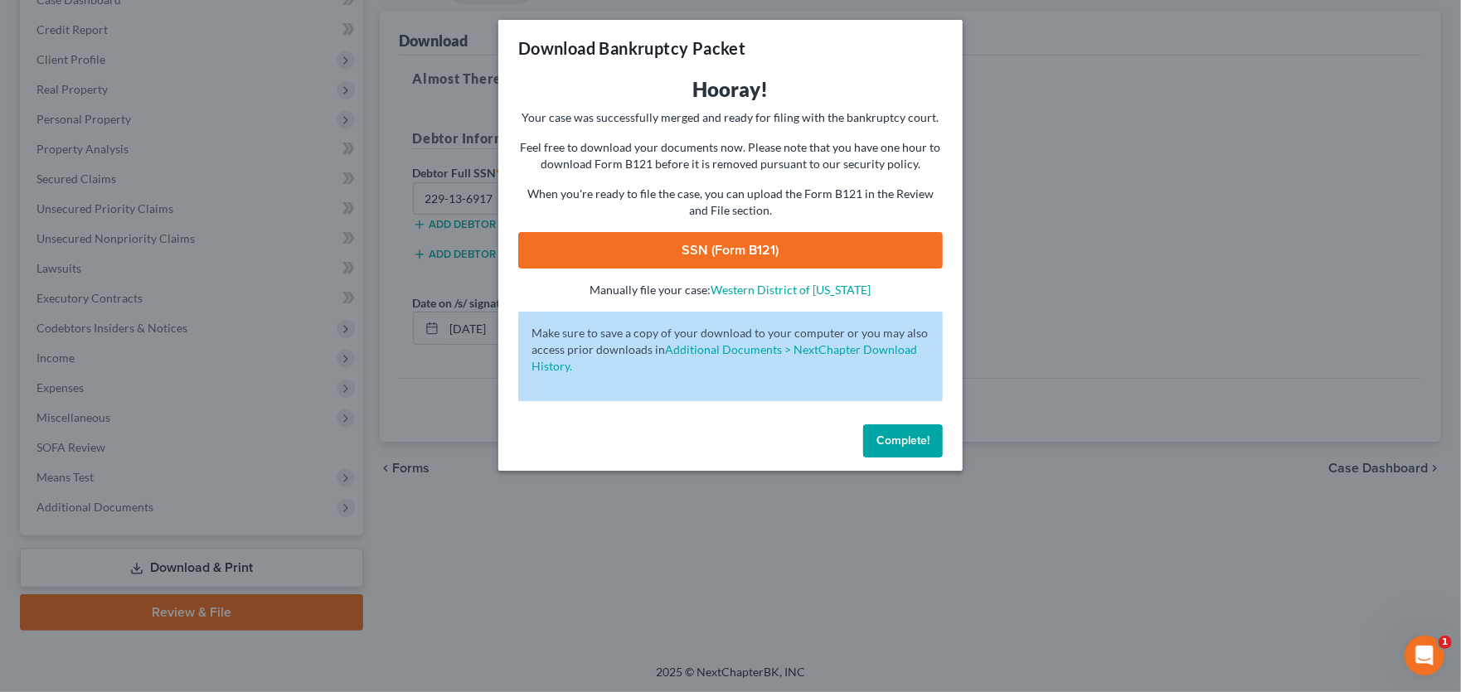
click at [744, 259] on link "SSN (Form B121)" at bounding box center [730, 250] width 425 height 36
click at [891, 443] on span "Complete!" at bounding box center [903, 441] width 53 height 14
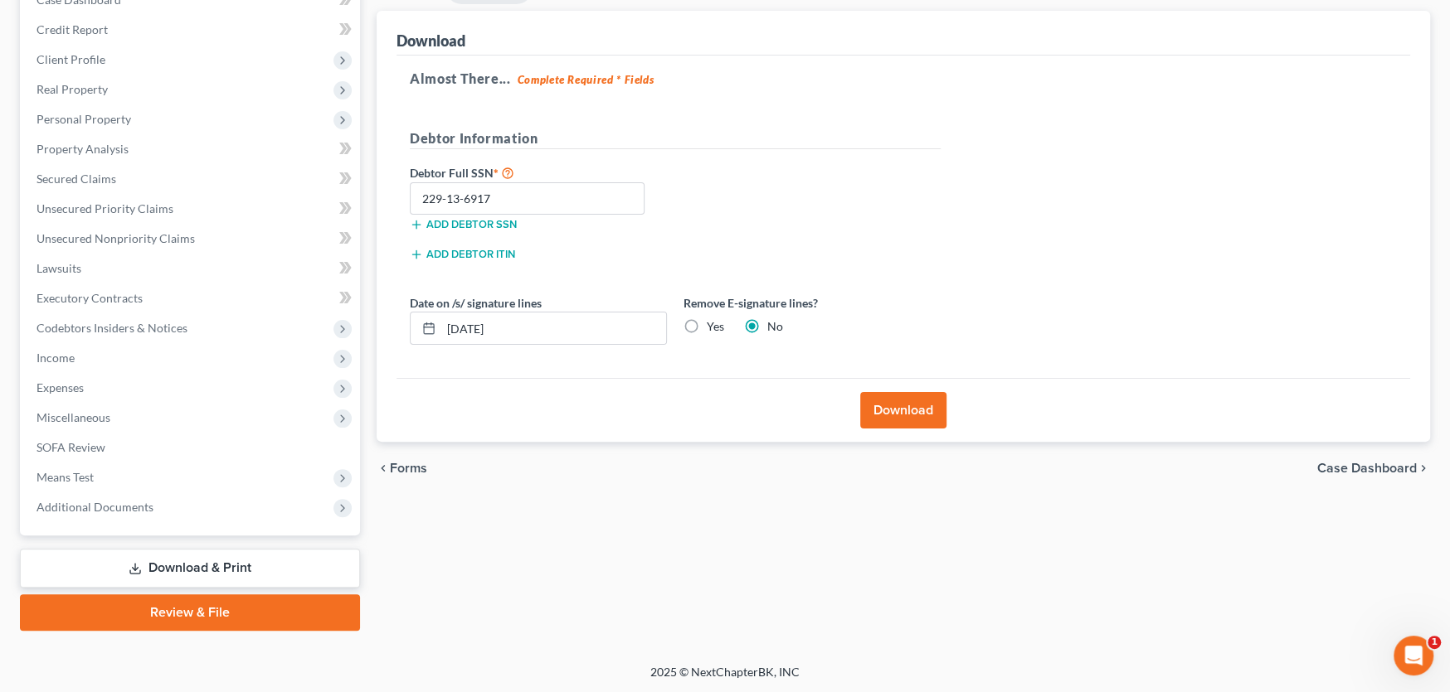
click at [884, 409] on button "Download" at bounding box center [903, 410] width 86 height 36
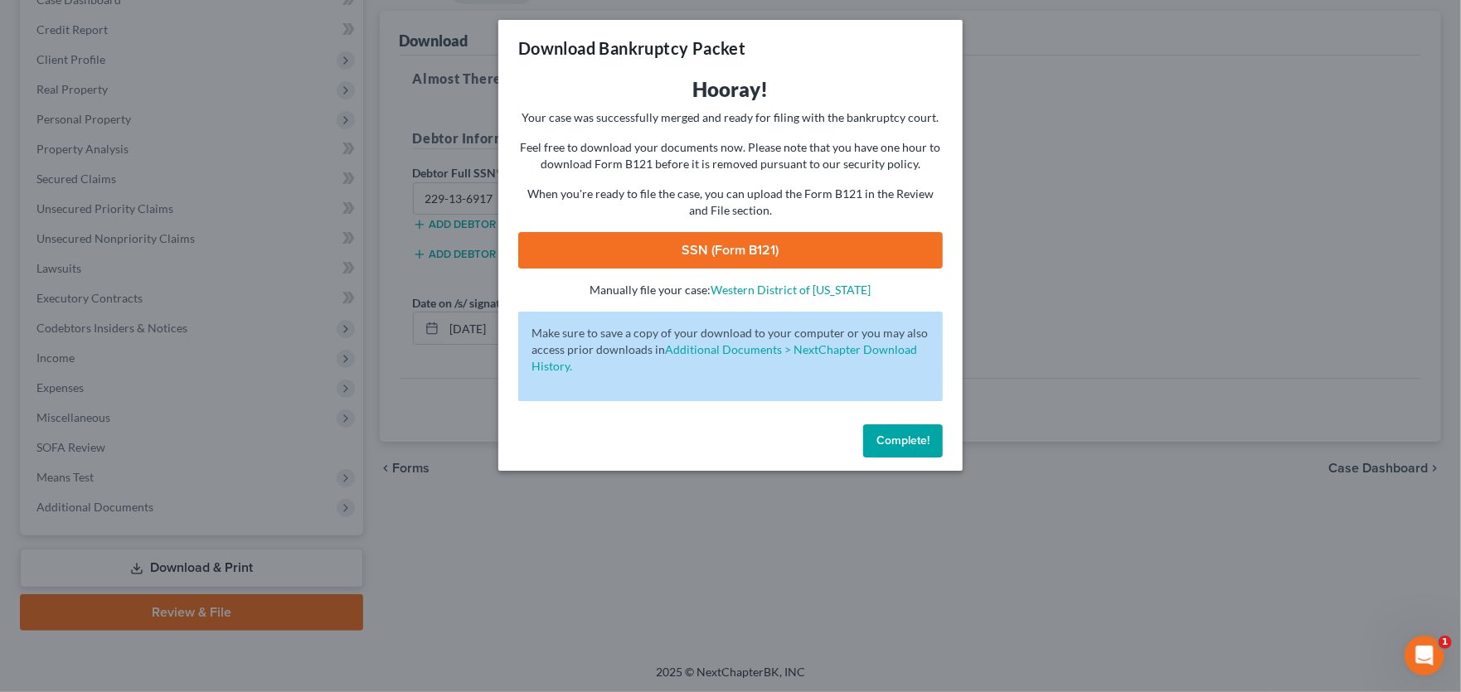
click at [931, 445] on button "Complete!" at bounding box center [903, 441] width 80 height 33
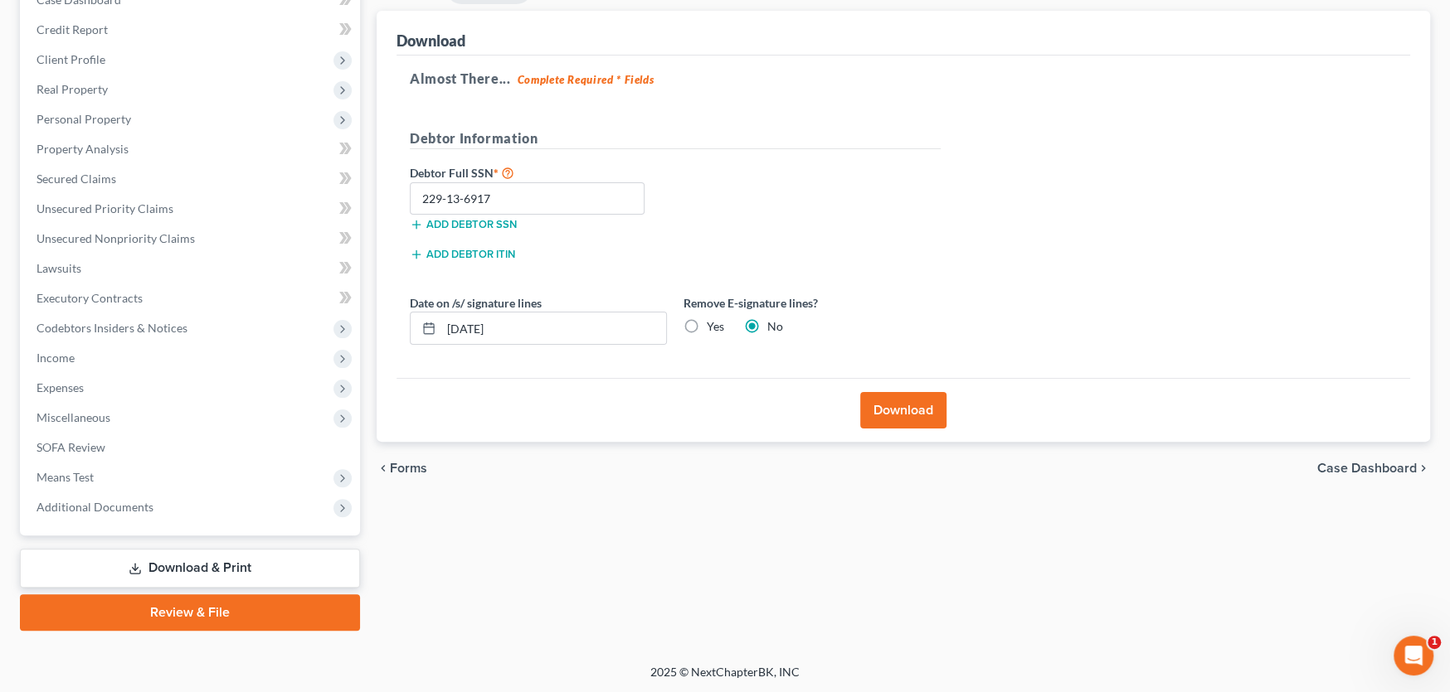
click at [231, 611] on link "Review & File" at bounding box center [190, 613] width 340 height 36
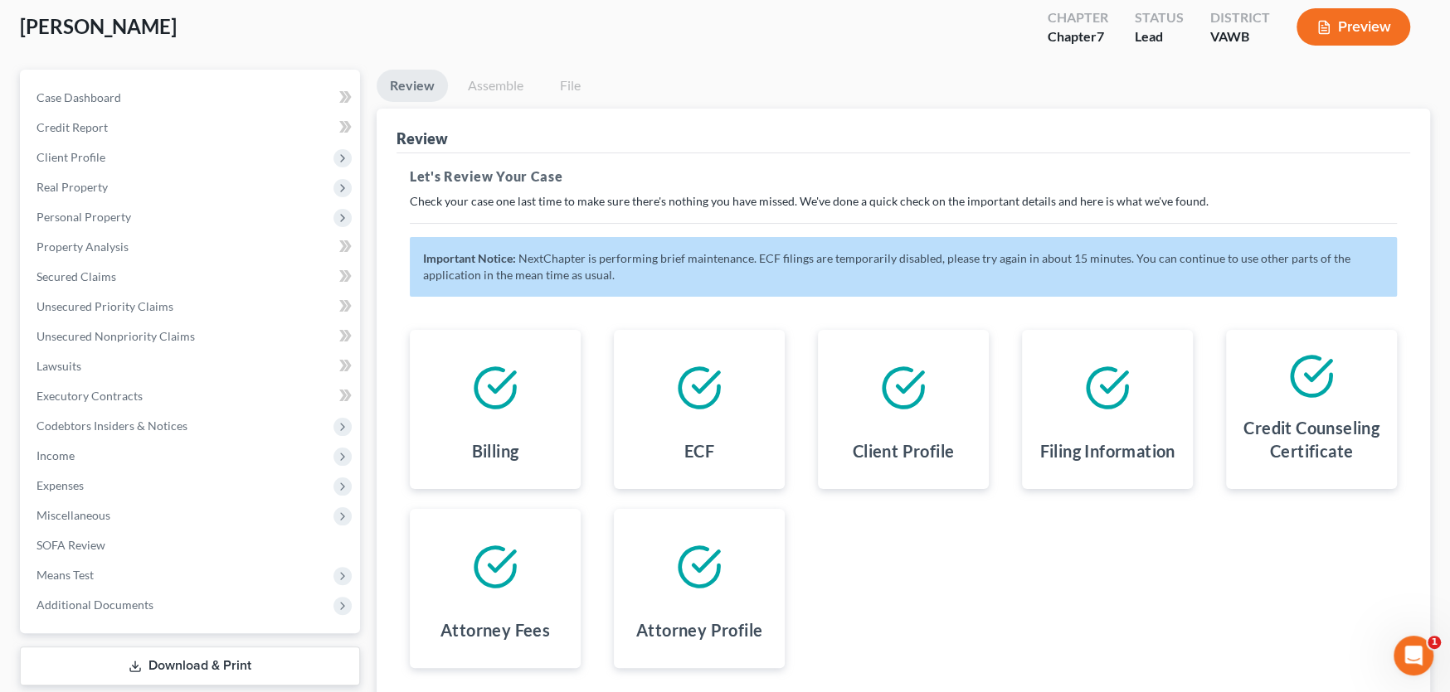
scroll to position [220, 0]
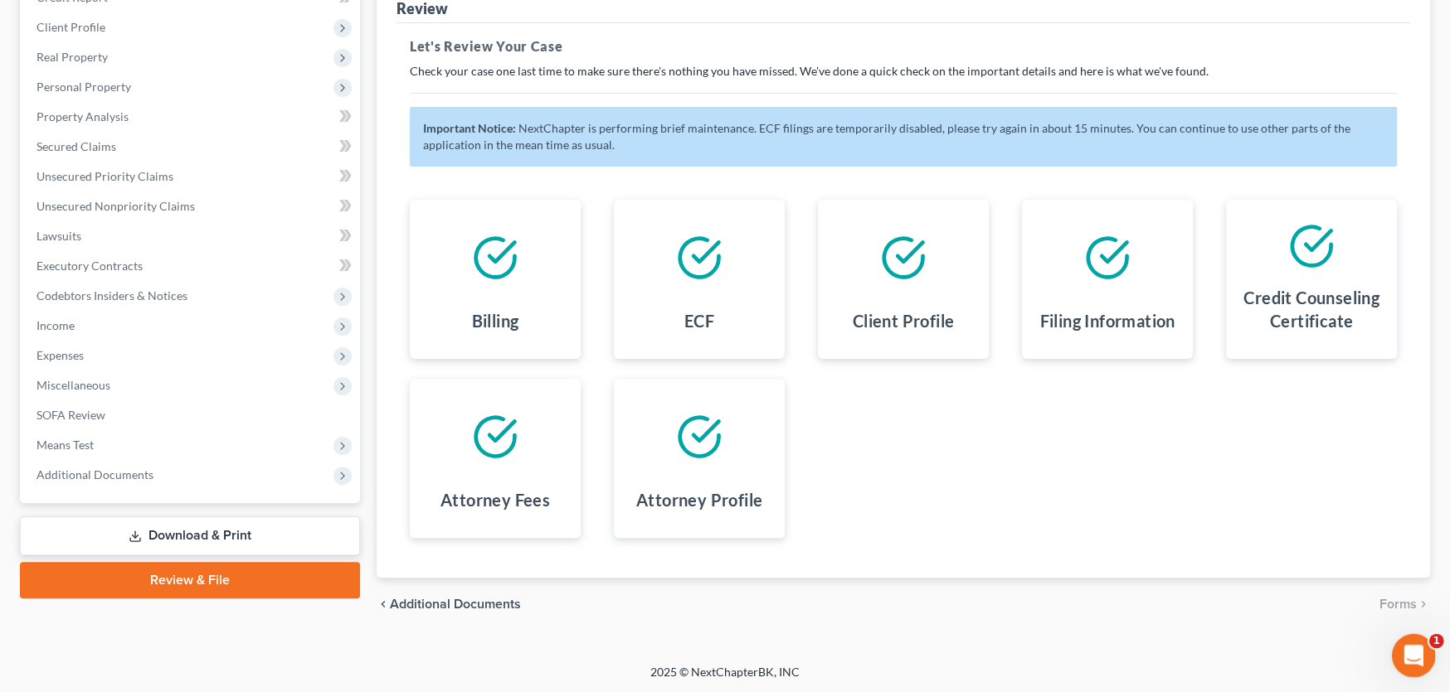
click at [1397, 649] on div "Open Intercom Messenger" at bounding box center [1410, 653] width 55 height 55
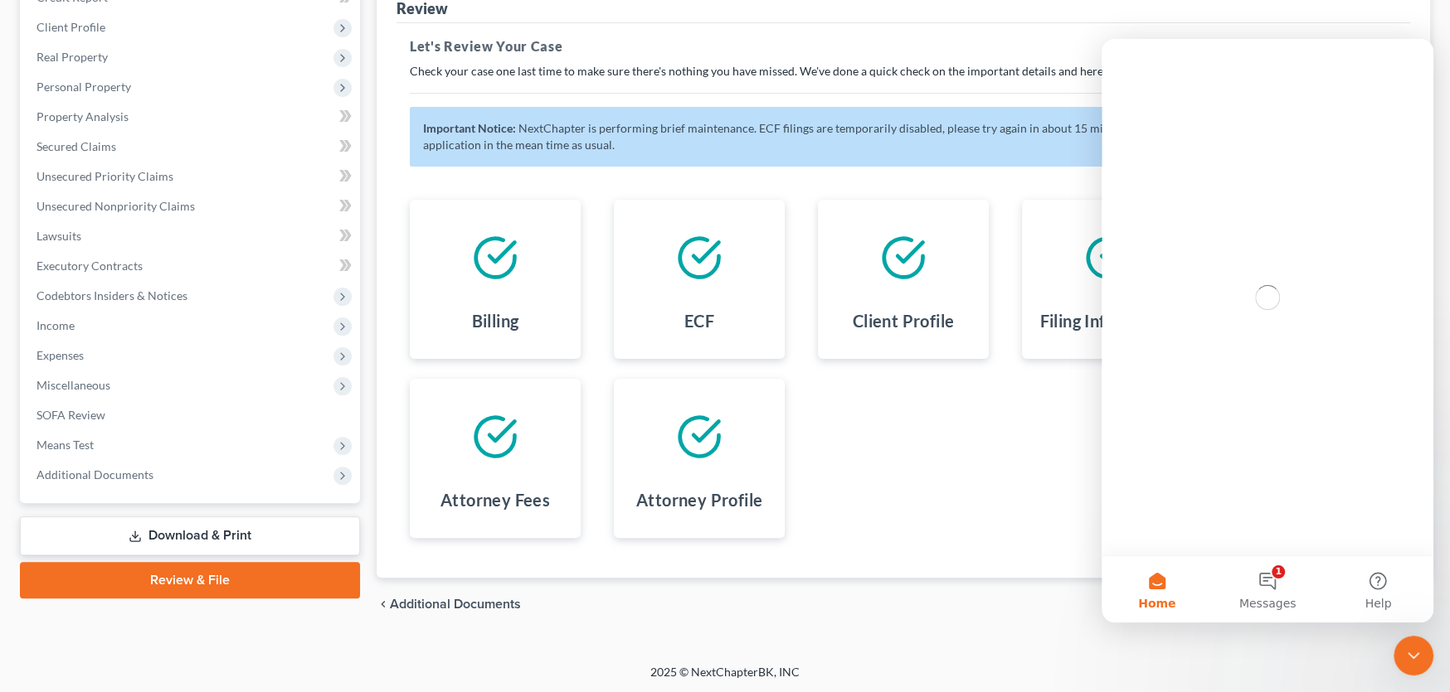
scroll to position [0, 0]
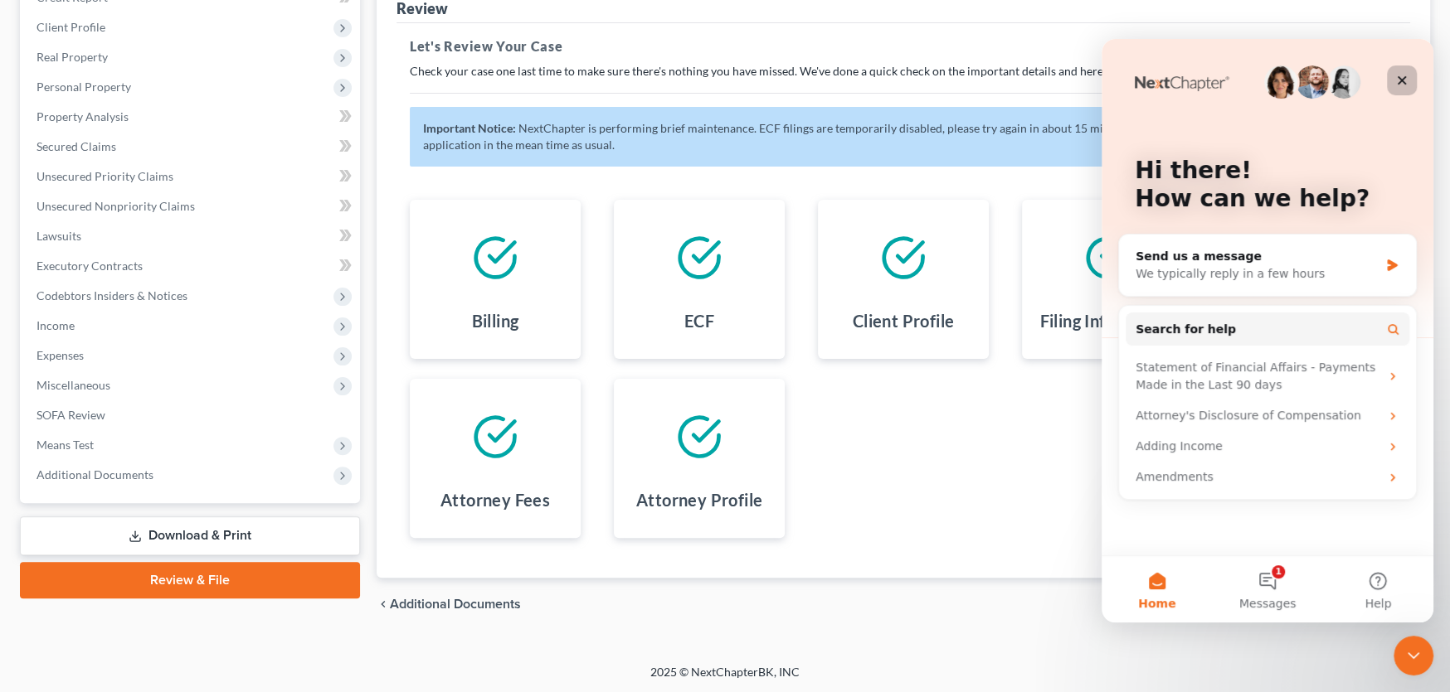
click at [1403, 84] on icon "Close" at bounding box center [1401, 80] width 13 height 13
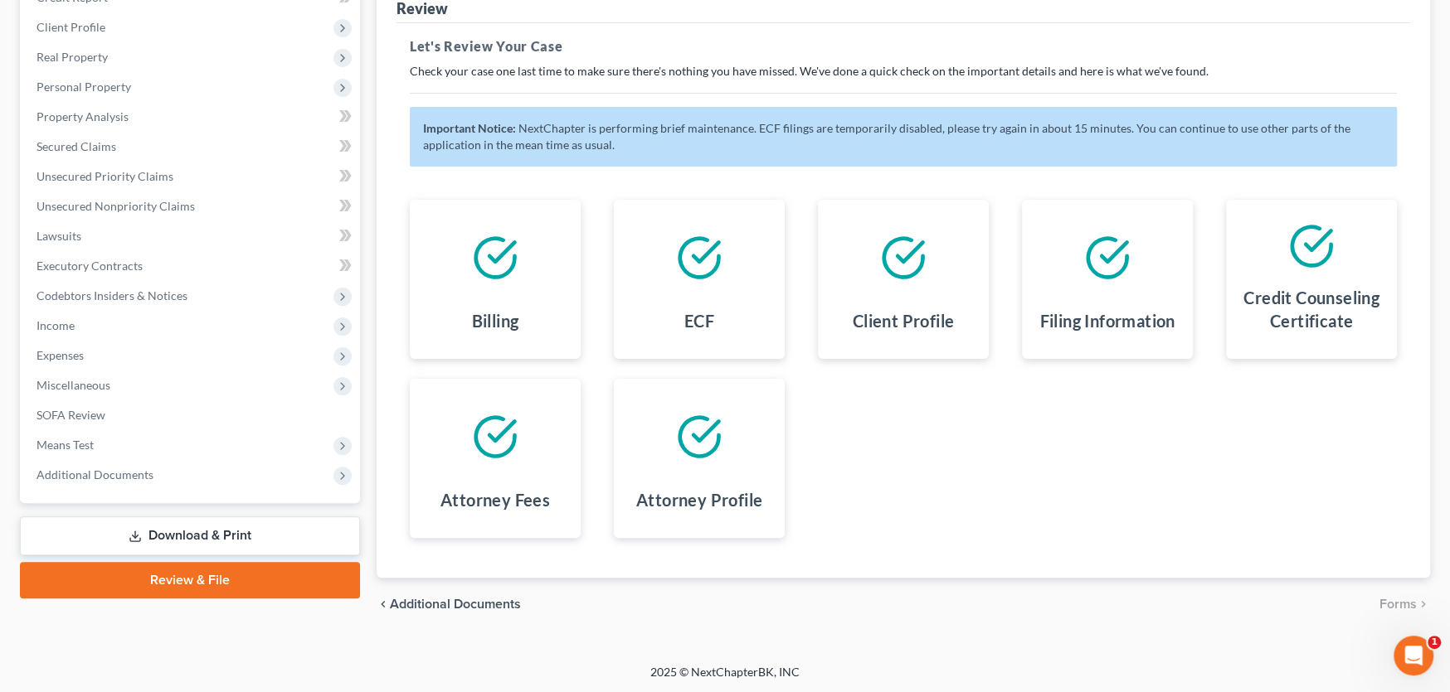
click at [249, 572] on link "Review & File" at bounding box center [190, 580] width 340 height 36
click at [1071, 503] on div "Billing ECF Client Profile Filing Information Credit Counseling Certificate Att…" at bounding box center [903, 369] width 1020 height 378
click at [984, 435] on div "Billing ECF Client Profile Filing Information Credit Counseling Certificate Att…" at bounding box center [903, 369] width 1020 height 378
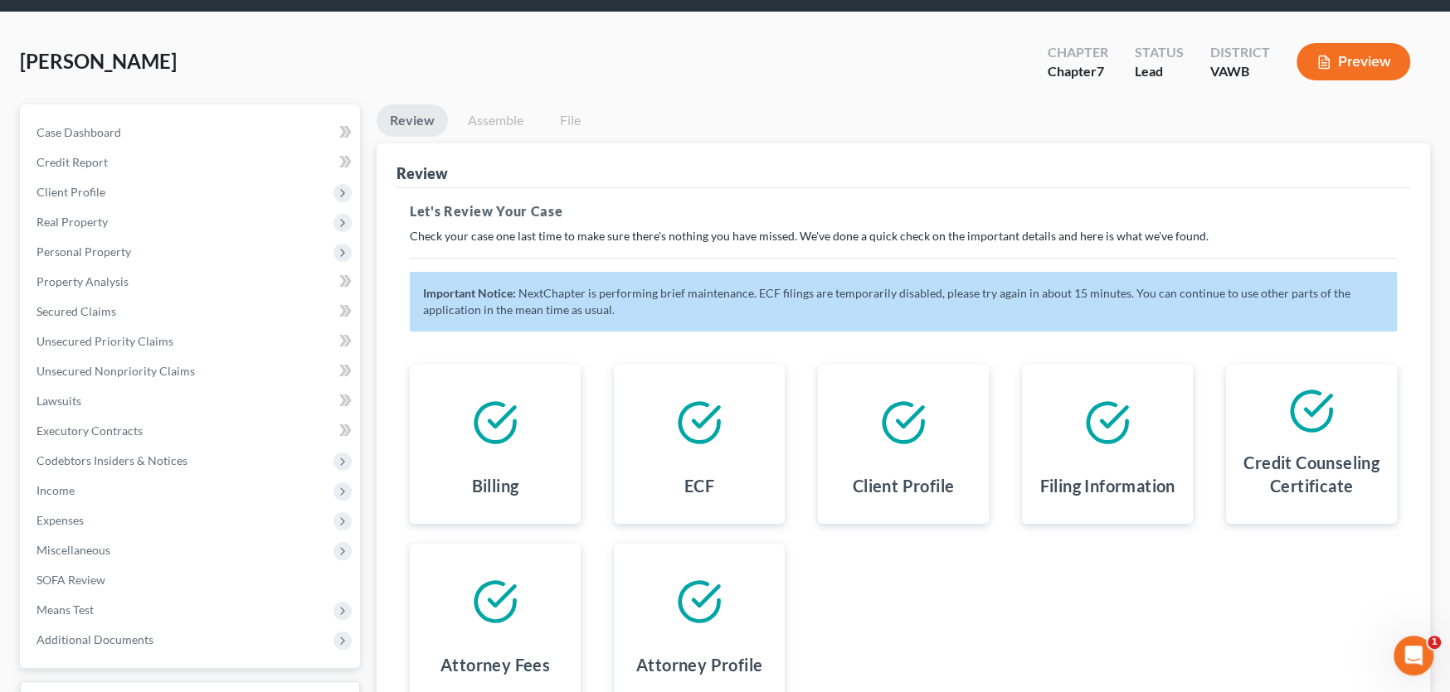
scroll to position [54, 0]
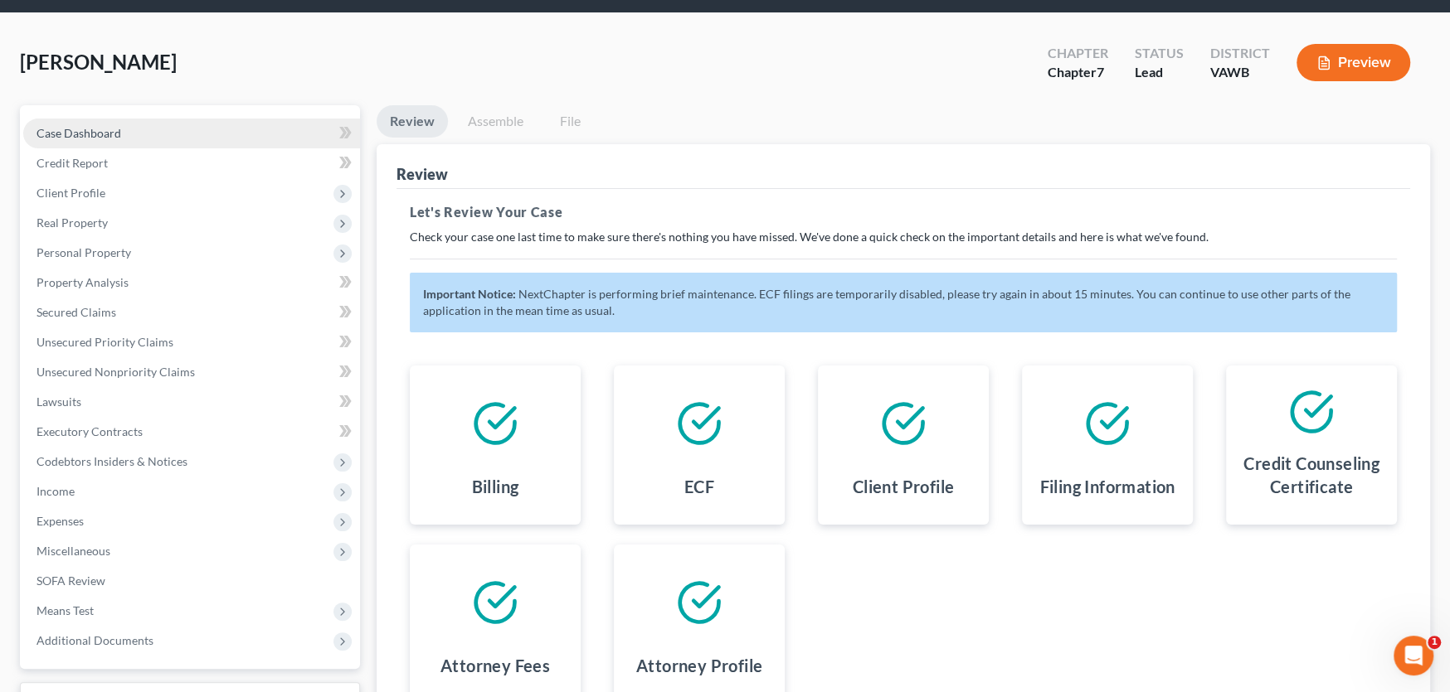
click at [84, 129] on span "Case Dashboard" at bounding box center [78, 133] width 85 height 14
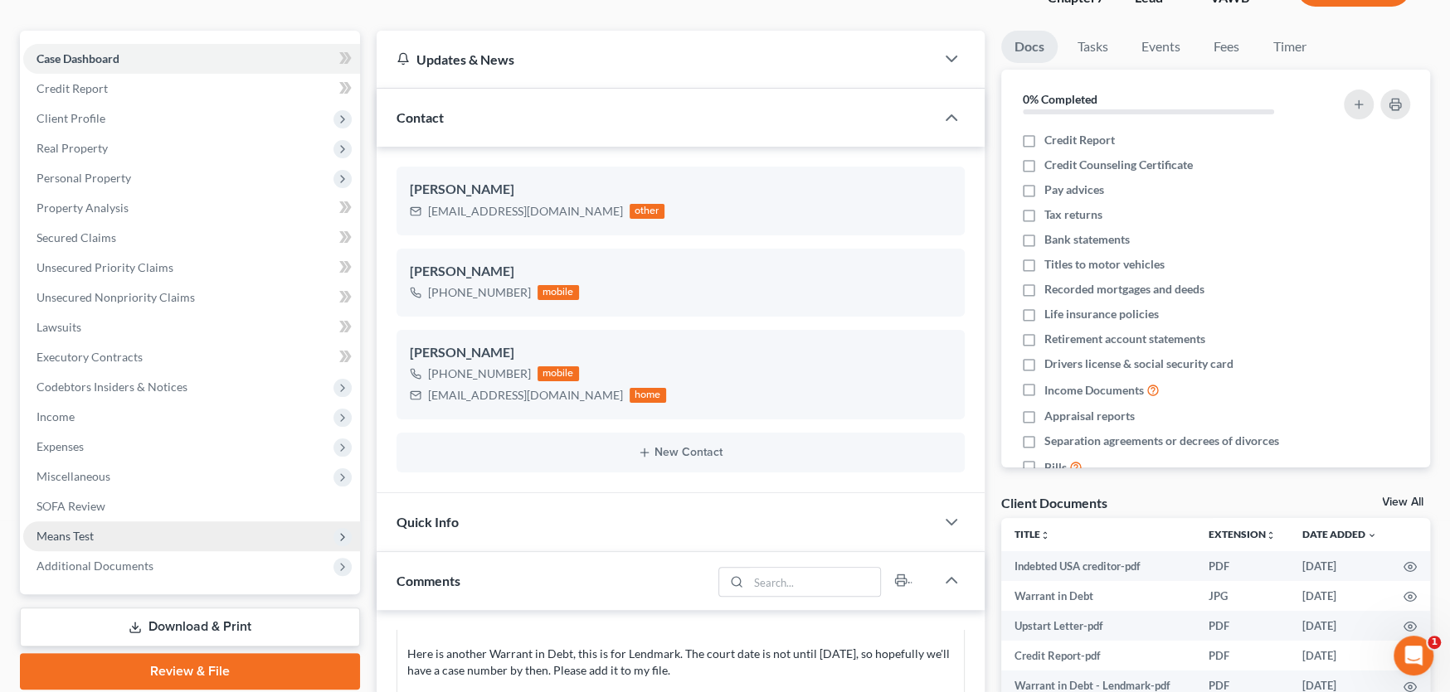
scroll to position [332, 0]
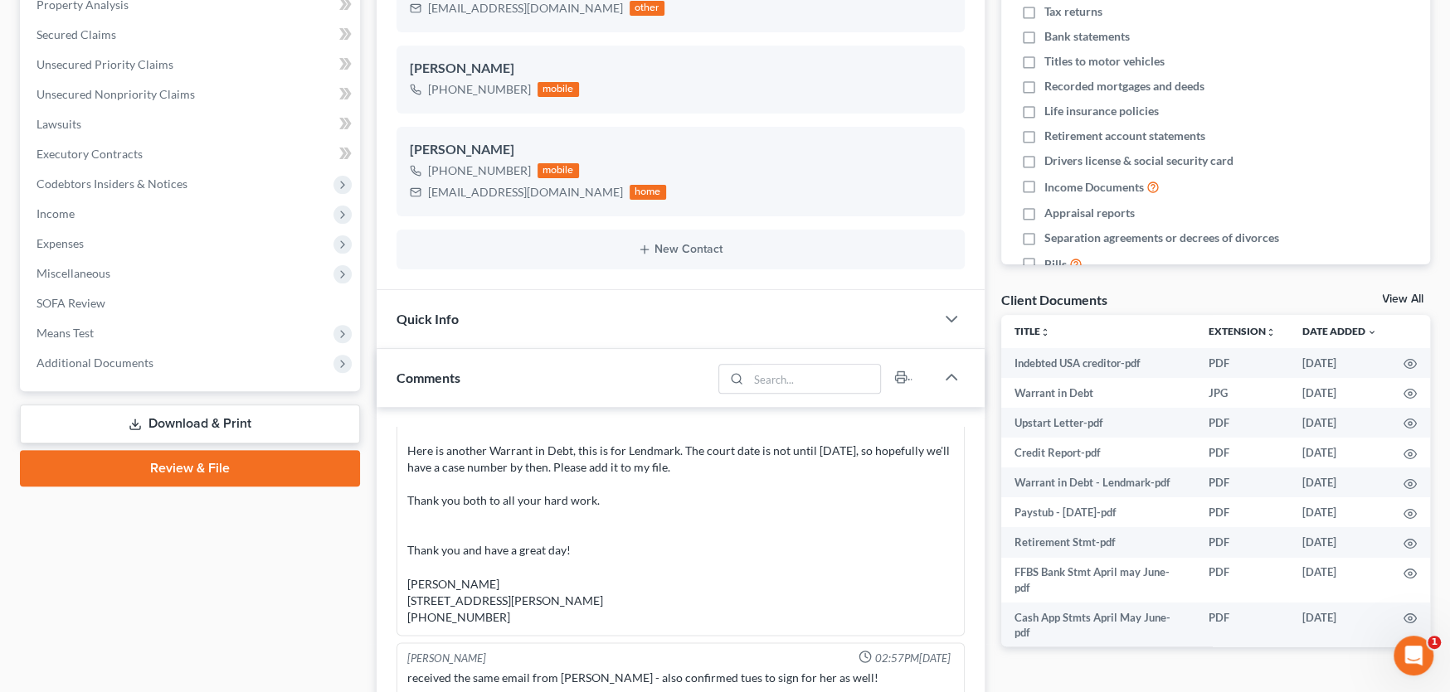
click at [245, 460] on link "Review & File" at bounding box center [190, 468] width 340 height 36
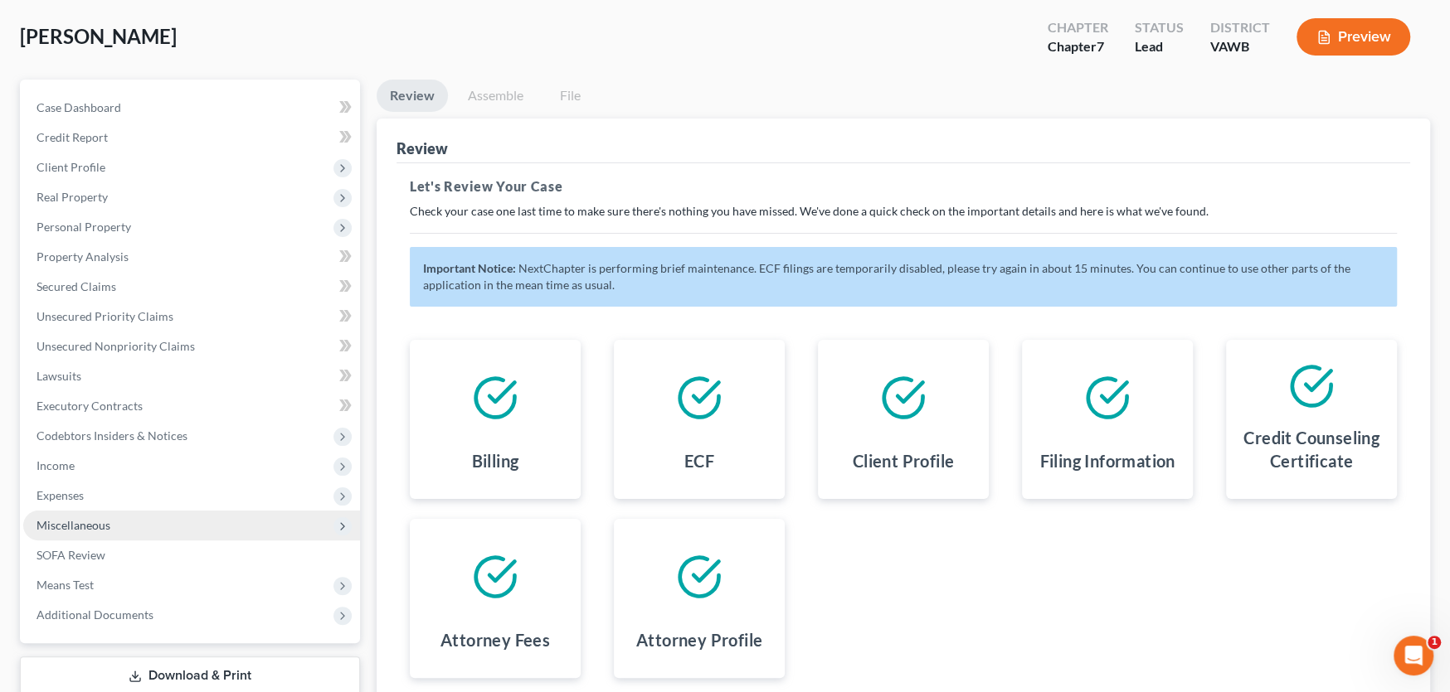
scroll to position [166, 0]
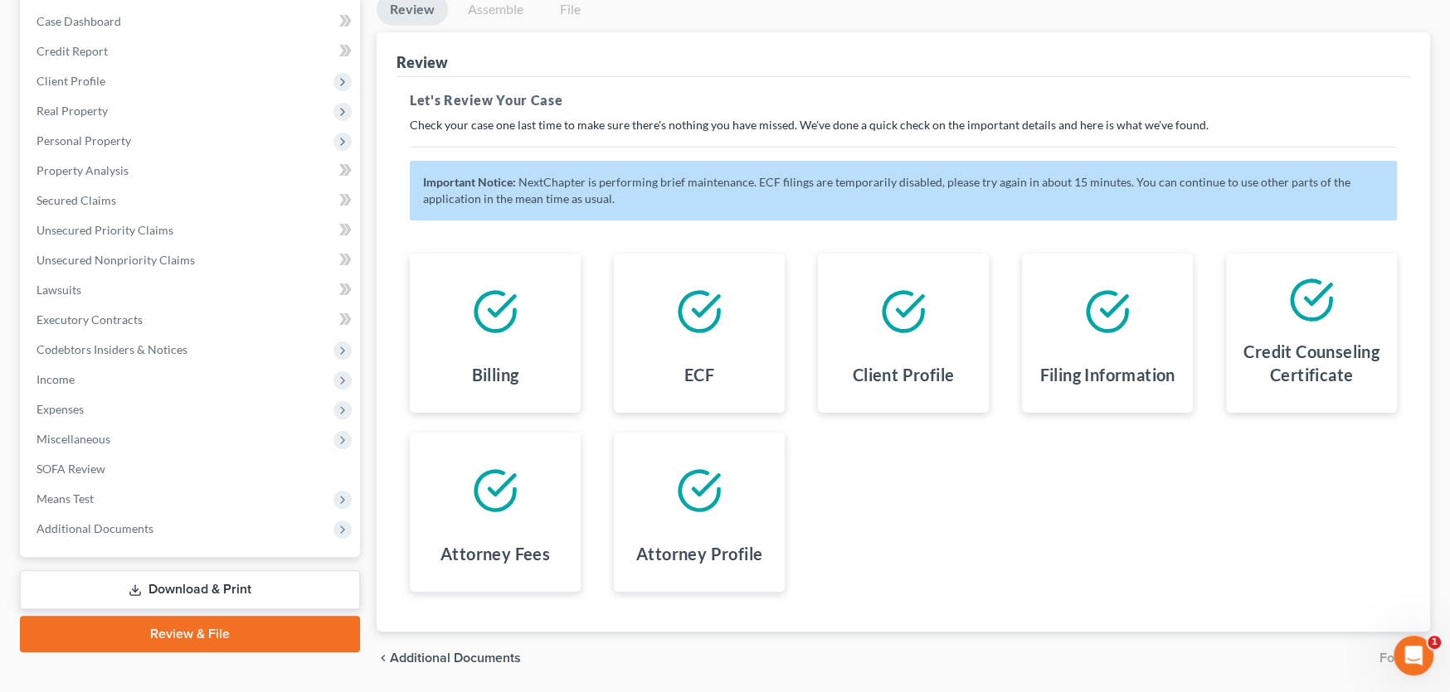
click at [150, 634] on link "Review & File" at bounding box center [190, 634] width 340 height 36
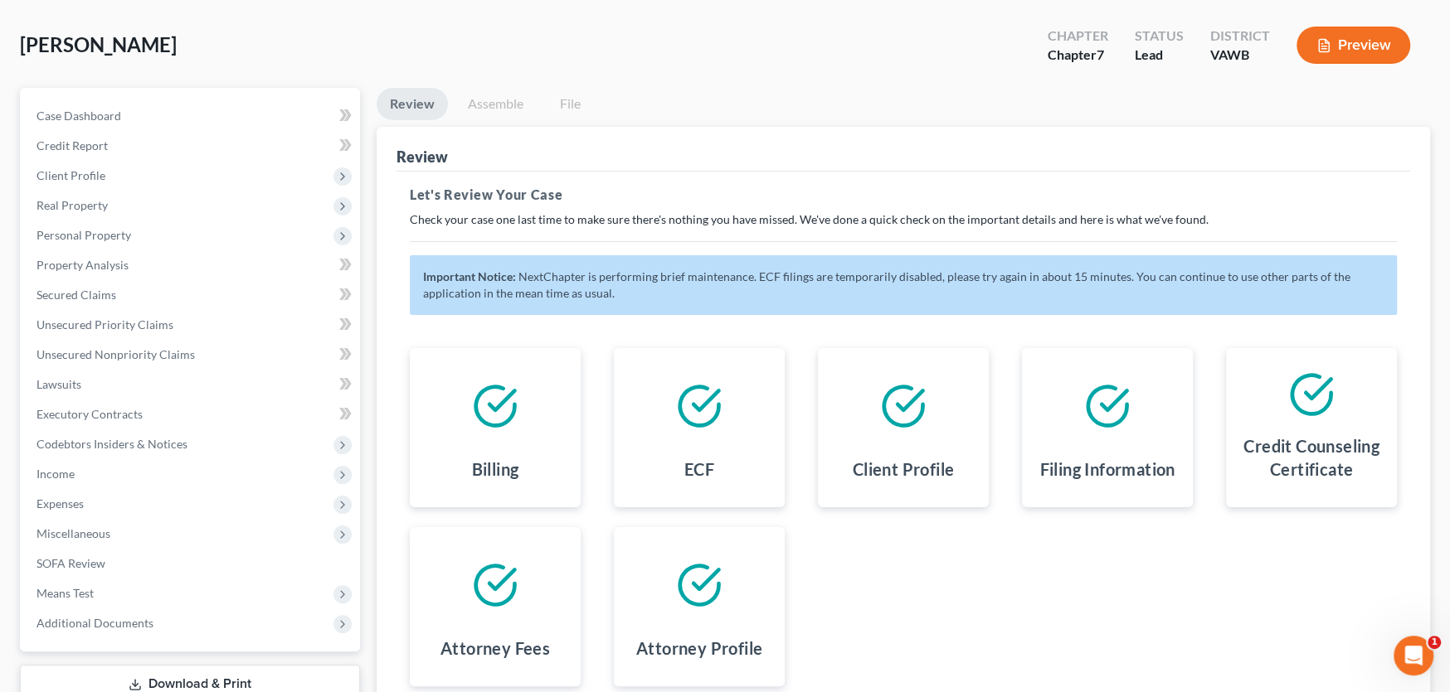
scroll to position [0, 0]
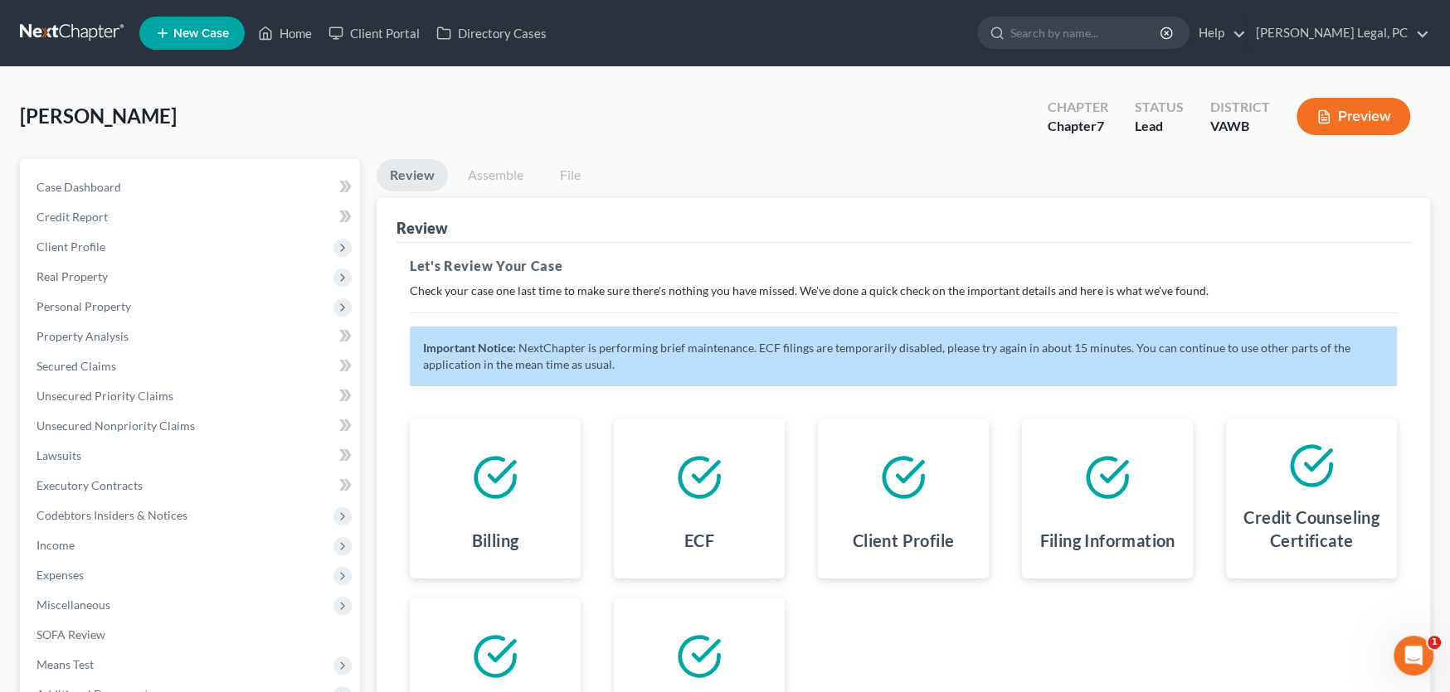
click at [76, 26] on link at bounding box center [73, 33] width 106 height 30
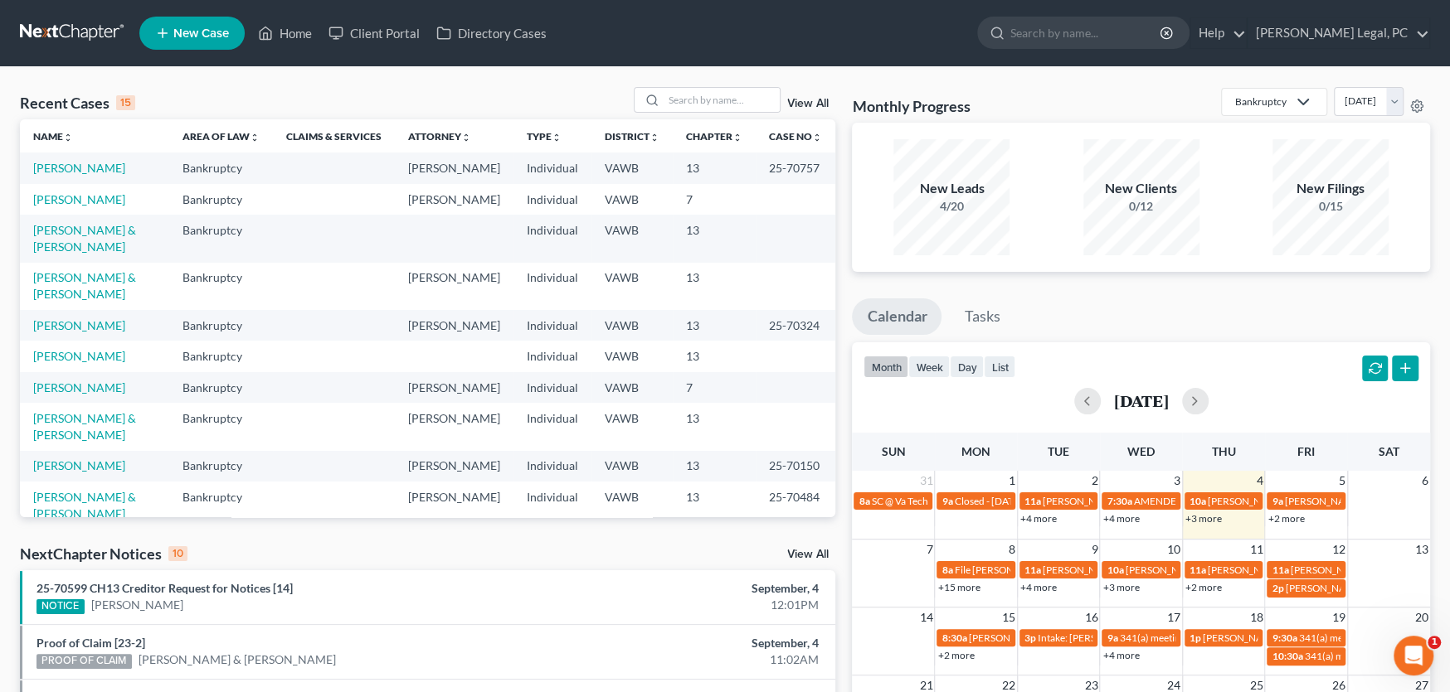
click at [86, 31] on link at bounding box center [73, 33] width 106 height 30
click at [87, 197] on link "[PERSON_NAME]" at bounding box center [79, 199] width 92 height 14
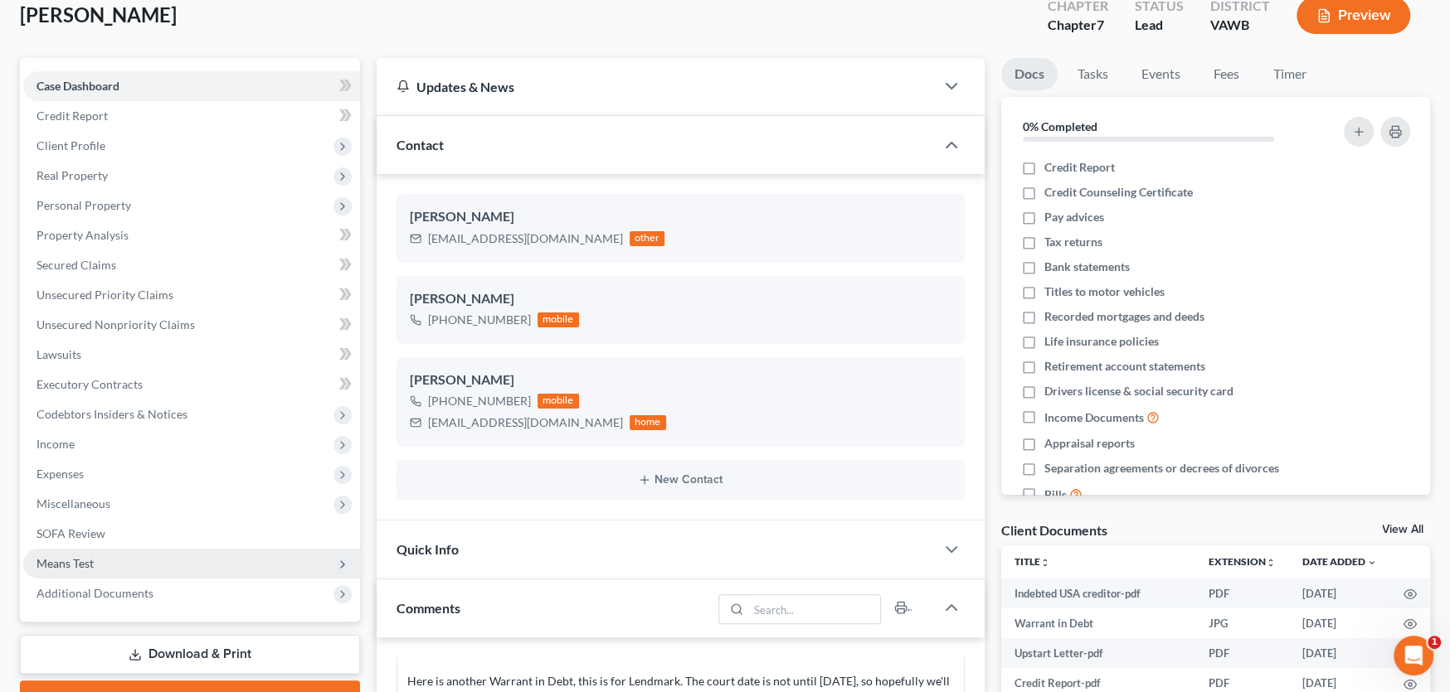
scroll to position [249, 0]
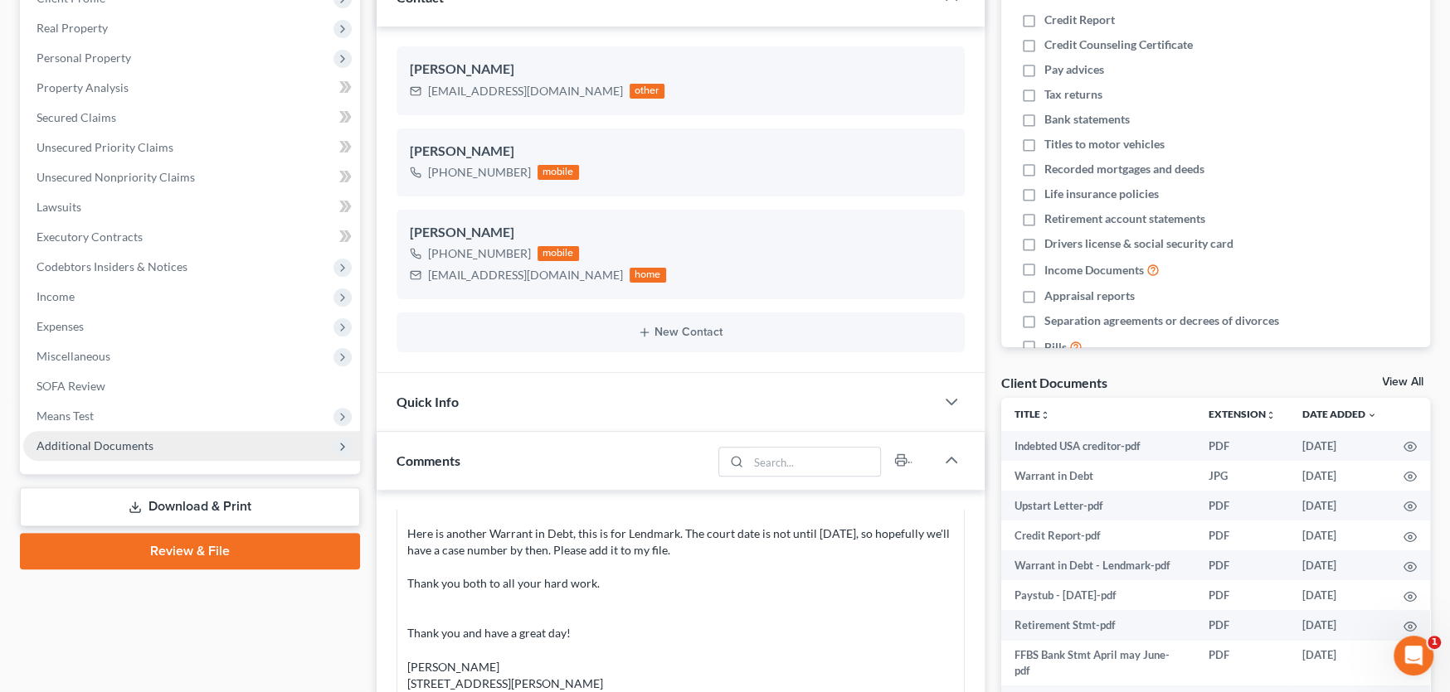
click at [122, 443] on span "Additional Documents" at bounding box center [94, 446] width 117 height 14
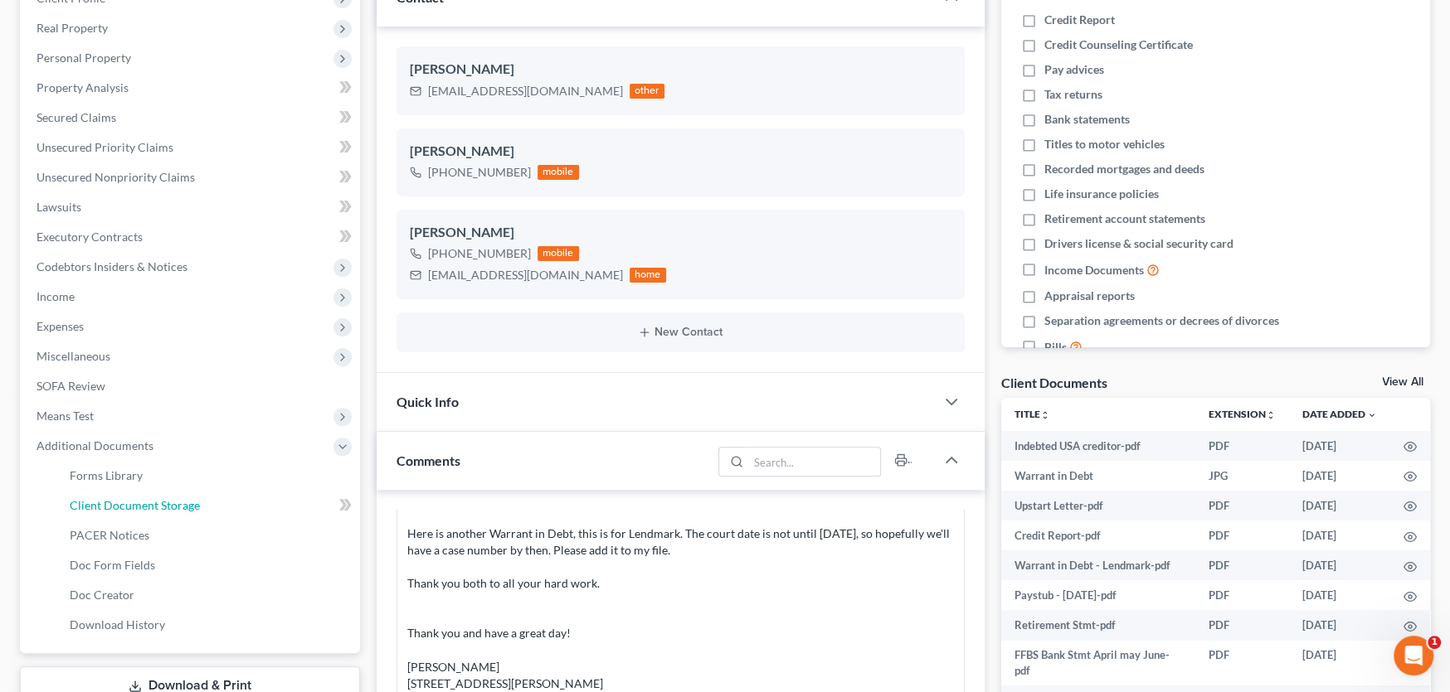
click at [148, 506] on span "Client Document Storage" at bounding box center [135, 505] width 130 height 14
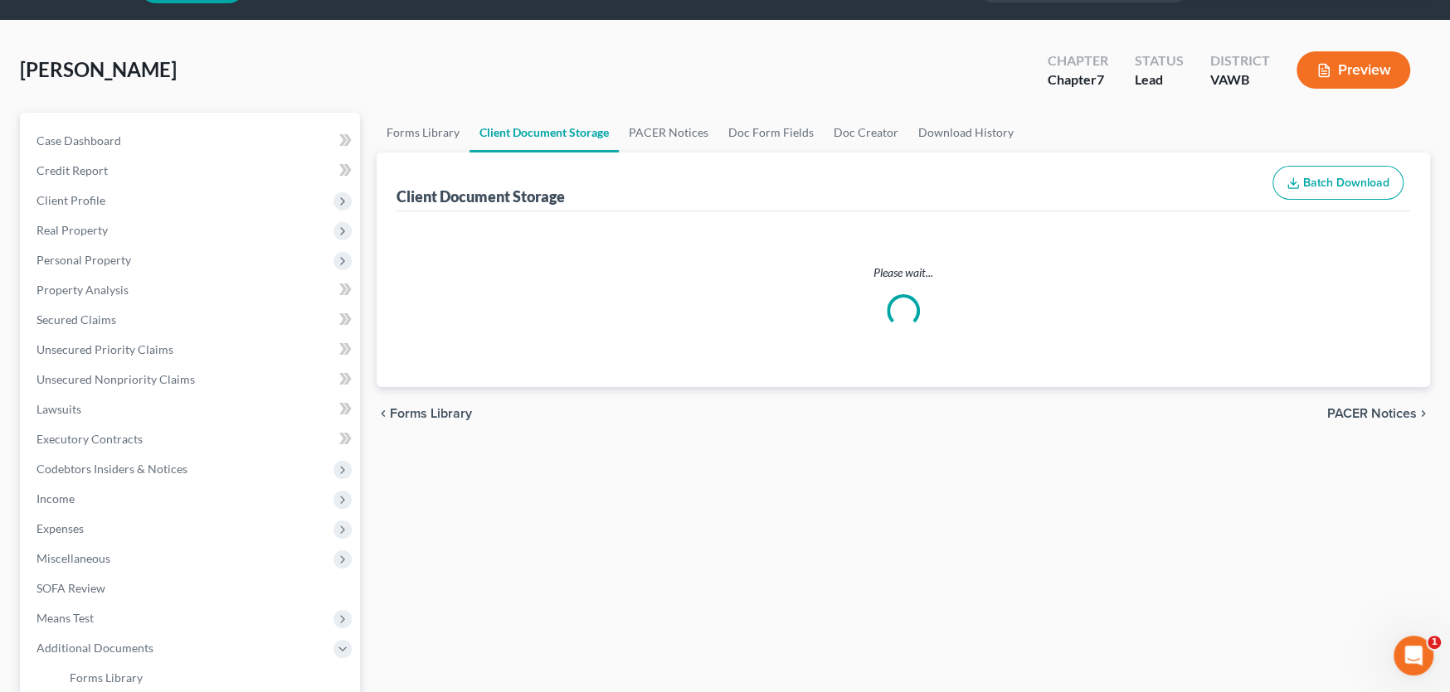
scroll to position [2, 0]
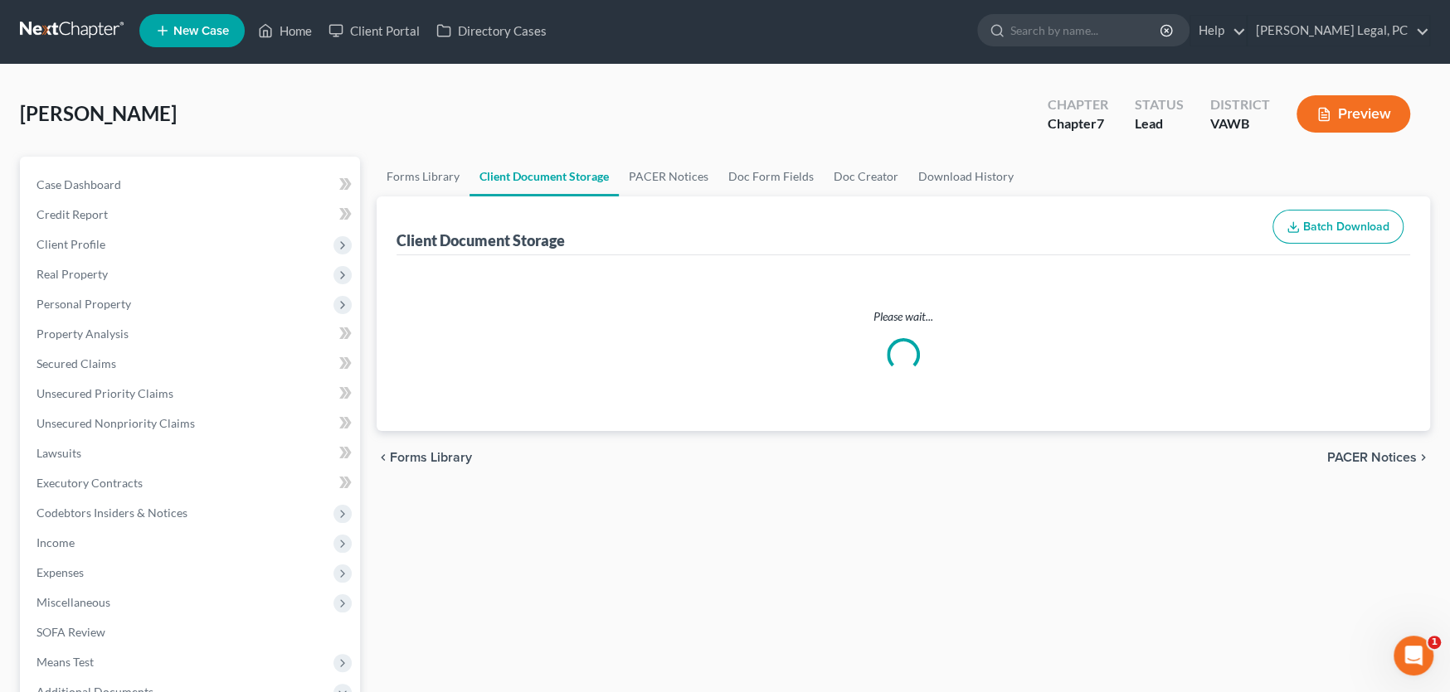
select select "0"
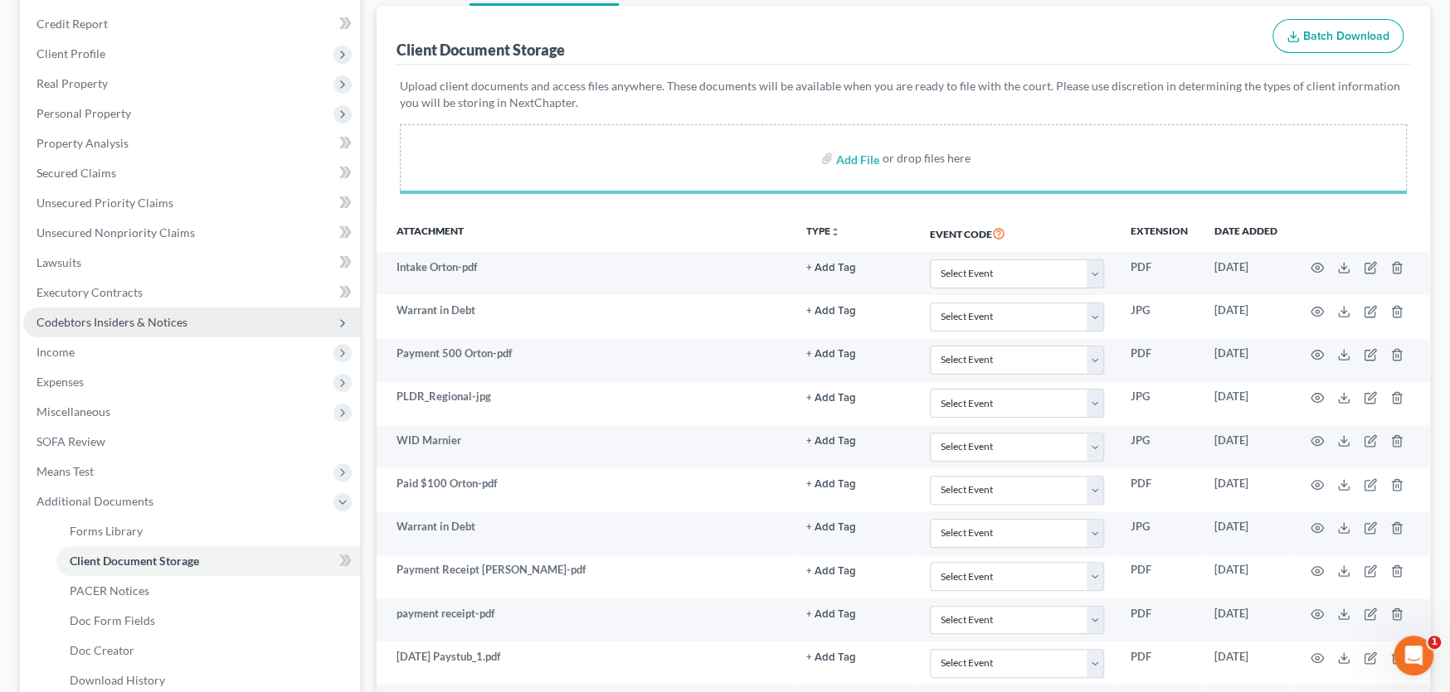
scroll to position [414, 0]
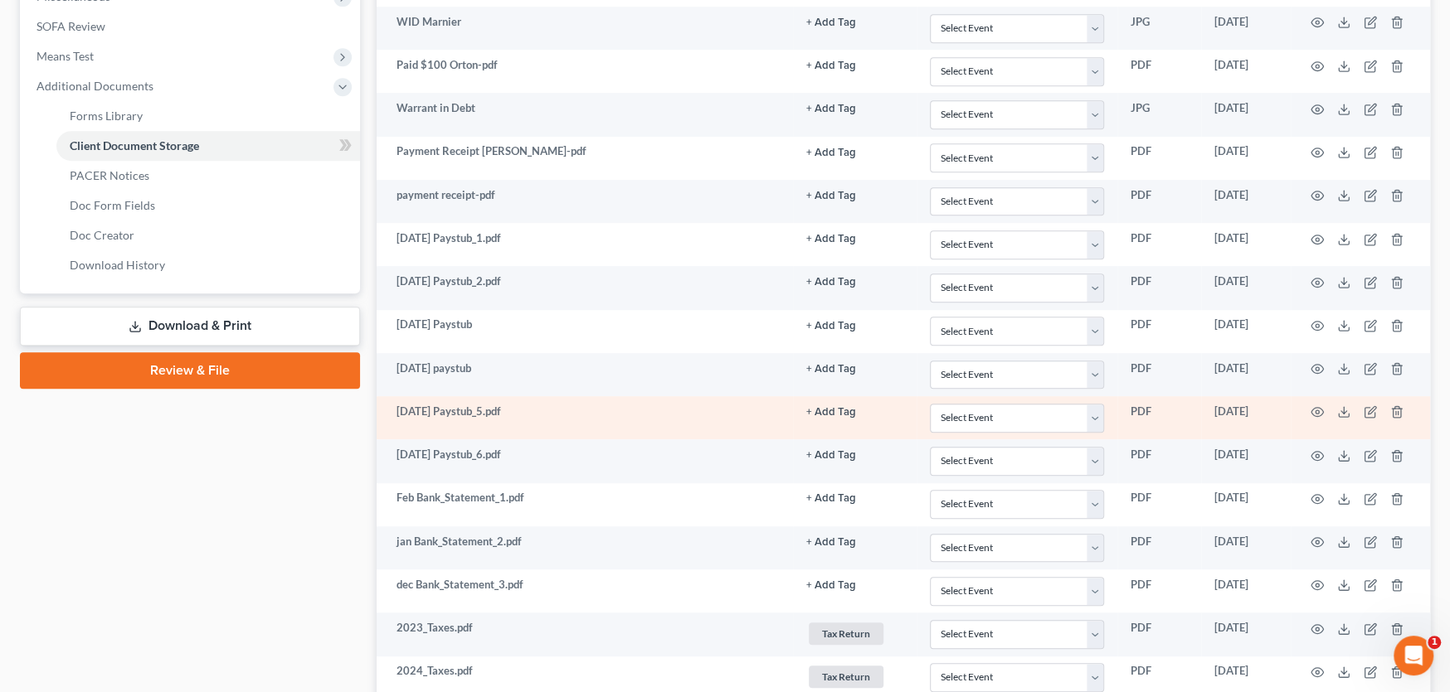
select select "0"
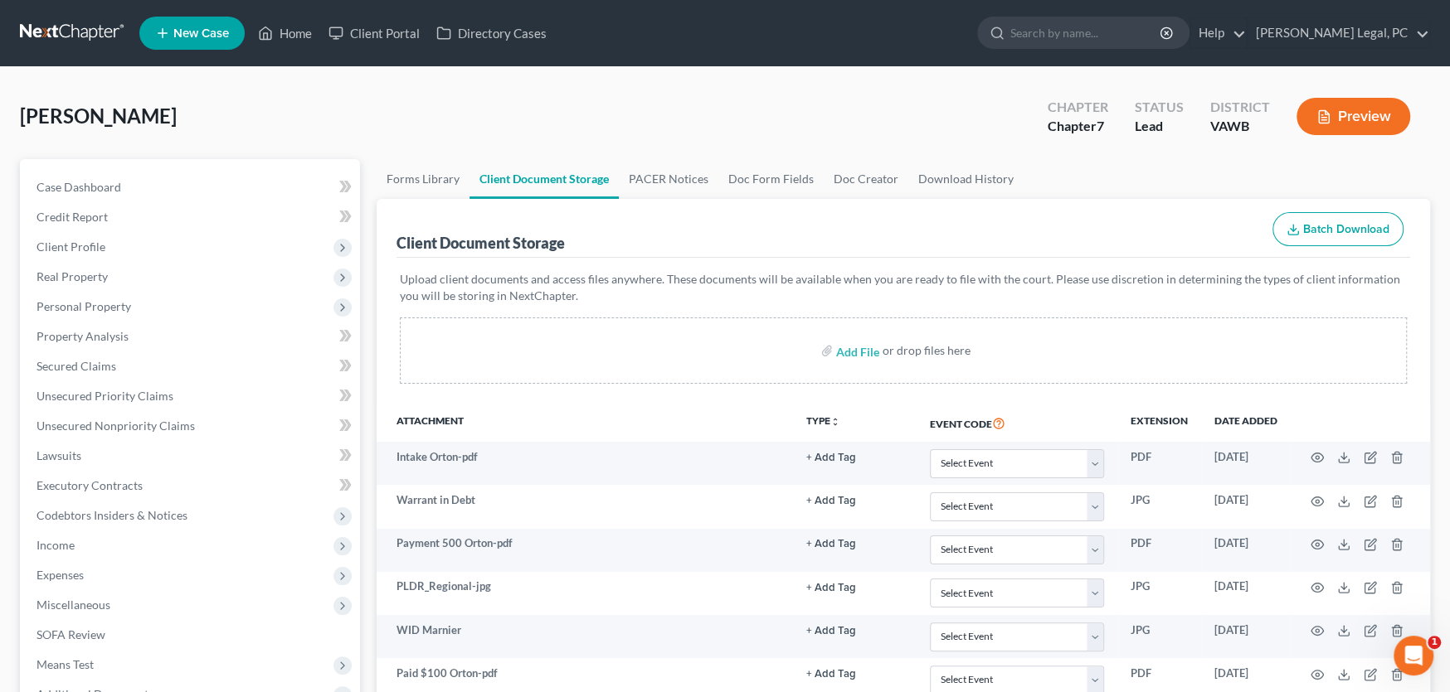
scroll to position [332, 0]
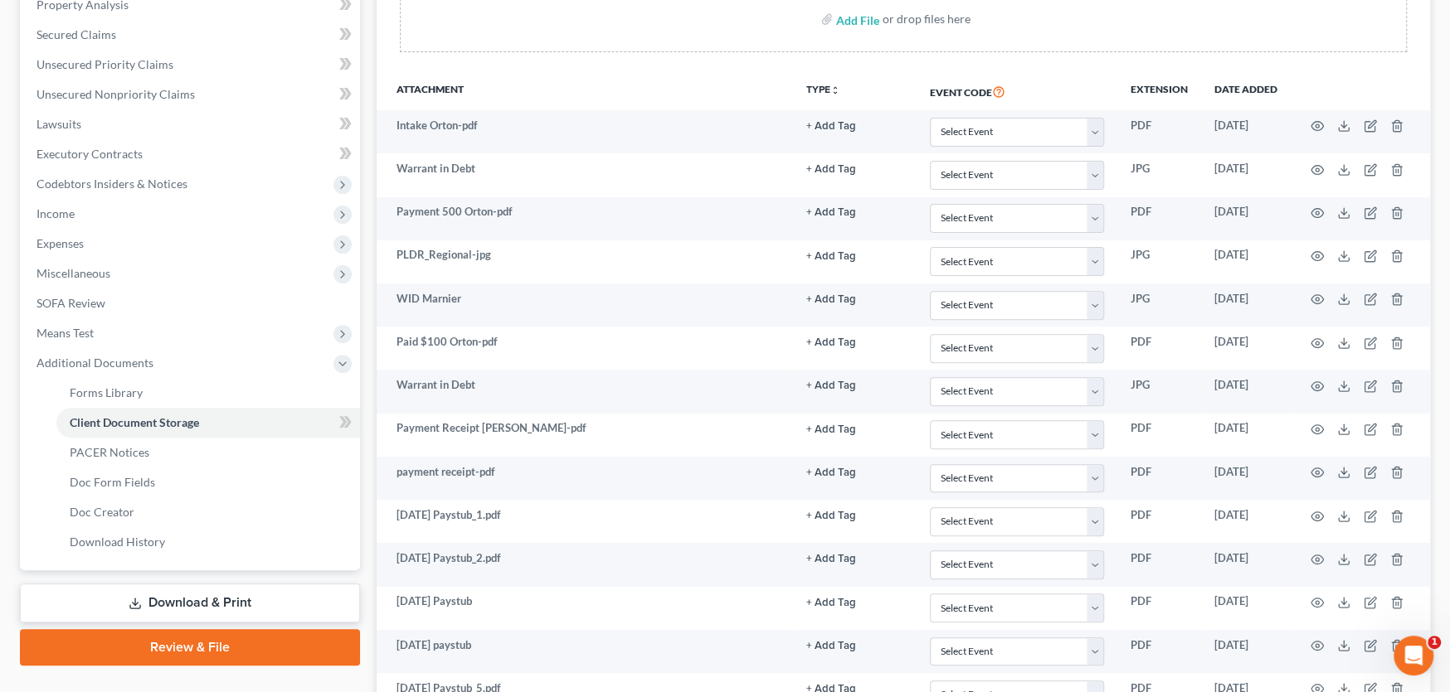
click at [168, 639] on link "Review & File" at bounding box center [190, 647] width 340 height 36
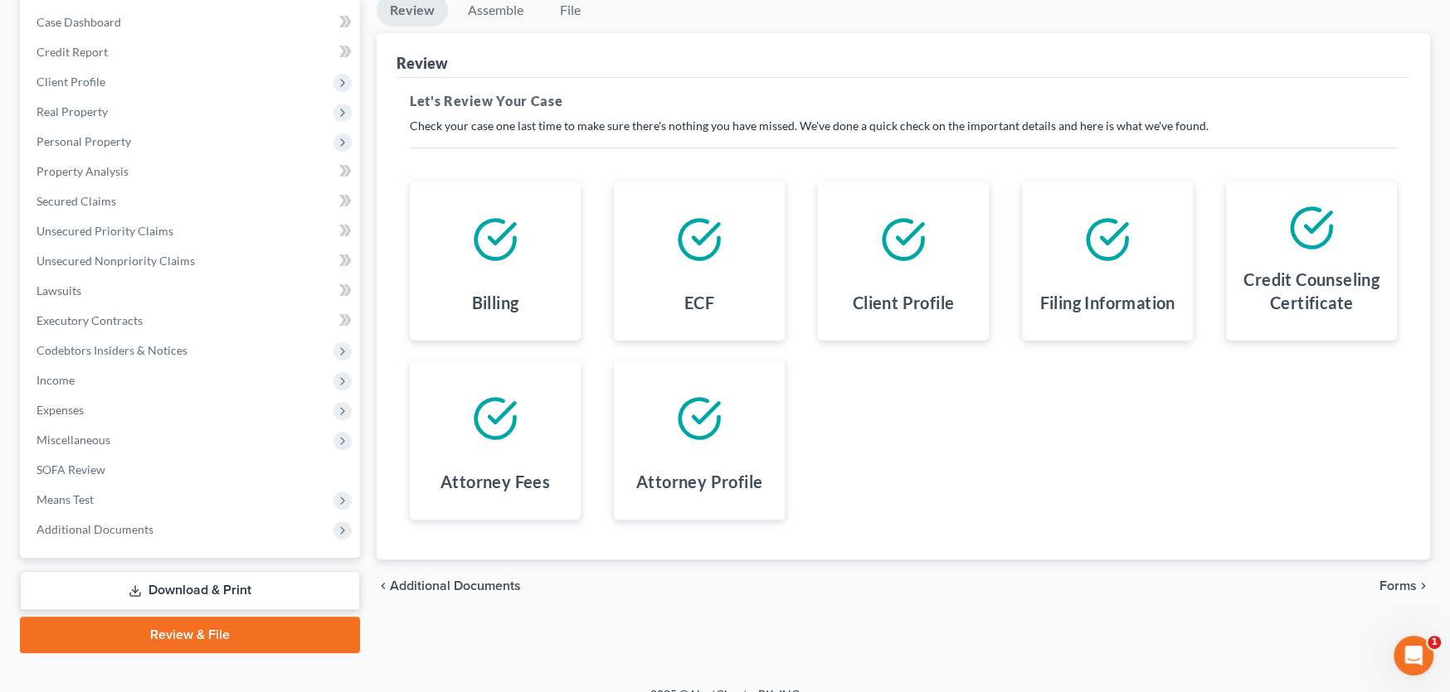
scroll to position [187, 0]
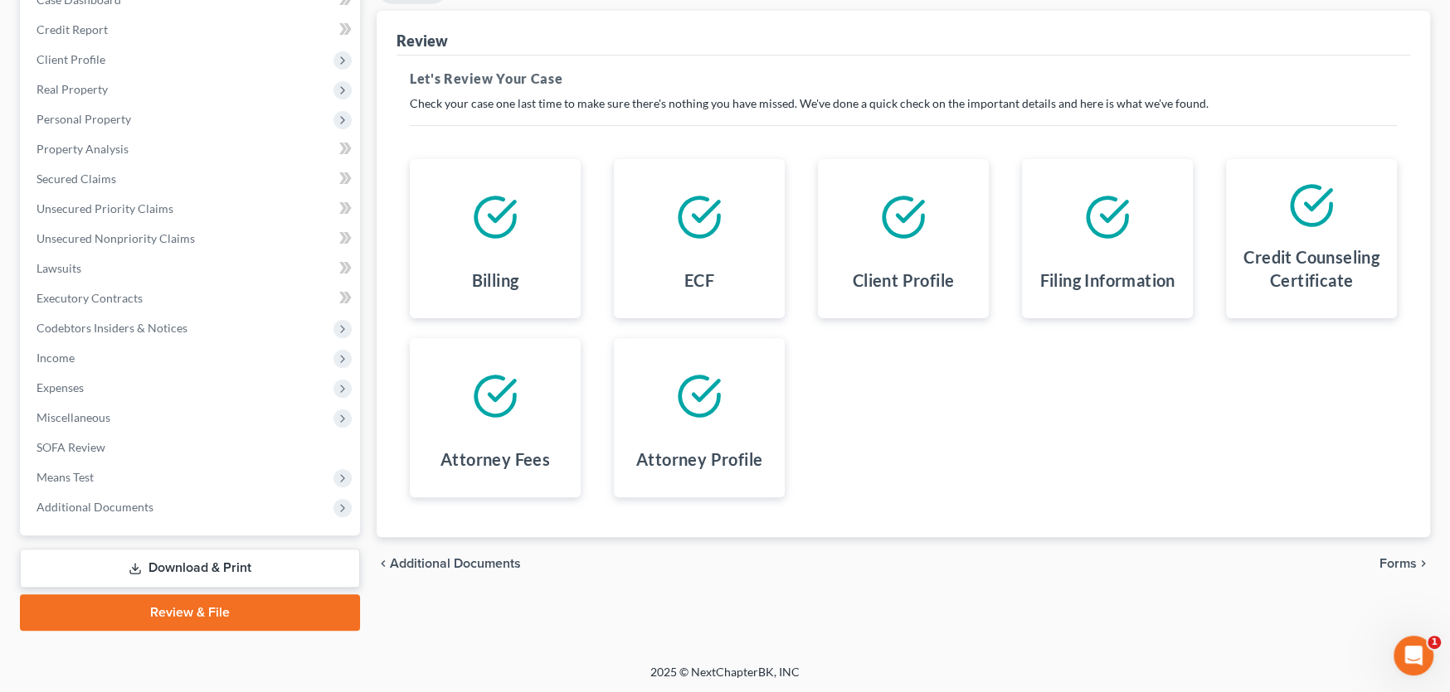
click at [1394, 558] on span "Forms" at bounding box center [1397, 563] width 37 height 13
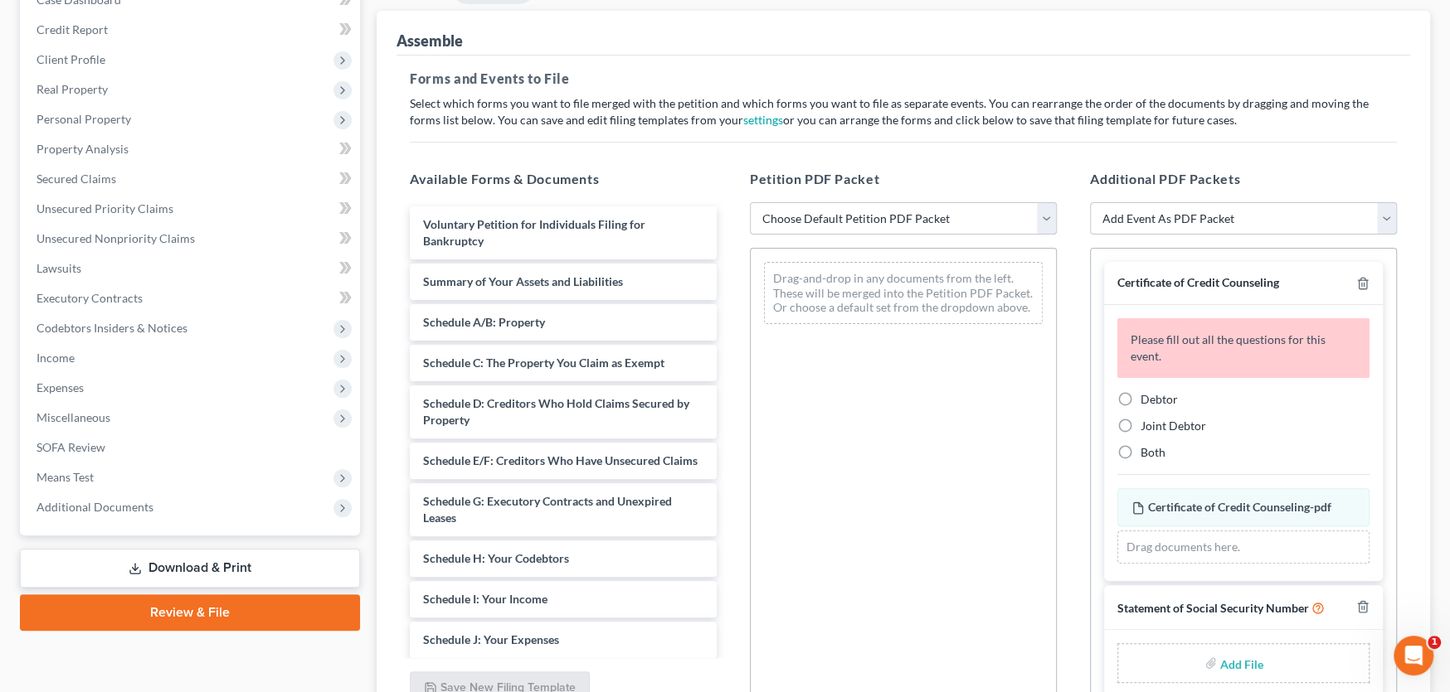
click at [943, 210] on select "Choose Default Petition PDF Packet Complete Bankruptcy Petition (all forms and …" at bounding box center [903, 218] width 307 height 33
select select "0"
click at [750, 202] on select "Choose Default Petition PDF Packet Complete Bankruptcy Petition (all forms and …" at bounding box center [903, 218] width 307 height 33
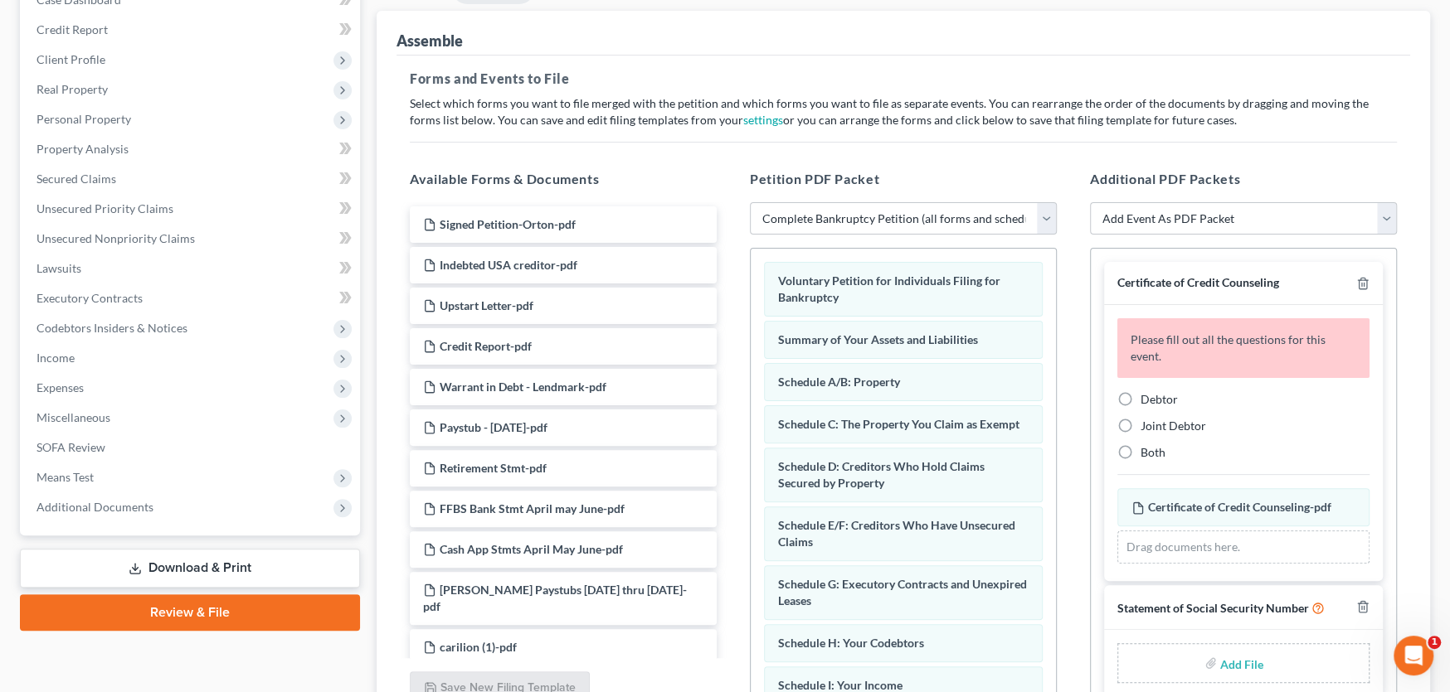
click at [1140, 391] on label "Debtor" at bounding box center [1158, 399] width 37 height 17
click at [1147, 391] on input "Debtor" at bounding box center [1152, 396] width 11 height 11
radio input "true"
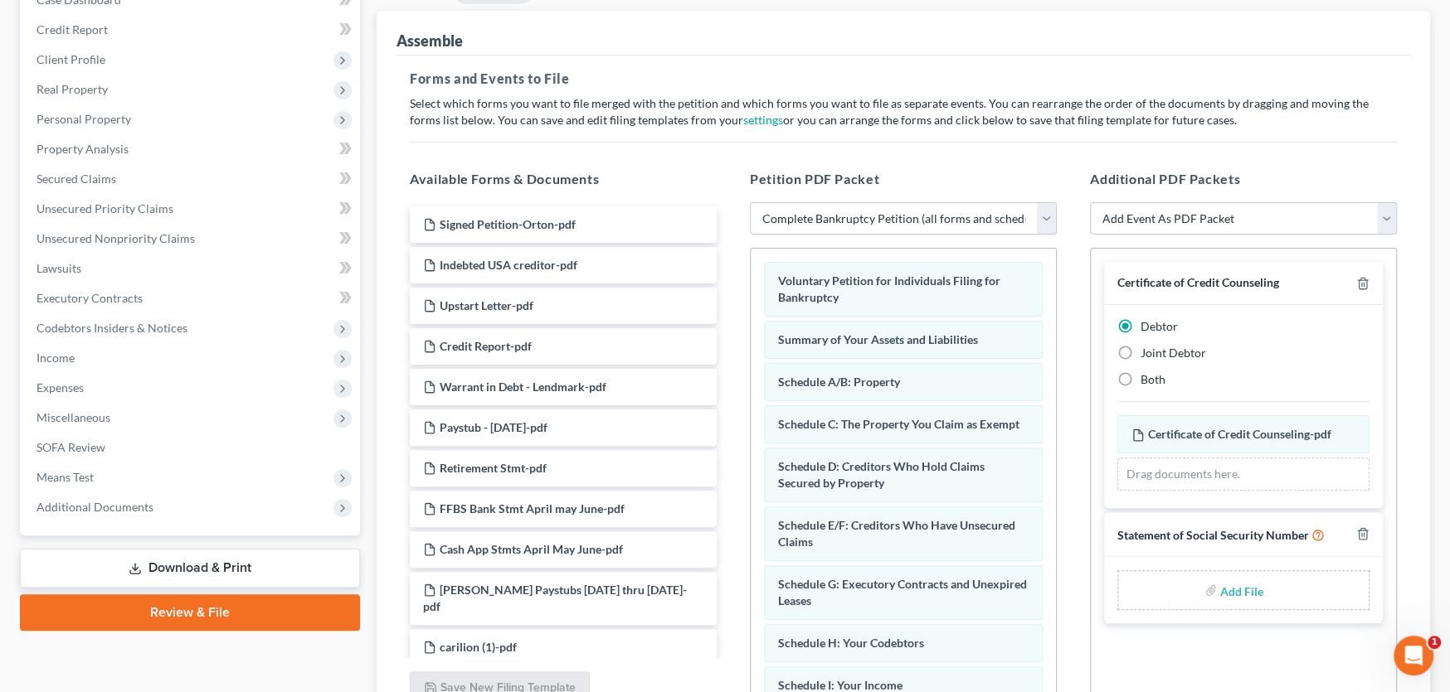
click at [1220, 585] on label "Add File" at bounding box center [1243, 593] width 46 height 30
click at [1241, 593] on input "file" at bounding box center [1240, 591] width 40 height 30
type input "C:\fakepath\Stmt of SSN Form B121 Orton.pdf"
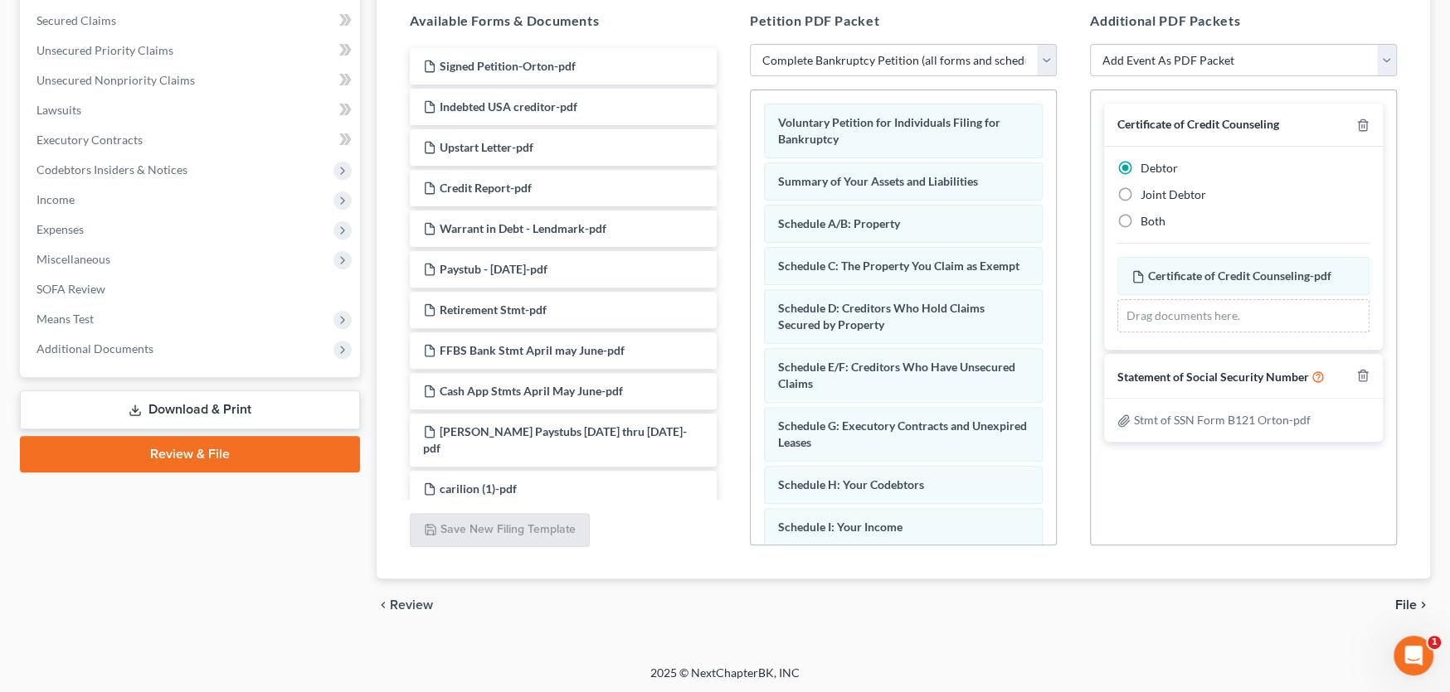
scroll to position [347, 0]
click at [1412, 598] on span "File" at bounding box center [1406, 604] width 22 height 13
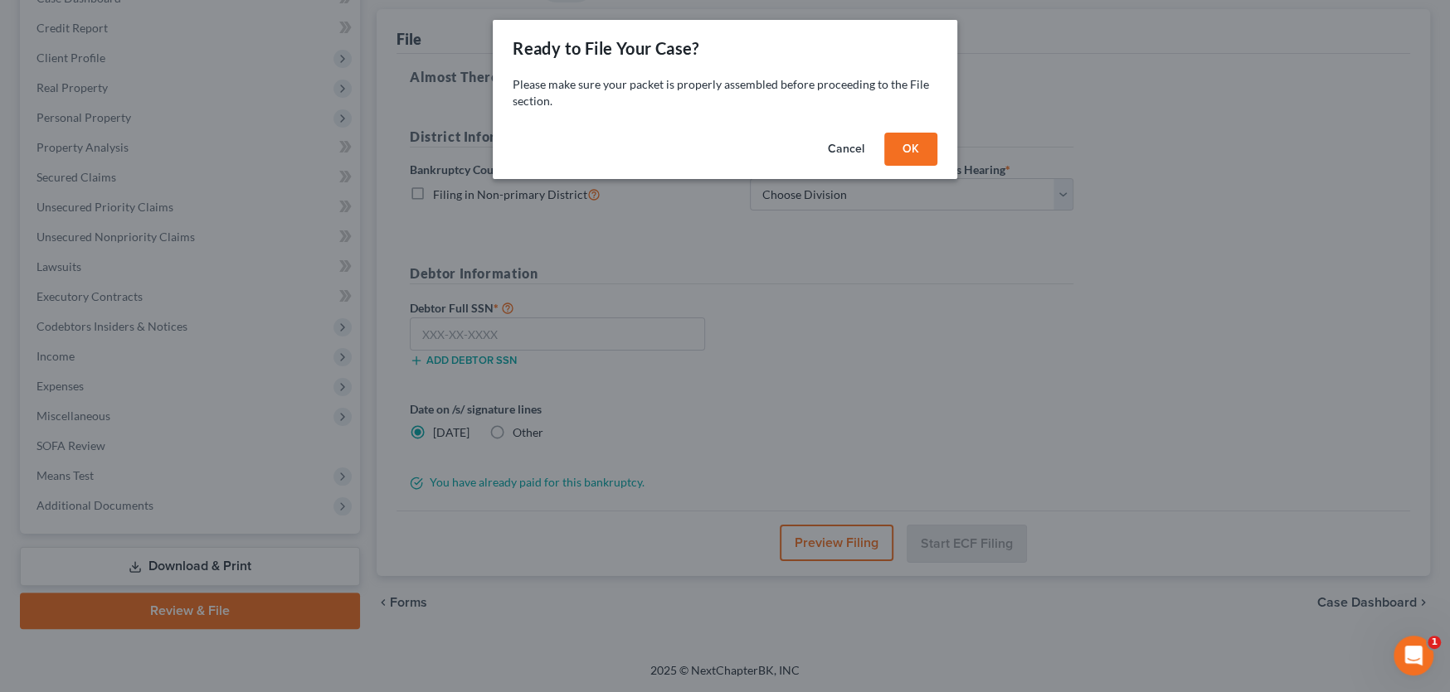
scroll to position [187, 0]
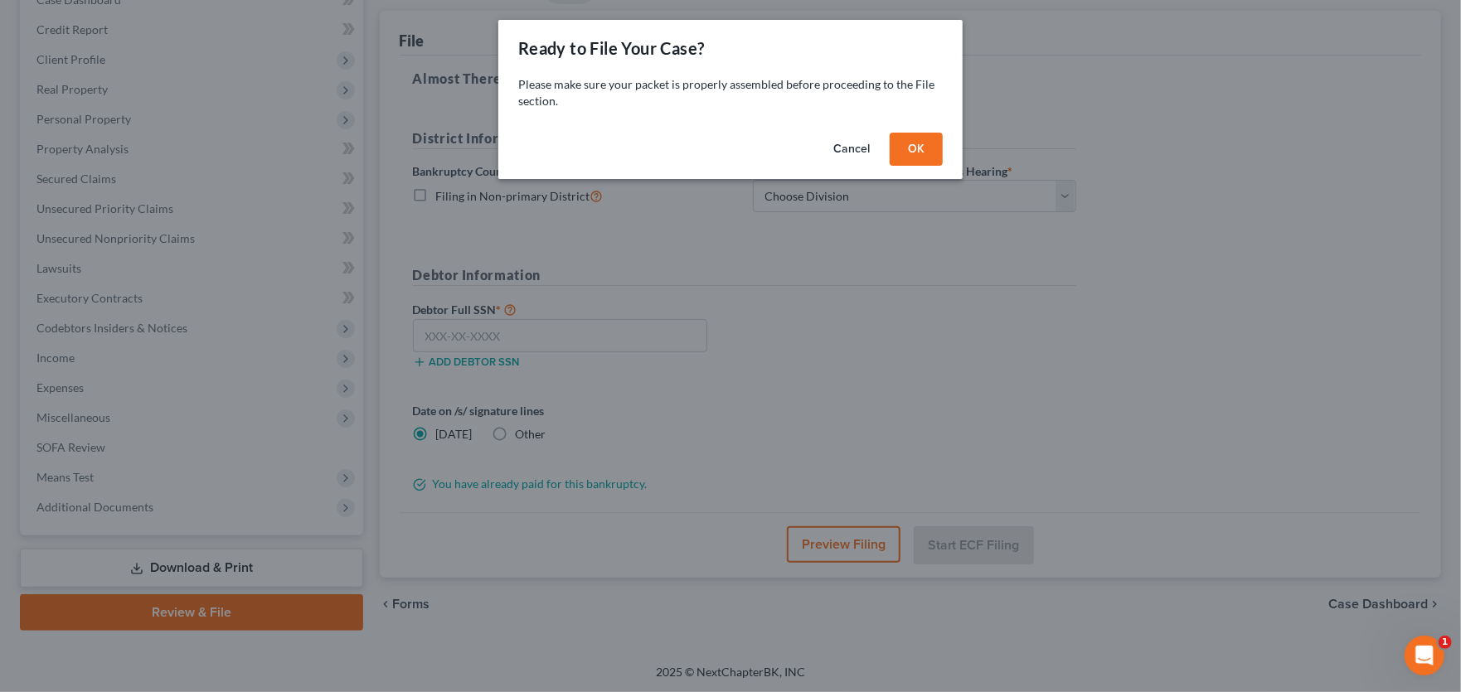
click at [918, 157] on button "OK" at bounding box center [916, 149] width 53 height 33
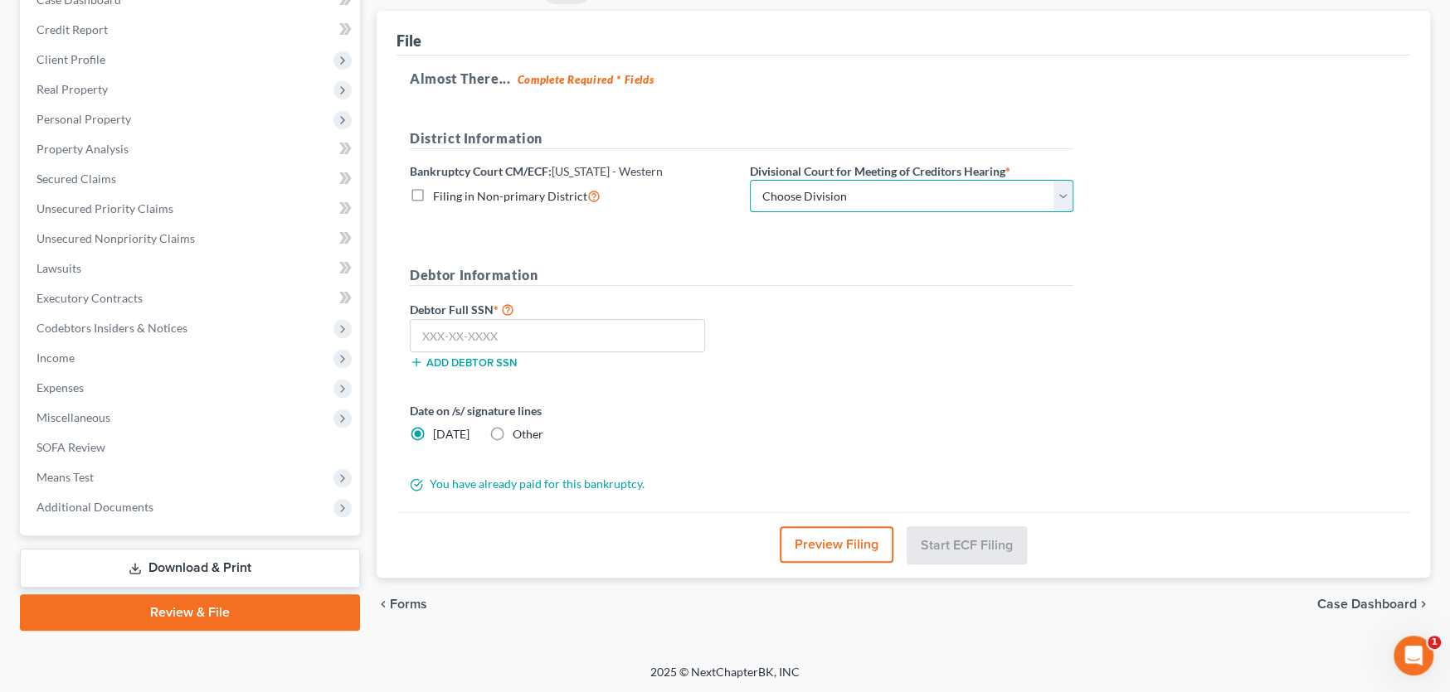
click at [868, 186] on select "Choose Division Roanoke Lynchburg Harrisonburg [GEOGRAPHIC_DATA]/ [GEOGRAPHIC_D…" at bounding box center [911, 196] width 323 height 33
select select "0"
click at [750, 180] on select "Choose Division Roanoke Lynchburg Harrisonburg [GEOGRAPHIC_DATA]/ [GEOGRAPHIC_D…" at bounding box center [911, 196] width 323 height 33
click at [569, 333] on input "text" at bounding box center [557, 335] width 295 height 33
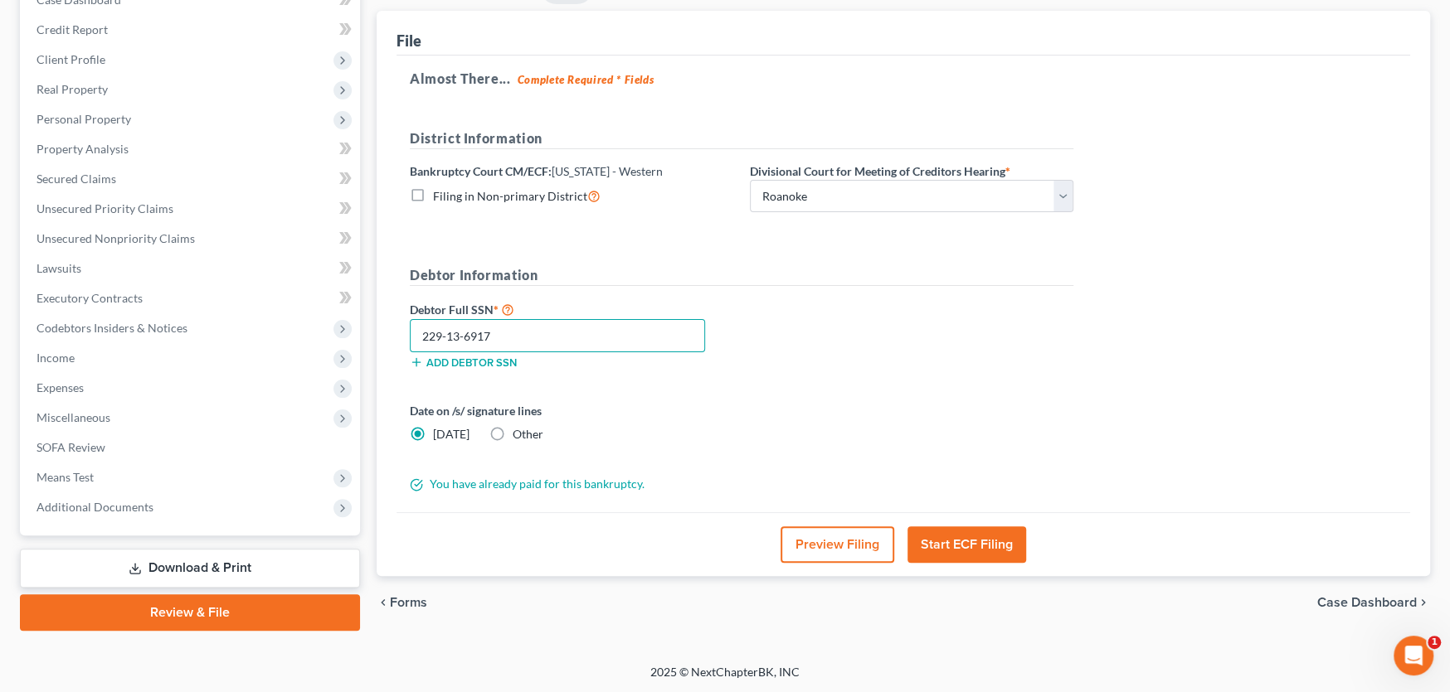
type input "229-13-6917"
click at [957, 547] on button "Start ECF Filing" at bounding box center [966, 545] width 119 height 36
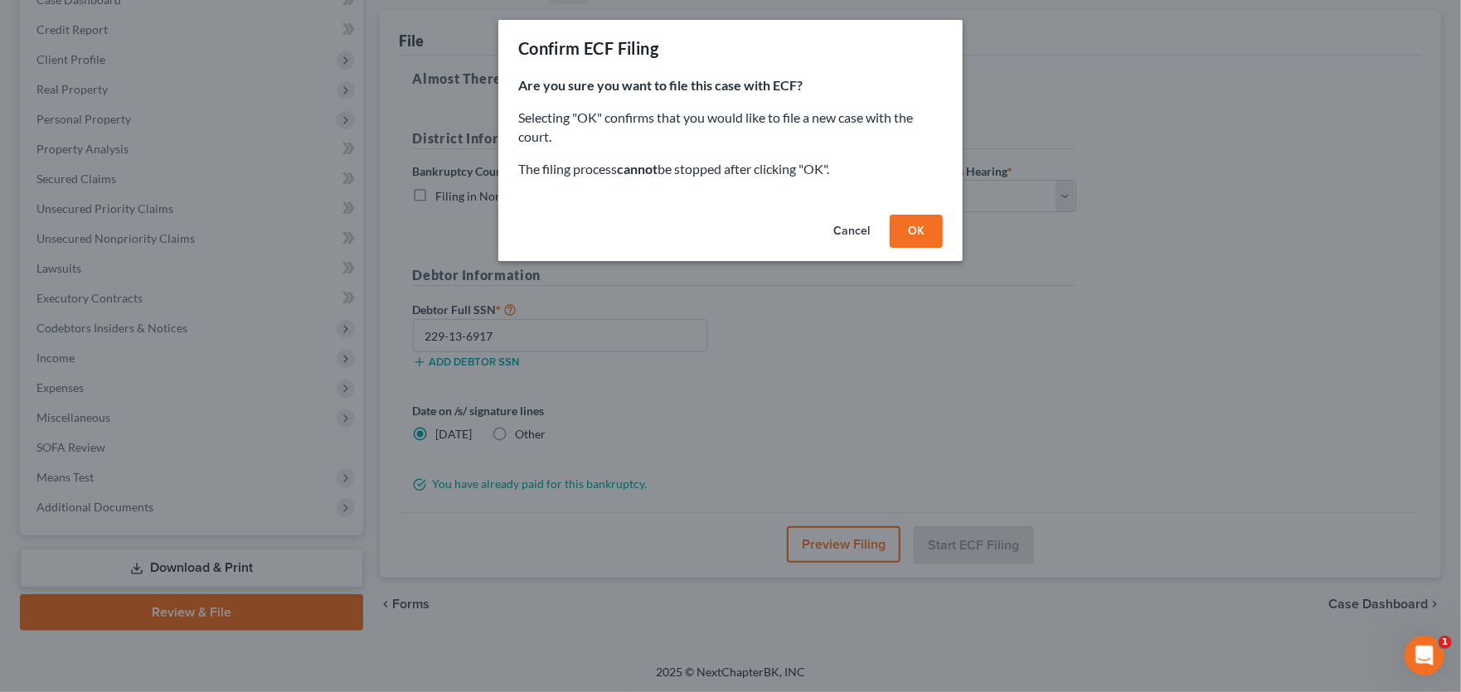
click at [913, 232] on button "OK" at bounding box center [916, 231] width 53 height 33
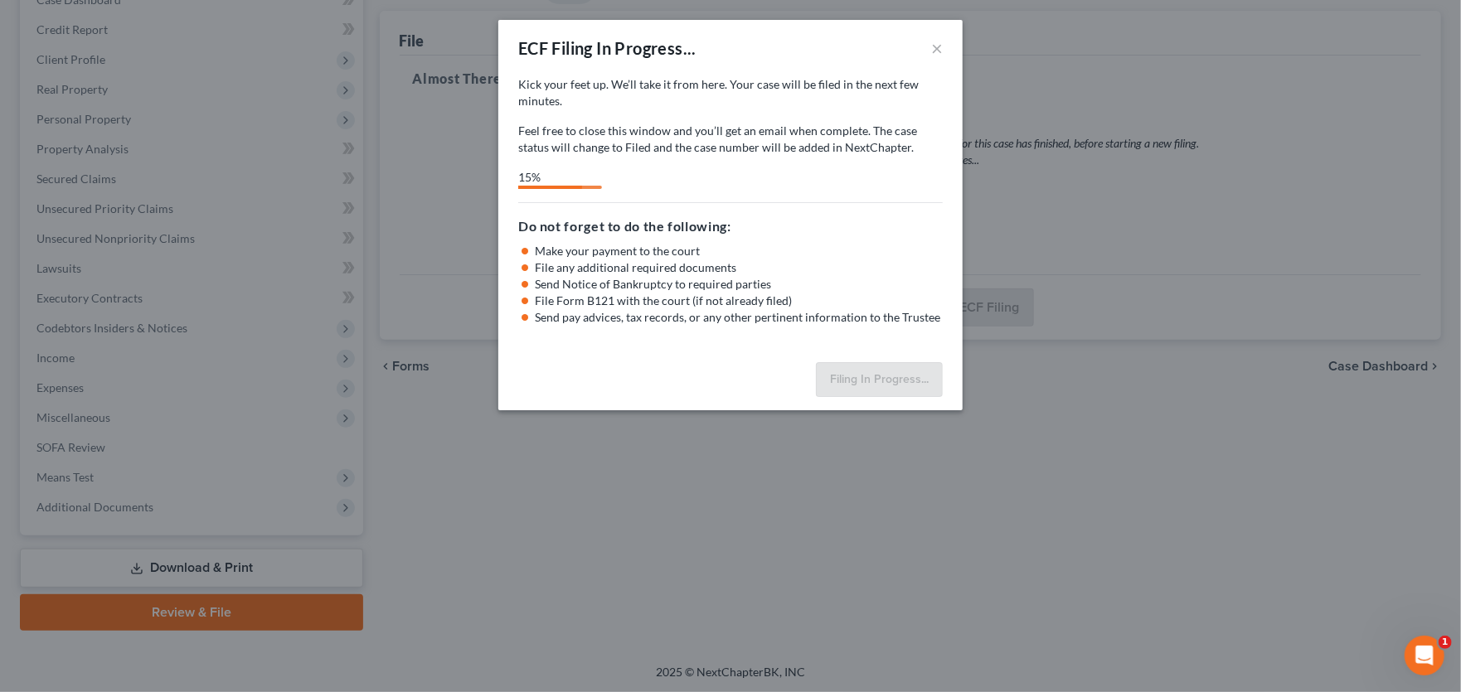
click at [566, 471] on div "ECF Filing In Progress... × Kick your feet up. We’ll take it from here. Your ca…" at bounding box center [730, 346] width 1461 height 692
click at [940, 52] on button "×" at bounding box center [937, 48] width 12 height 20
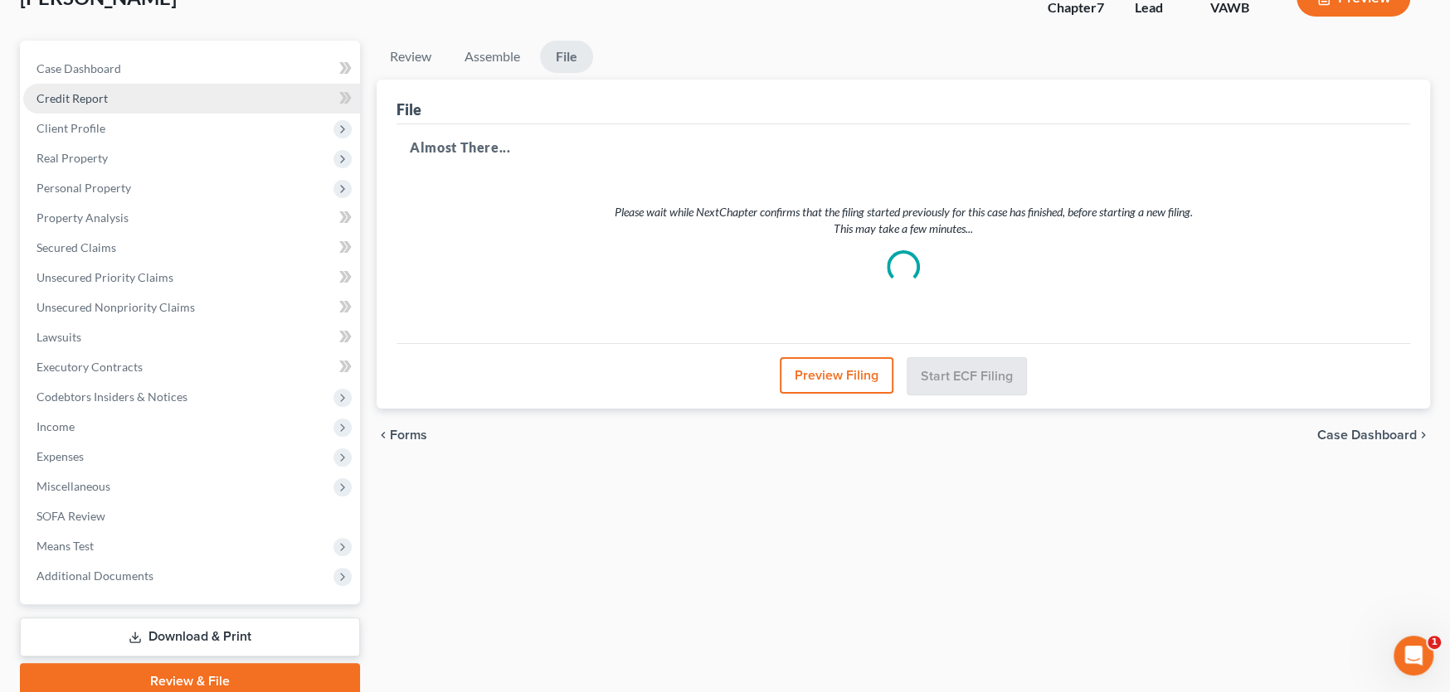
scroll to position [0, 0]
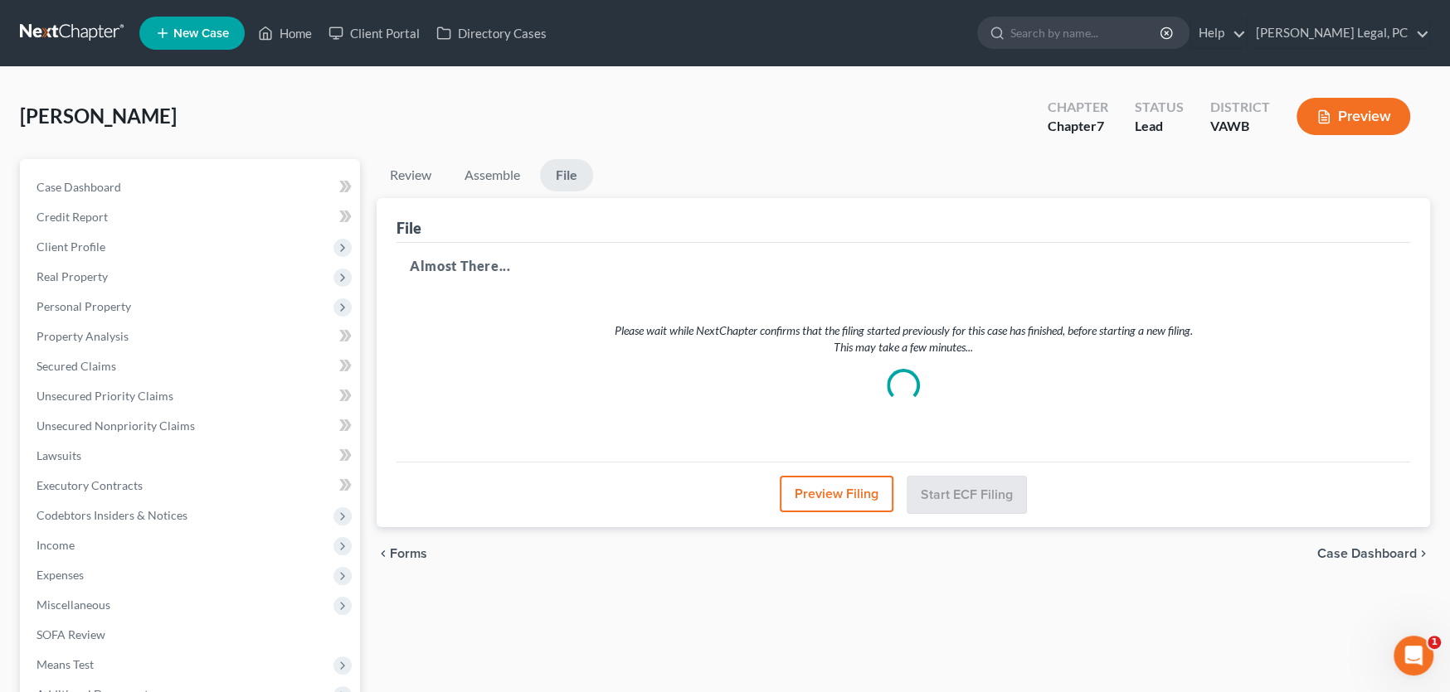
click at [82, 32] on link at bounding box center [73, 33] width 106 height 30
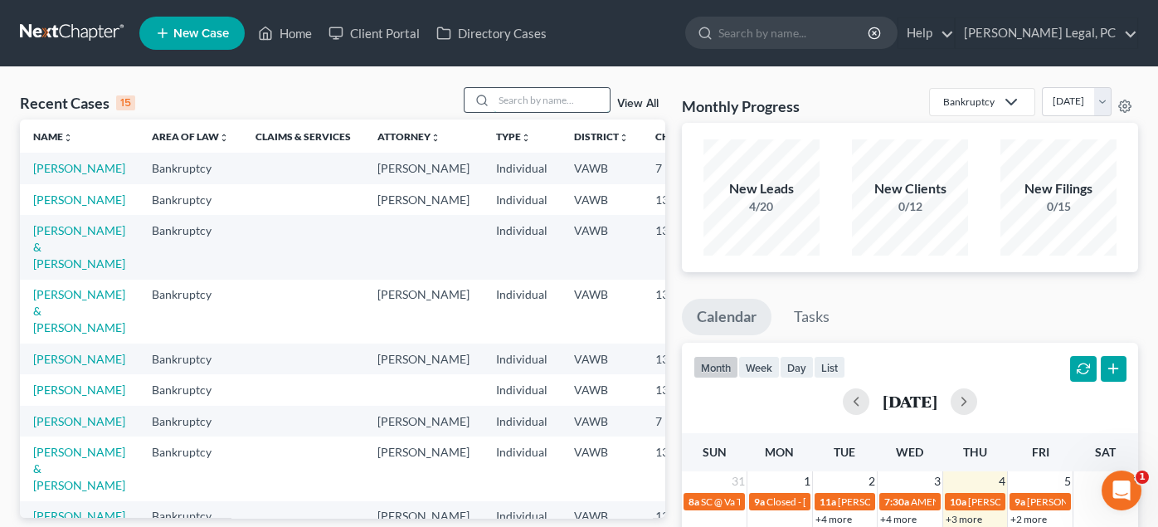
click at [522, 105] on input "search" at bounding box center [551, 100] width 116 height 24
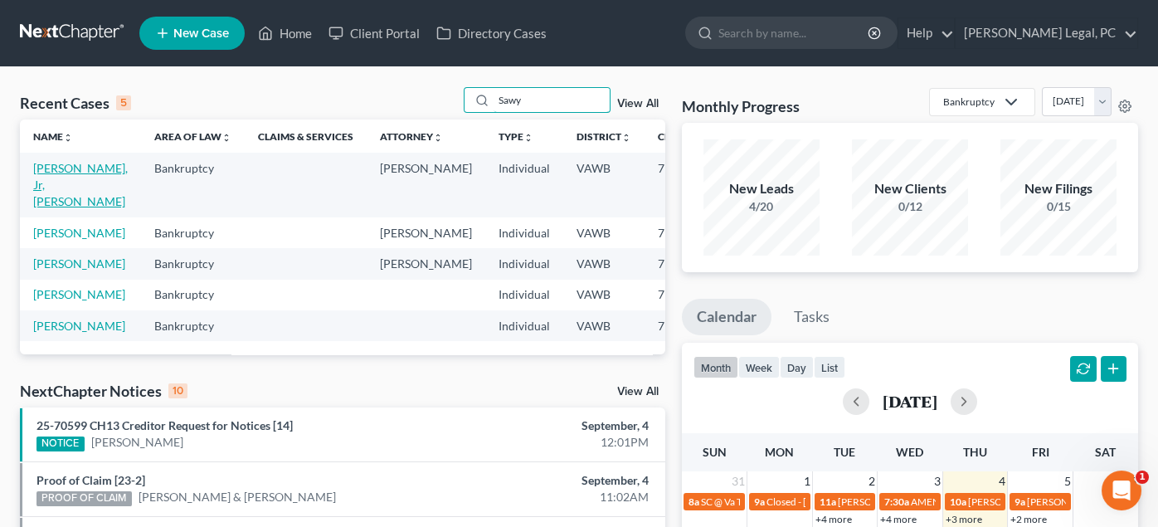
type input "Sawy"
click at [61, 181] on link "[PERSON_NAME], Jr, [PERSON_NAME]" at bounding box center [80, 184] width 95 height 47
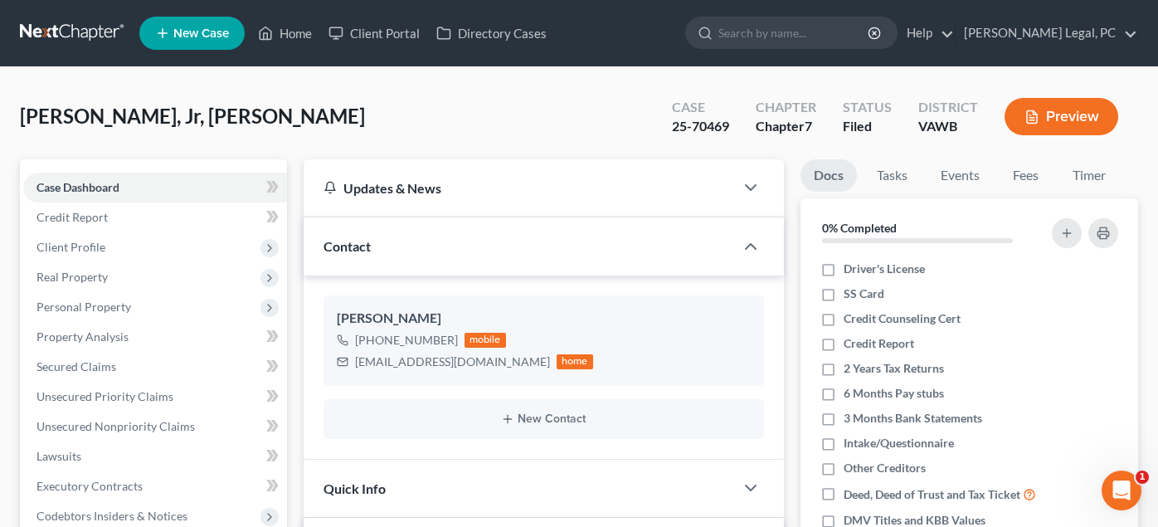
scroll to position [773, 0]
click at [70, 250] on span "Client Profile" at bounding box center [70, 247] width 69 height 14
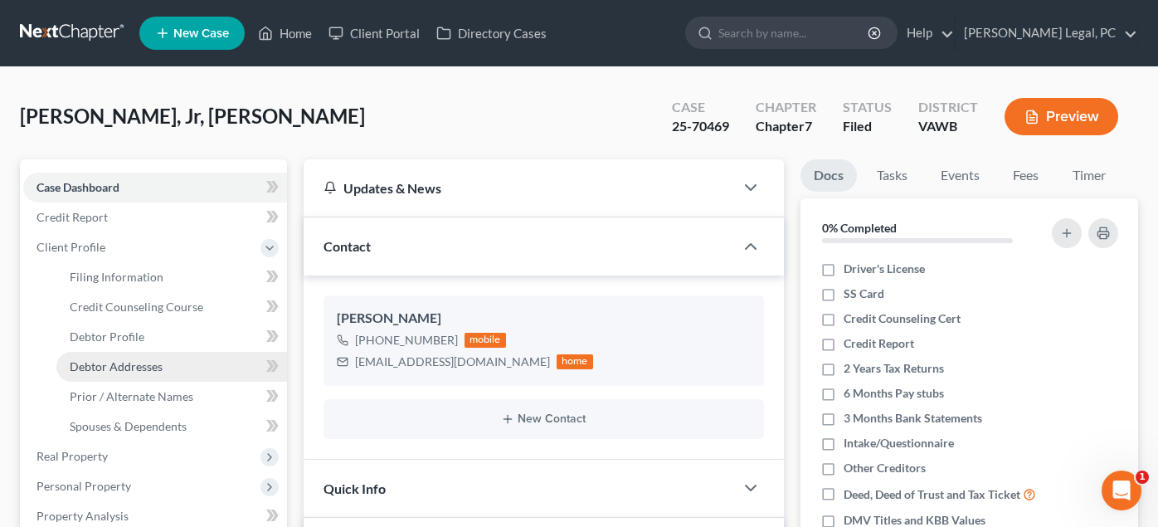
click at [118, 359] on span "Debtor Addresses" at bounding box center [116, 366] width 93 height 14
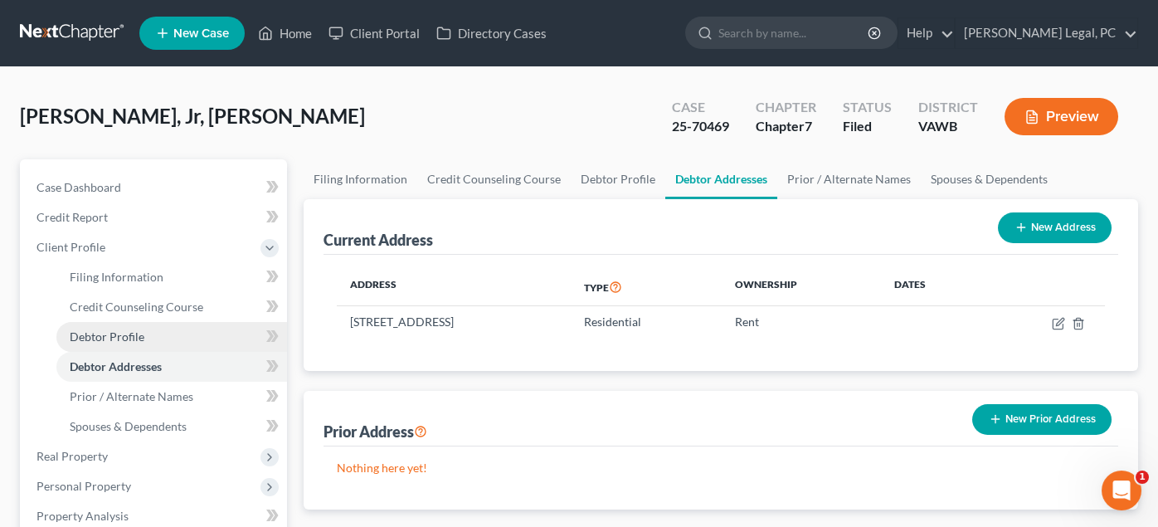
click at [95, 335] on span "Debtor Profile" at bounding box center [107, 336] width 75 height 14
select select "0"
select select "1"
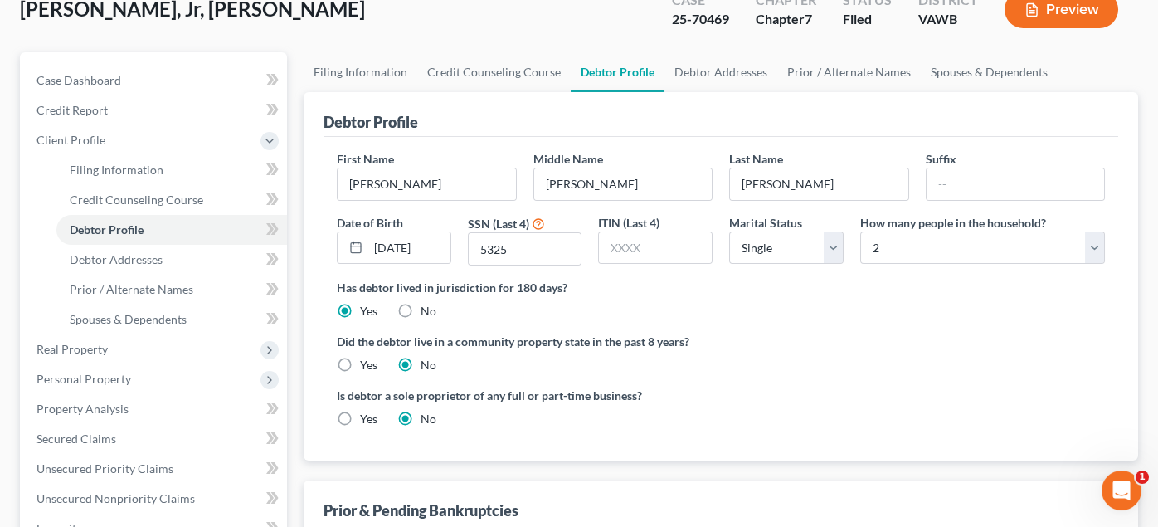
scroll to position [46, 0]
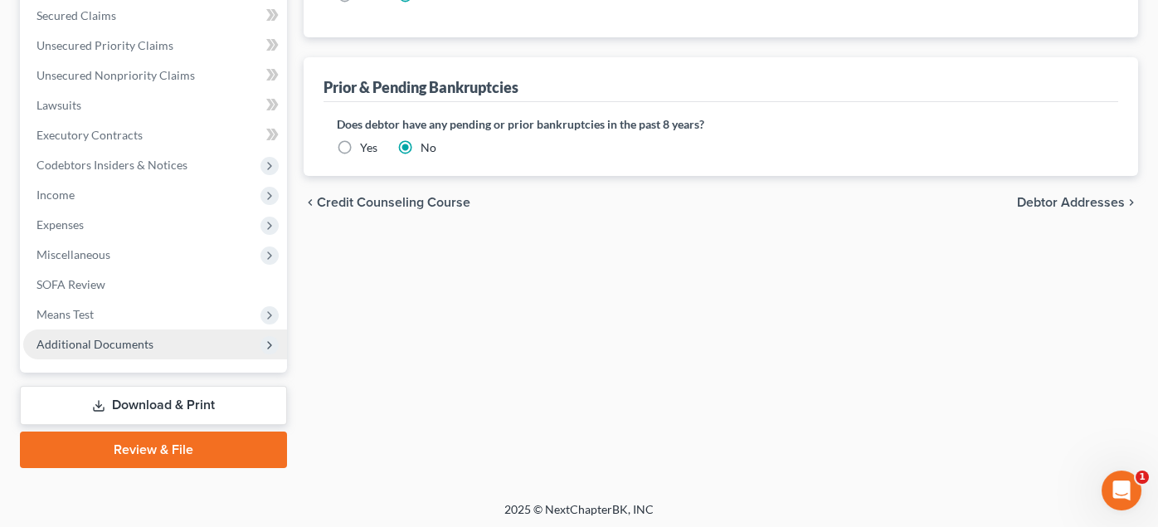
click at [129, 337] on span "Additional Documents" at bounding box center [94, 344] width 117 height 14
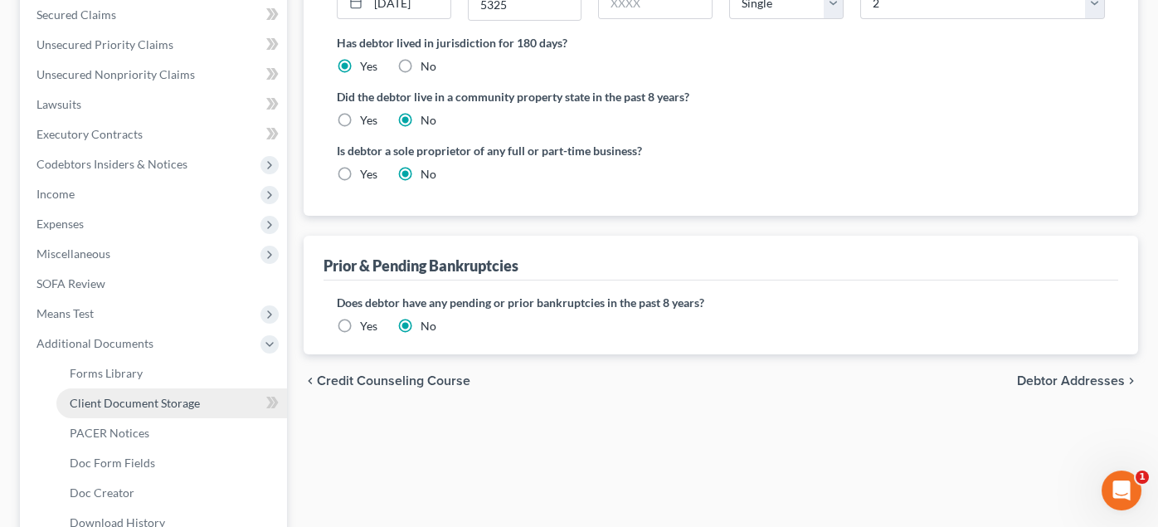
click at [153, 409] on link "Client Document Storage" at bounding box center [171, 403] width 231 height 30
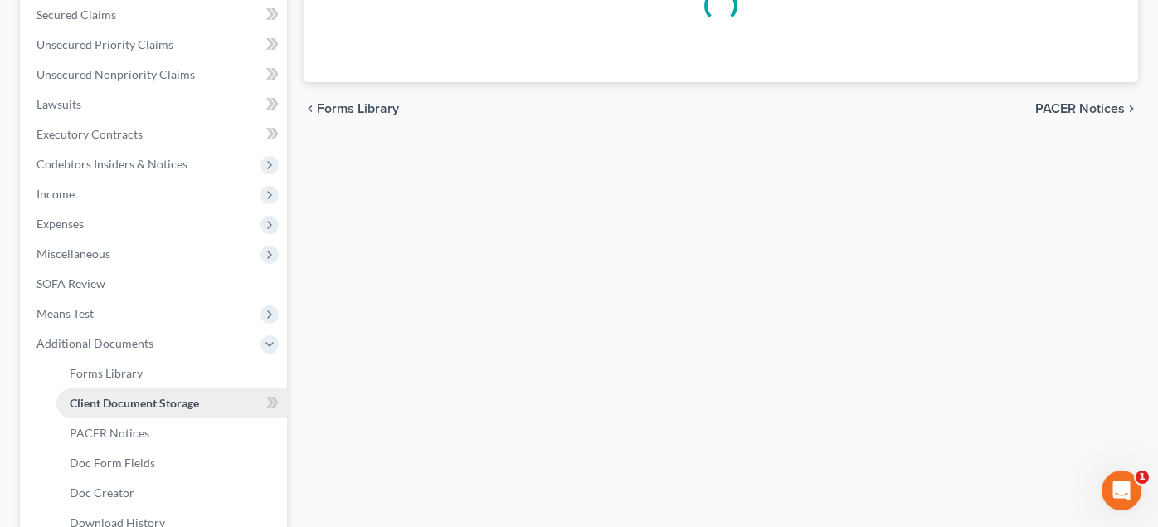
scroll to position [158, 0]
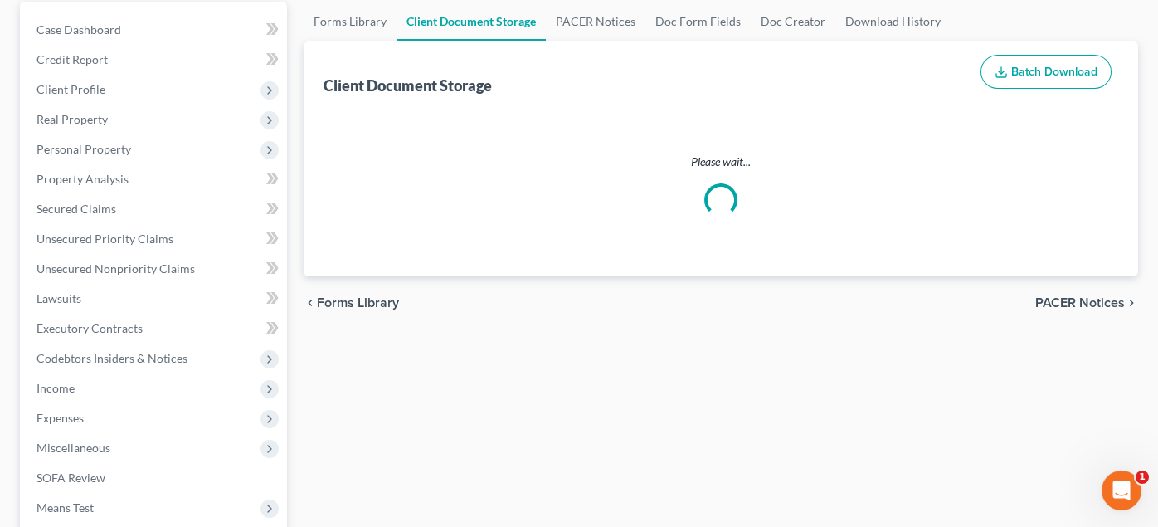
select select "0"
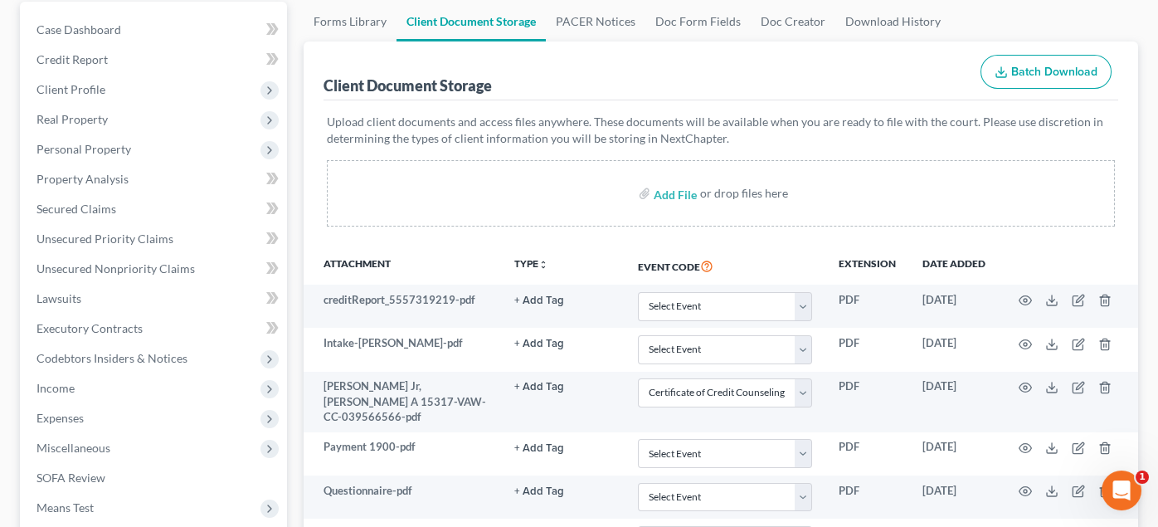
scroll to position [0, 0]
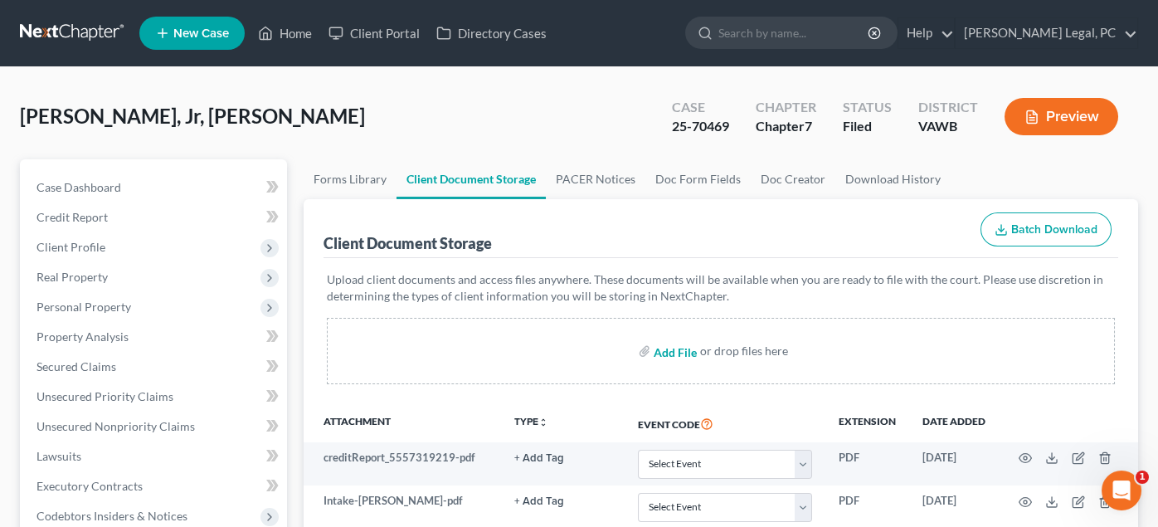
select select "0"
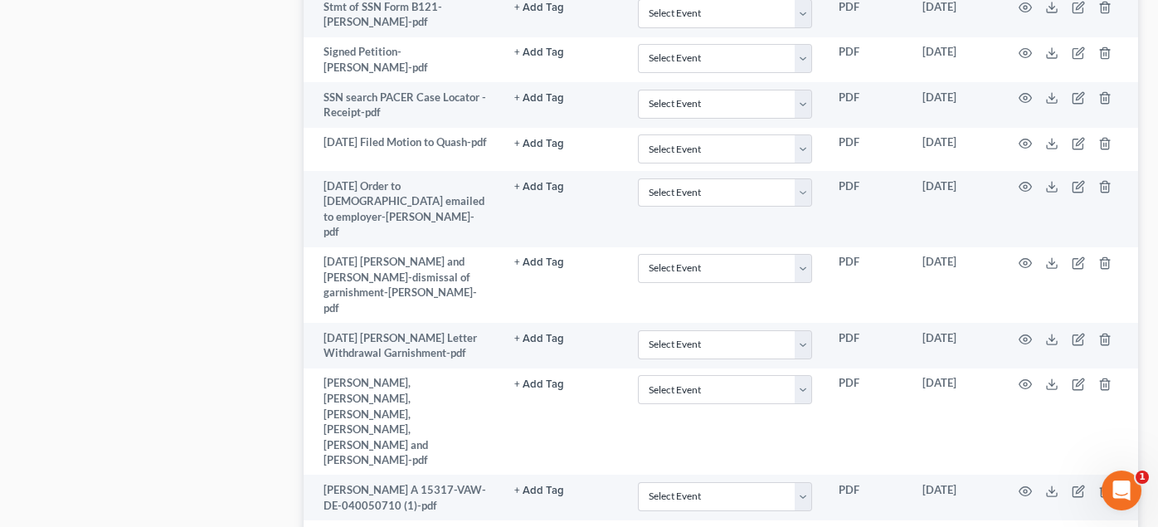
scroll to position [1256, 0]
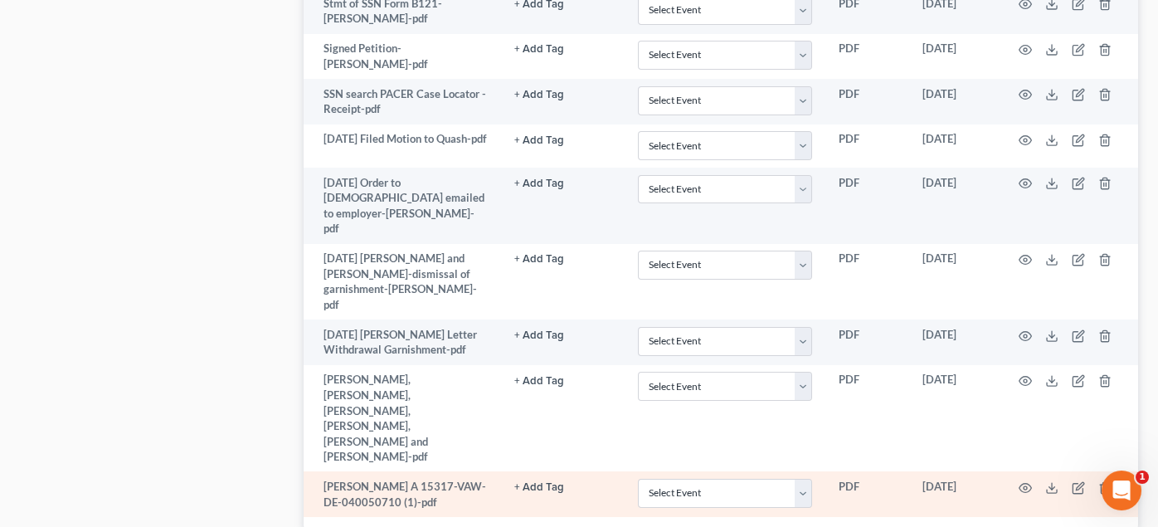
click at [535, 482] on button "+ Add Tag" at bounding box center [539, 487] width 50 height 11
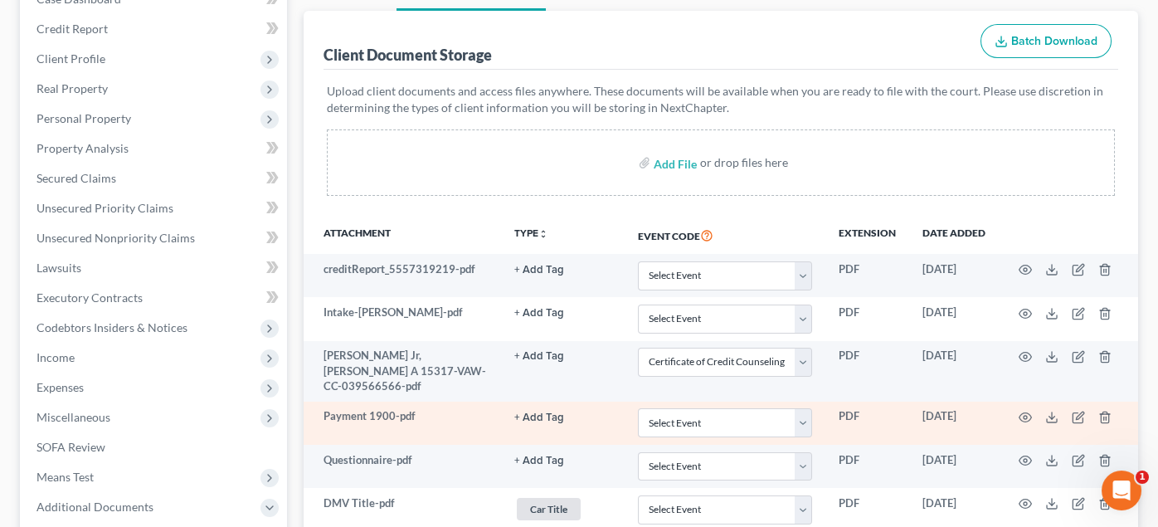
scroll to position [331, 0]
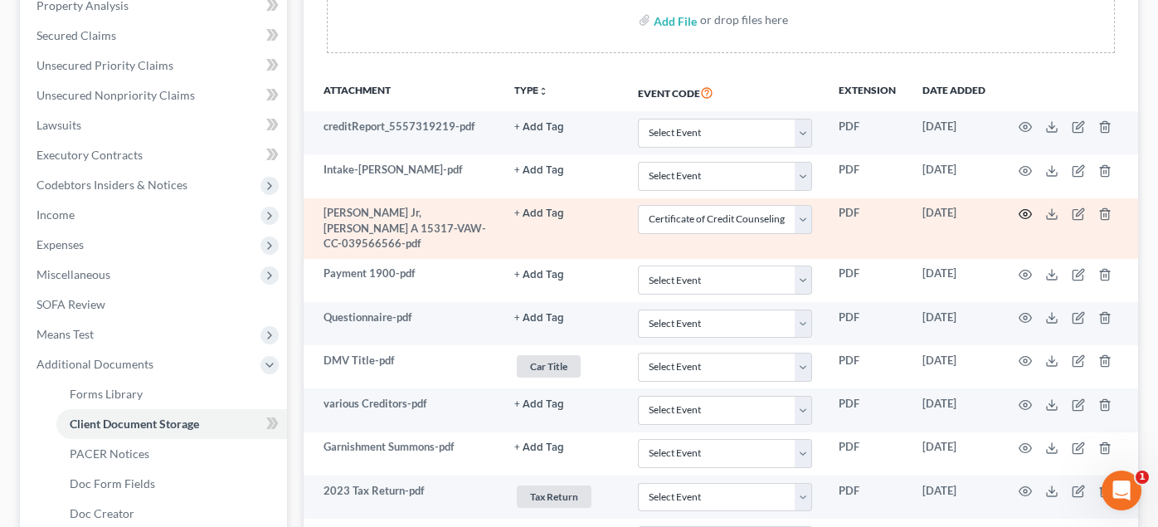
click at [1020, 207] on icon "button" at bounding box center [1024, 213] width 13 height 13
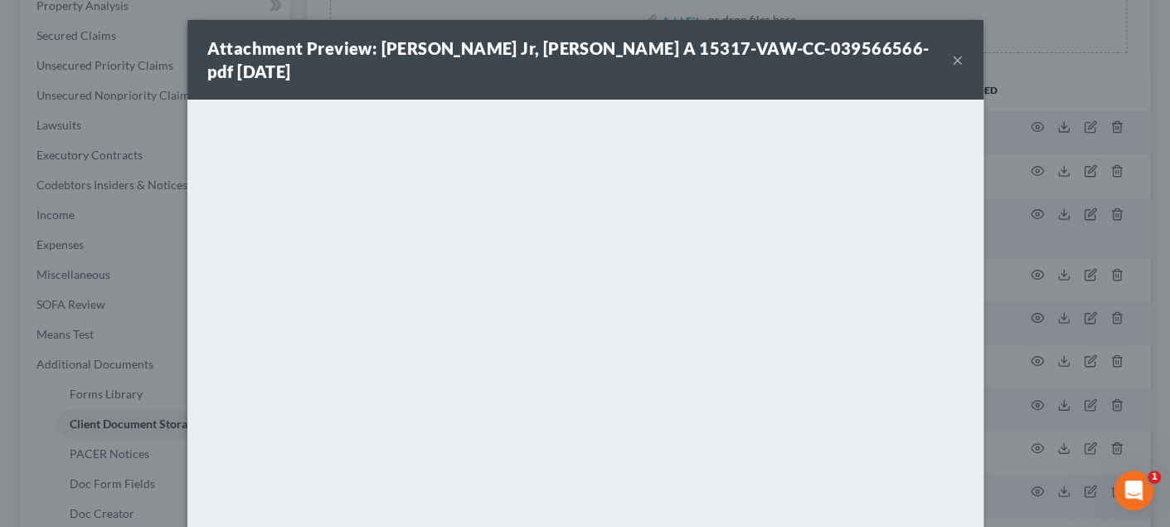
click at [952, 50] on button "×" at bounding box center [958, 60] width 12 height 20
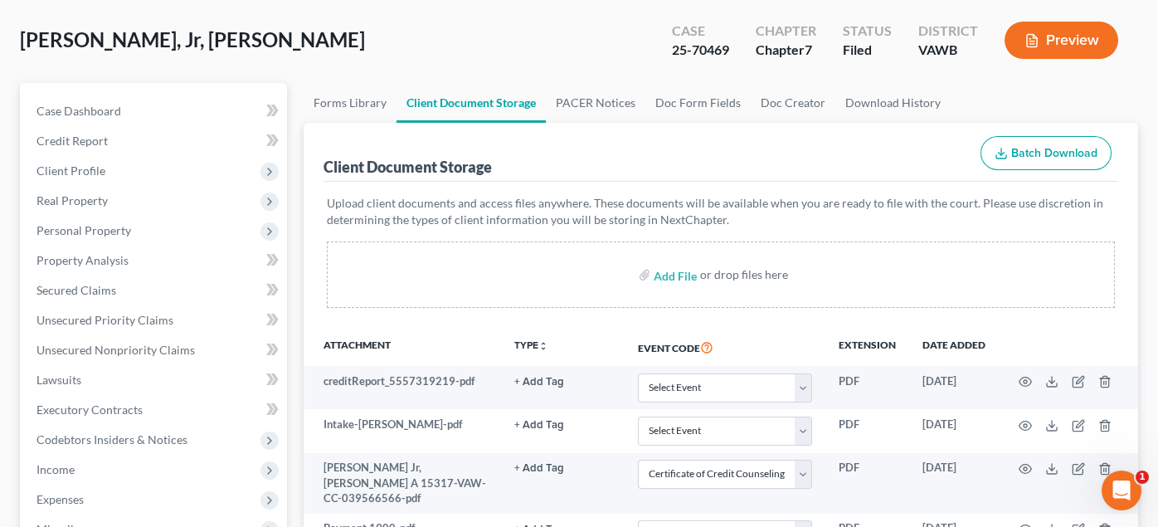
scroll to position [0, 0]
